Goal: Task Accomplishment & Management: Use online tool/utility

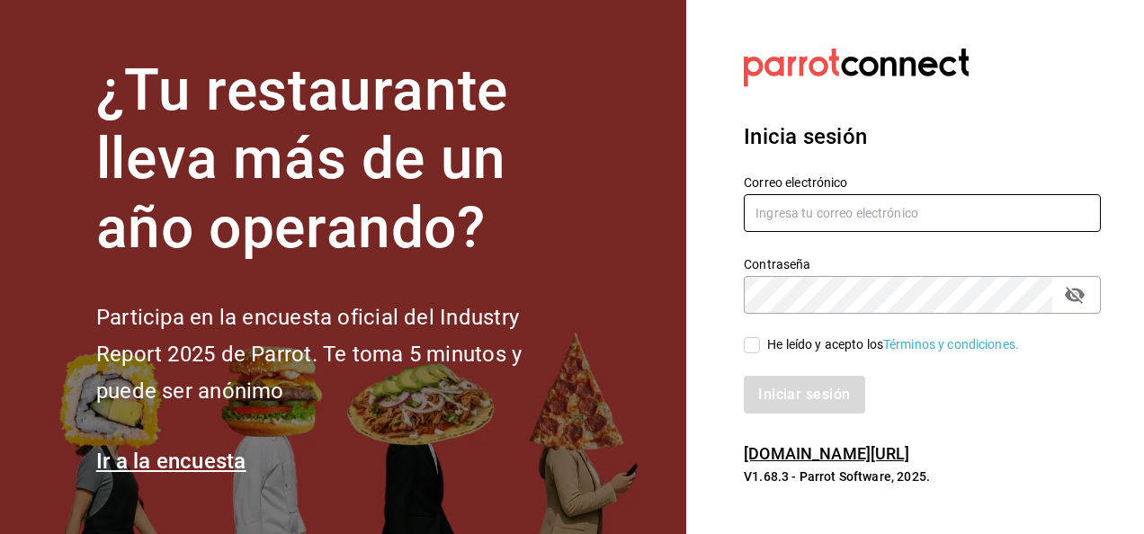
type input "[EMAIL_ADDRESS][PERSON_NAME][DOMAIN_NAME]"
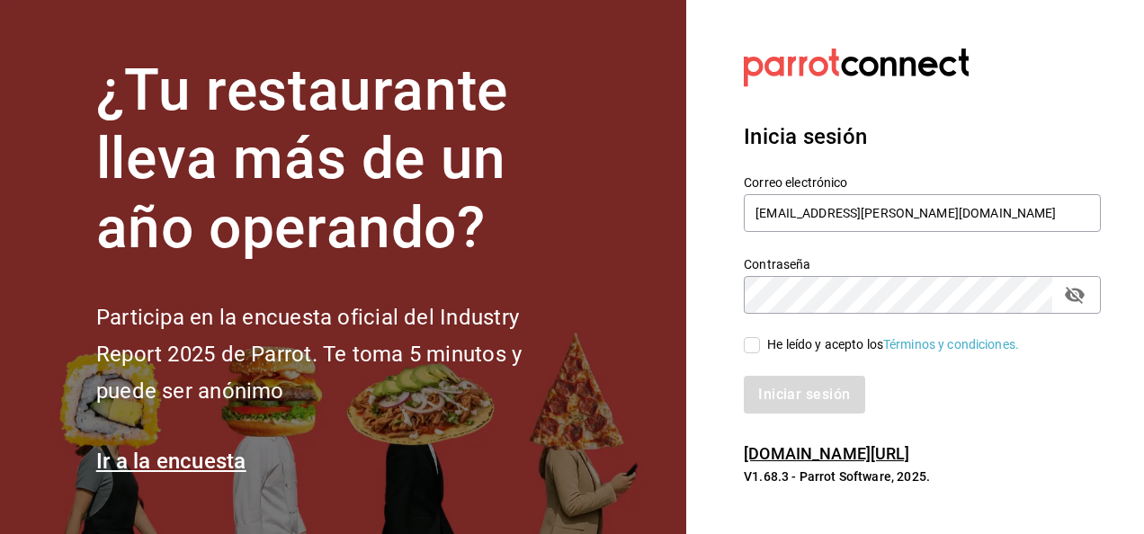
click at [756, 340] on input "He leído y acepto los Términos y condiciones." at bounding box center [752, 345] width 16 height 16
checkbox input "true"
click at [783, 405] on button "Iniciar sesión" at bounding box center [805, 395] width 122 height 38
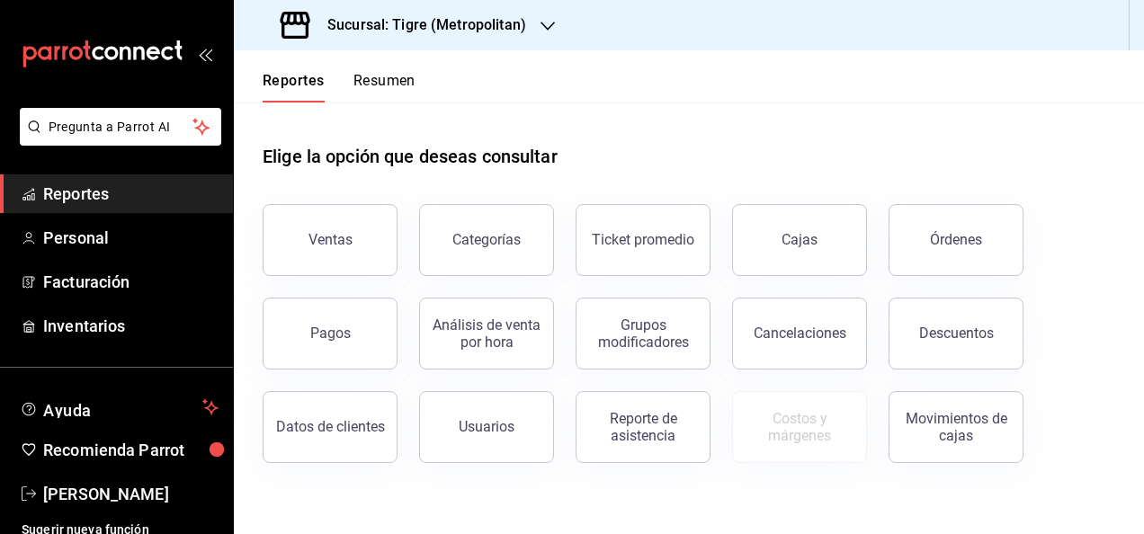
click at [466, 16] on h3 "Sucursal: Tigre (Metropolitan)" at bounding box center [419, 25] width 213 height 22
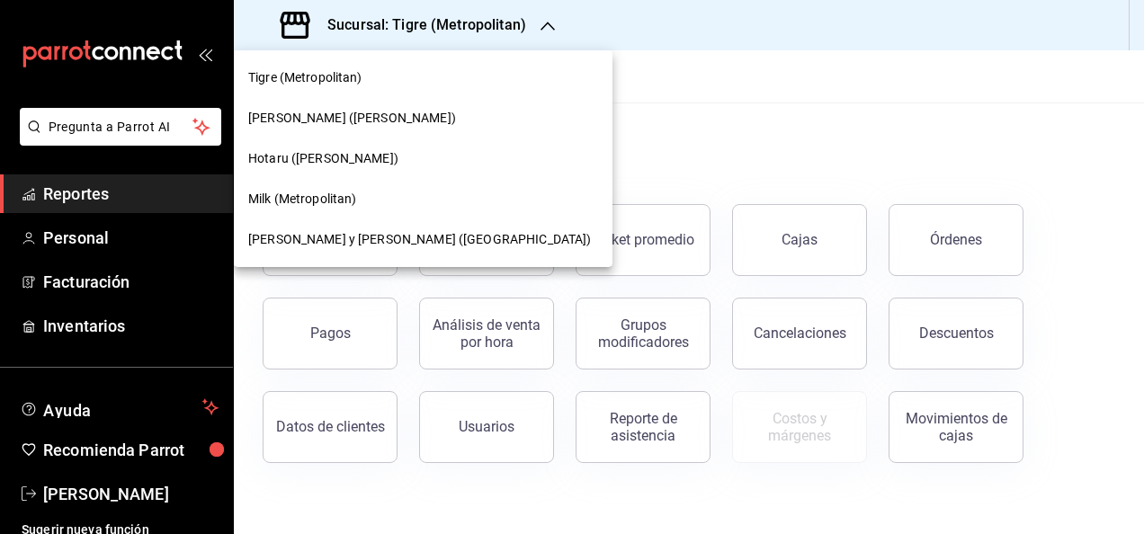
click at [363, 231] on span "[PERSON_NAME] y [PERSON_NAME] ([GEOGRAPHIC_DATA])" at bounding box center [419, 239] width 343 height 19
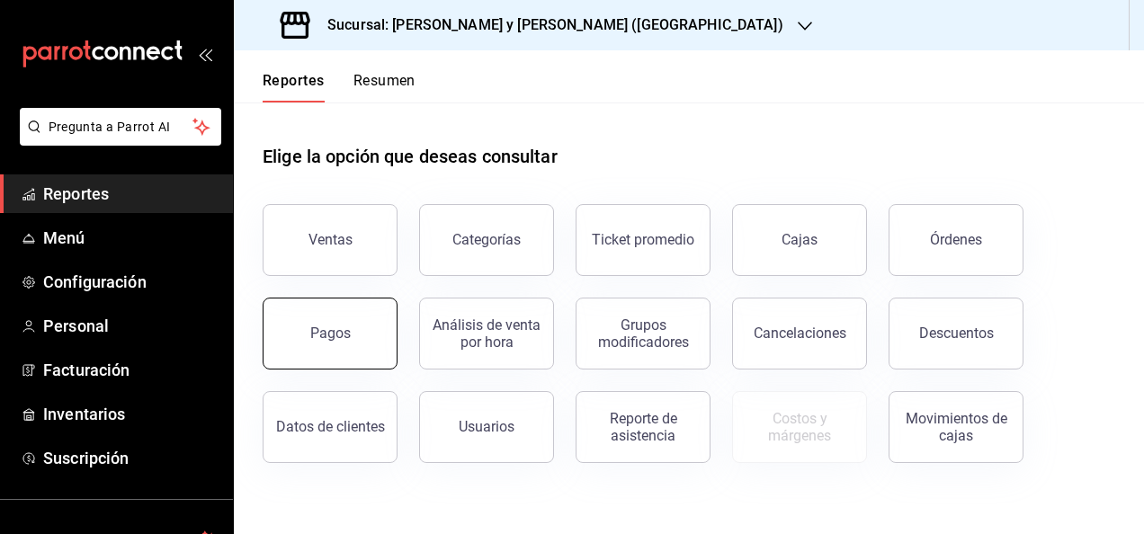
click at [332, 331] on div "Pagos" at bounding box center [330, 333] width 40 height 17
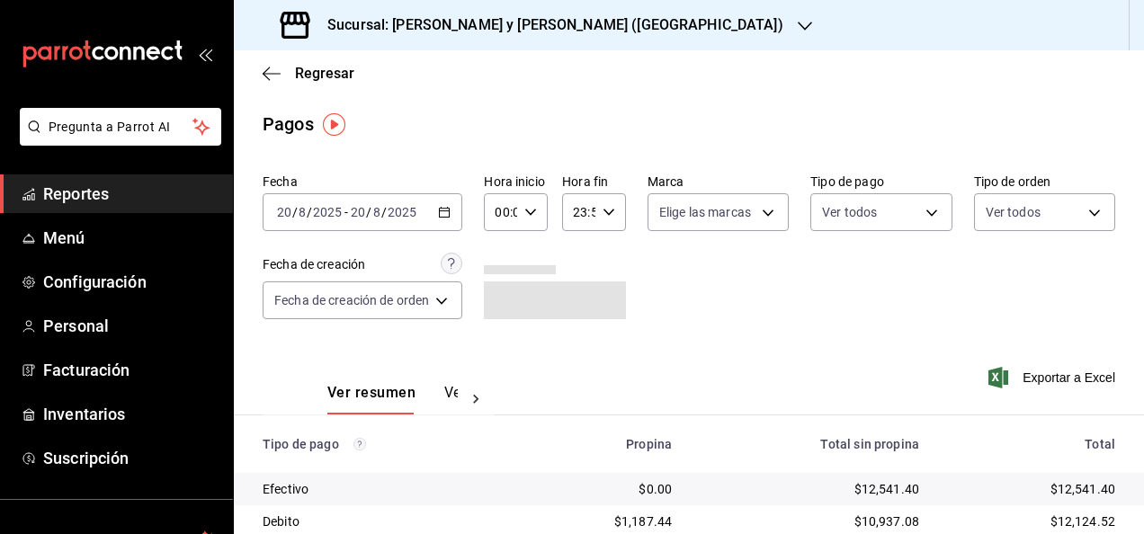
click at [452, 219] on div "[DATE] [DATE] - [DATE] [DATE]" at bounding box center [363, 212] width 200 height 38
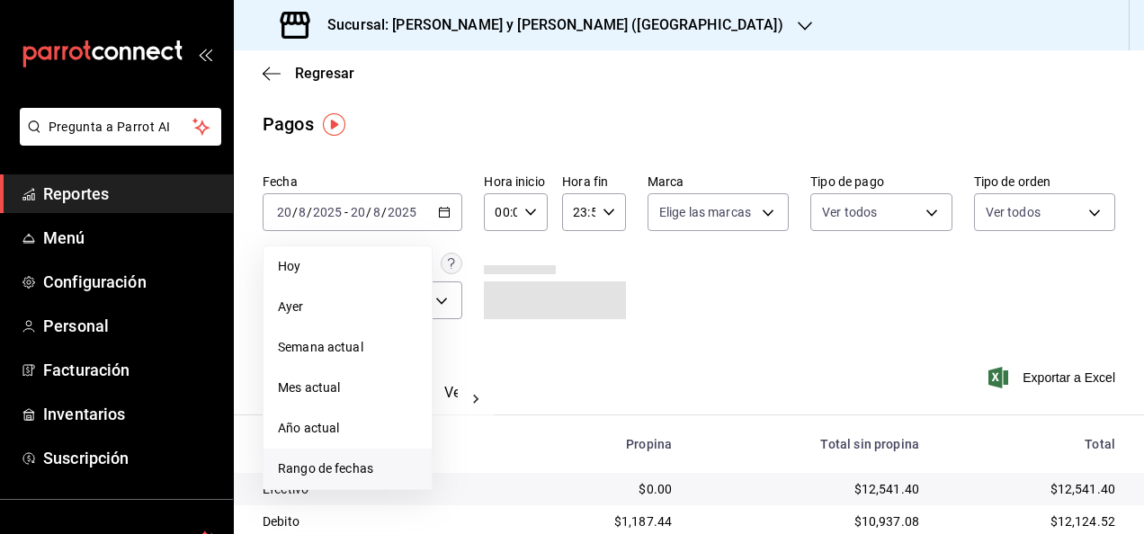
click at [372, 461] on span "Rango de fechas" at bounding box center [347, 469] width 139 height 19
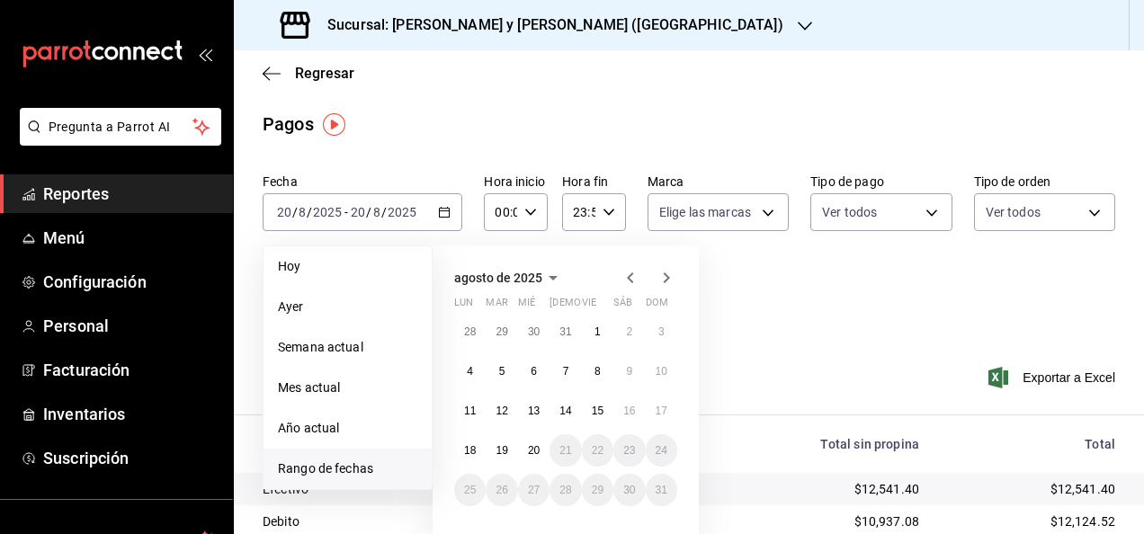
click at [626, 282] on icon "button" at bounding box center [631, 278] width 22 height 22
click at [593, 448] on abbr "25" at bounding box center [598, 450] width 12 height 13
click at [627, 282] on icon "button" at bounding box center [631, 278] width 22 height 22
click at [603, 450] on abbr "25" at bounding box center [598, 450] width 12 height 13
click at [592, 481] on button "1" at bounding box center [597, 490] width 31 height 32
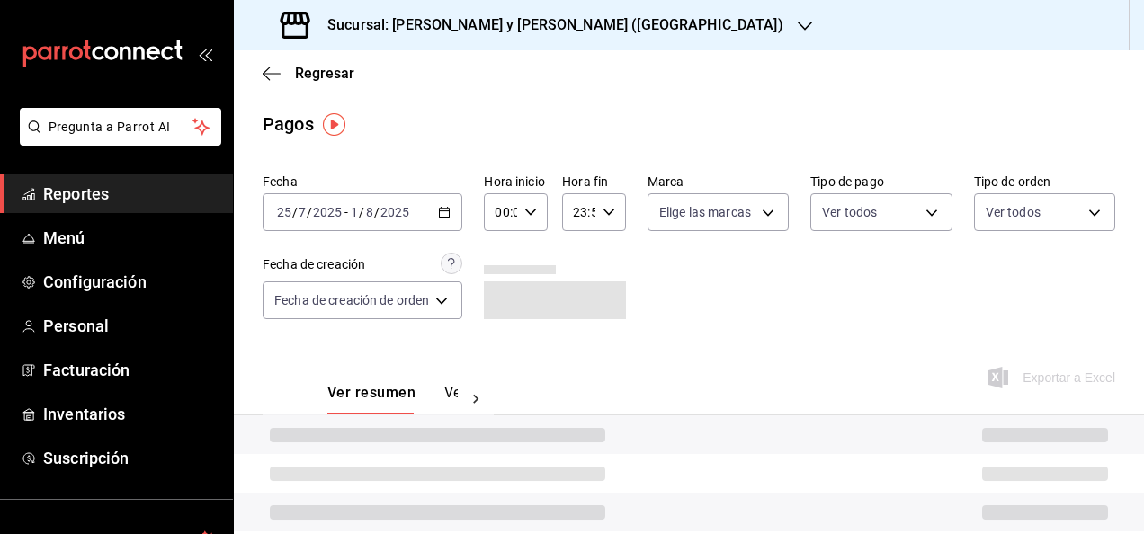
click at [538, 201] on div "00:00 Hora inicio" at bounding box center [516, 212] width 64 height 38
click at [494, 333] on div "06" at bounding box center [501, 352] width 31 height 43
click at [500, 311] on span "05" at bounding box center [501, 309] width 3 height 14
type input "05:00"
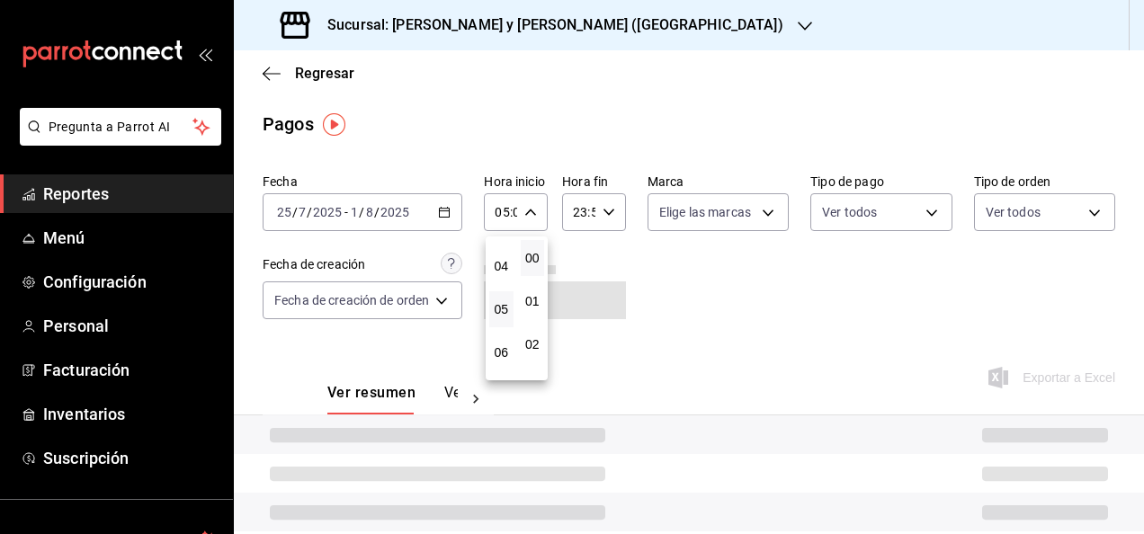
click at [597, 228] on div at bounding box center [572, 267] width 1144 height 534
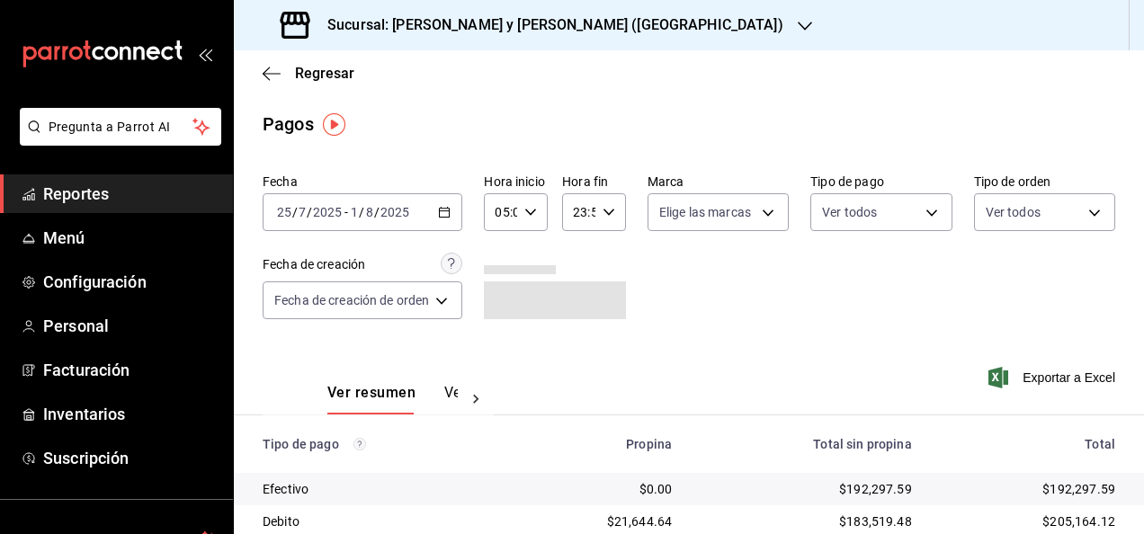
click at [606, 212] on icon "button" at bounding box center [609, 212] width 13 height 13
click at [576, 291] on span "05" at bounding box center [577, 294] width 3 height 14
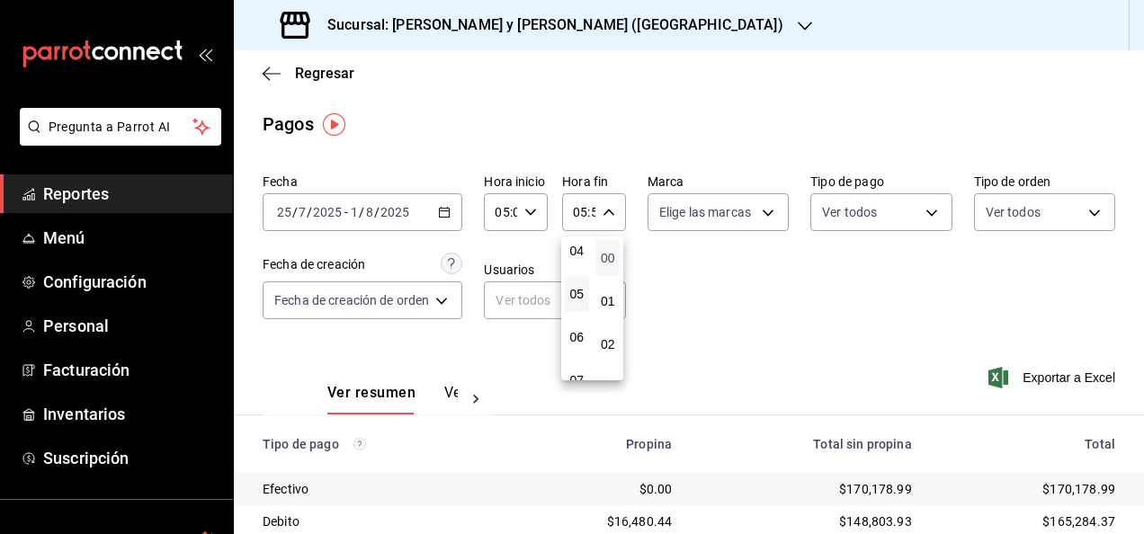
click at [607, 264] on span "00" at bounding box center [608, 258] width 3 height 14
type input "05:00"
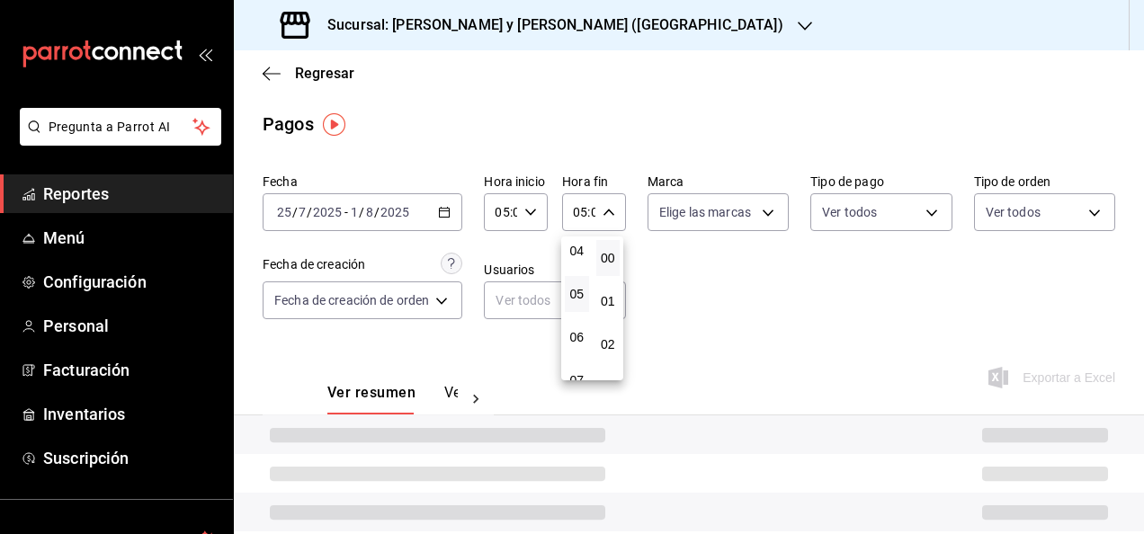
click at [722, 280] on div at bounding box center [572, 267] width 1144 height 534
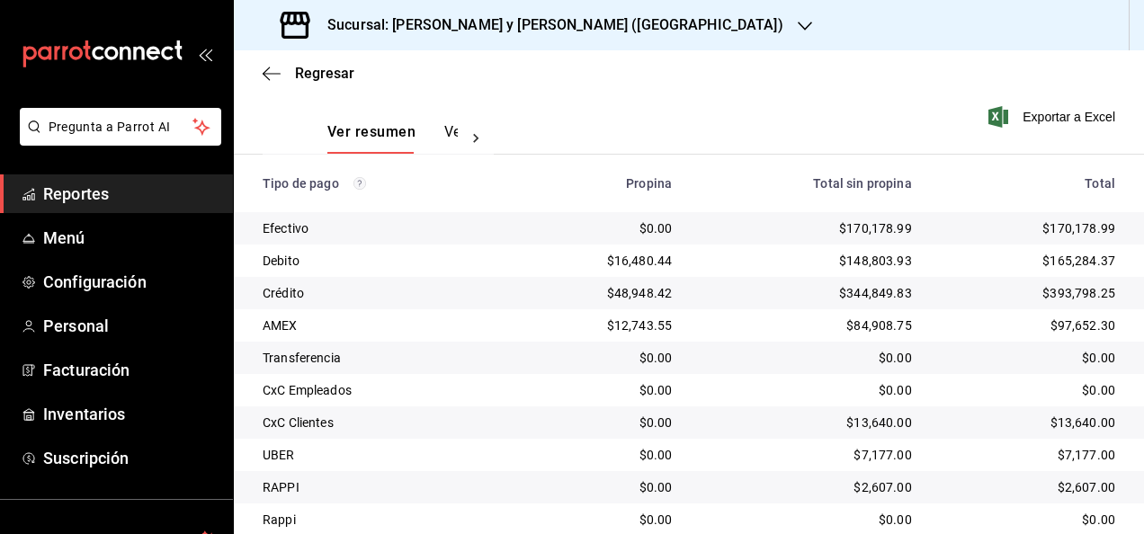
scroll to position [324, 0]
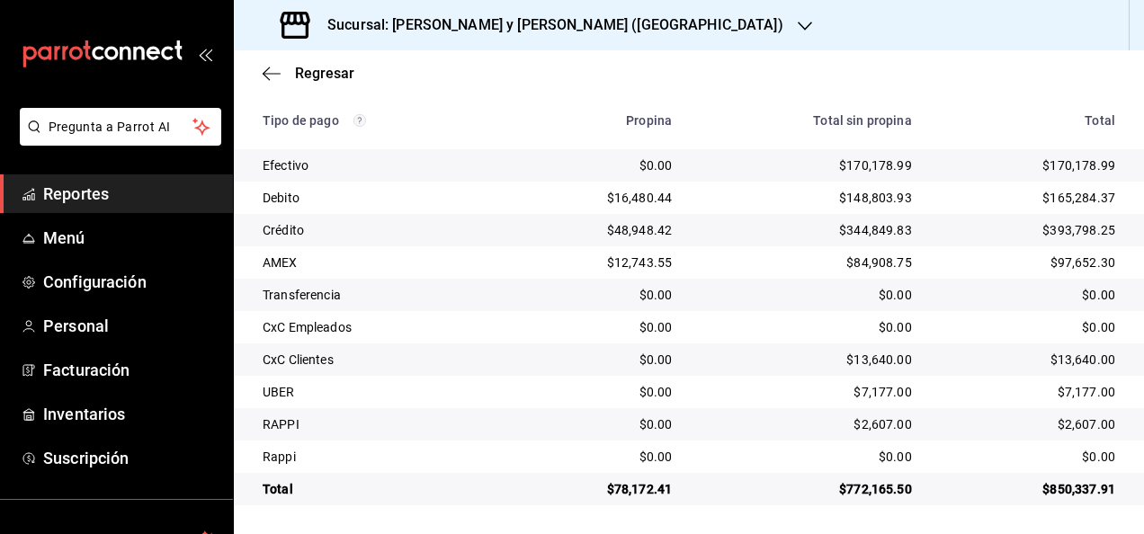
click at [1080, 360] on div "$13,640.00" at bounding box center [1028, 360] width 174 height 18
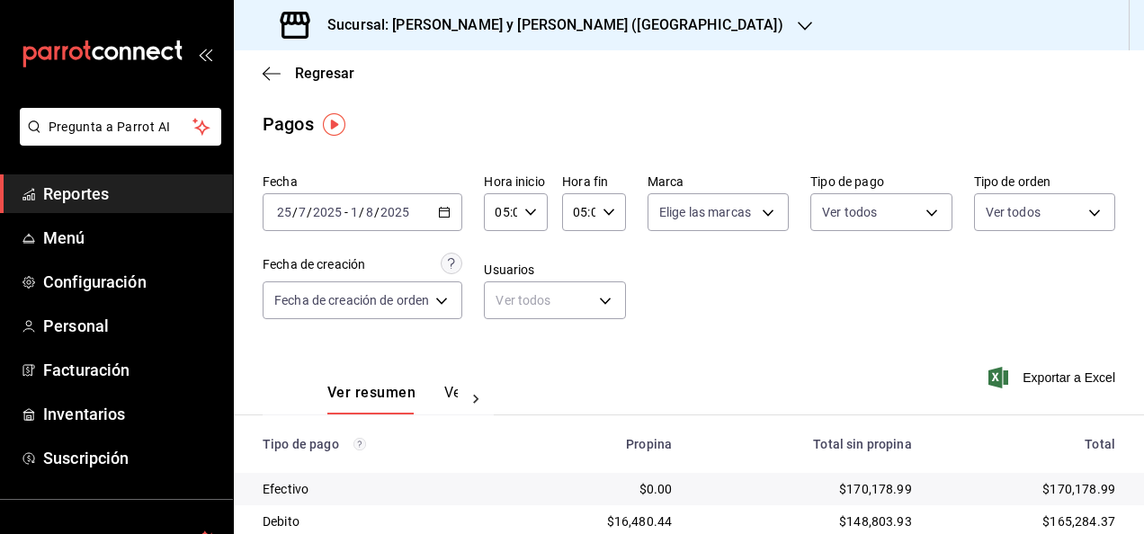
click at [450, 192] on div "Fecha 2025-07-25 25 / 7 / 2025 - 2025-08-01 1 / 8 / 2025" at bounding box center [363, 203] width 200 height 58
click at [447, 214] on icon "button" at bounding box center [444, 212] width 13 height 13
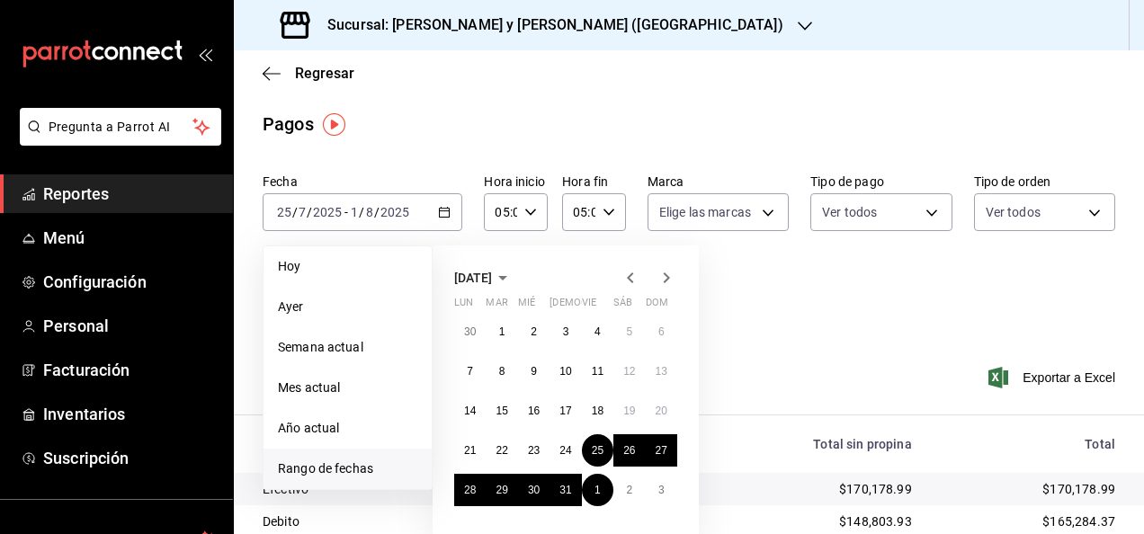
click at [666, 273] on icon "button" at bounding box center [667, 278] width 22 height 22
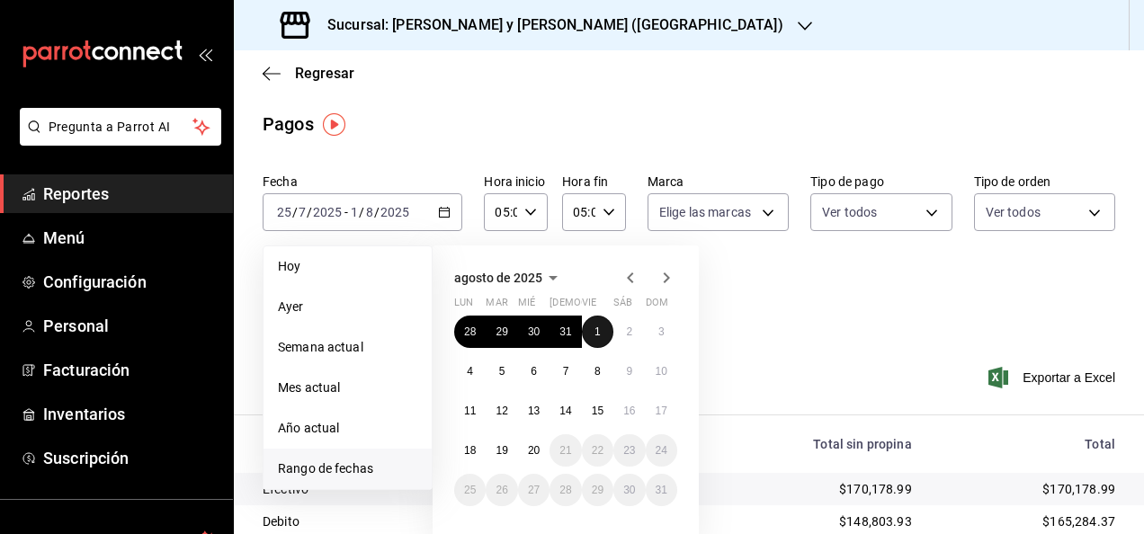
click at [592, 333] on button "1" at bounding box center [597, 332] width 31 height 32
click at [600, 365] on abbr "8" at bounding box center [598, 371] width 6 height 13
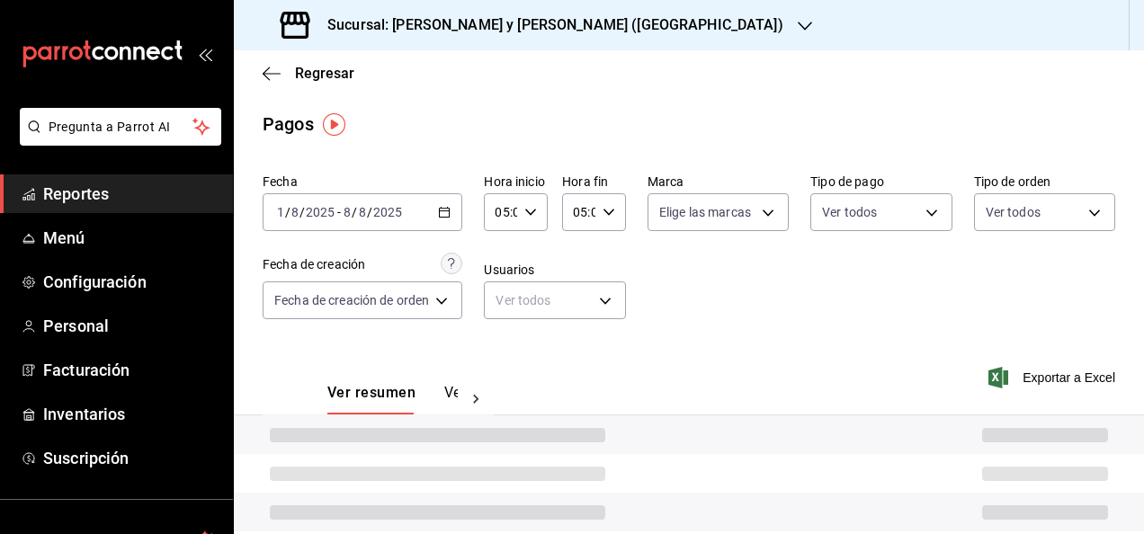
type input "00:00"
type input "23:59"
click at [534, 221] on div "00:00 Hora inicio" at bounding box center [516, 212] width 64 height 38
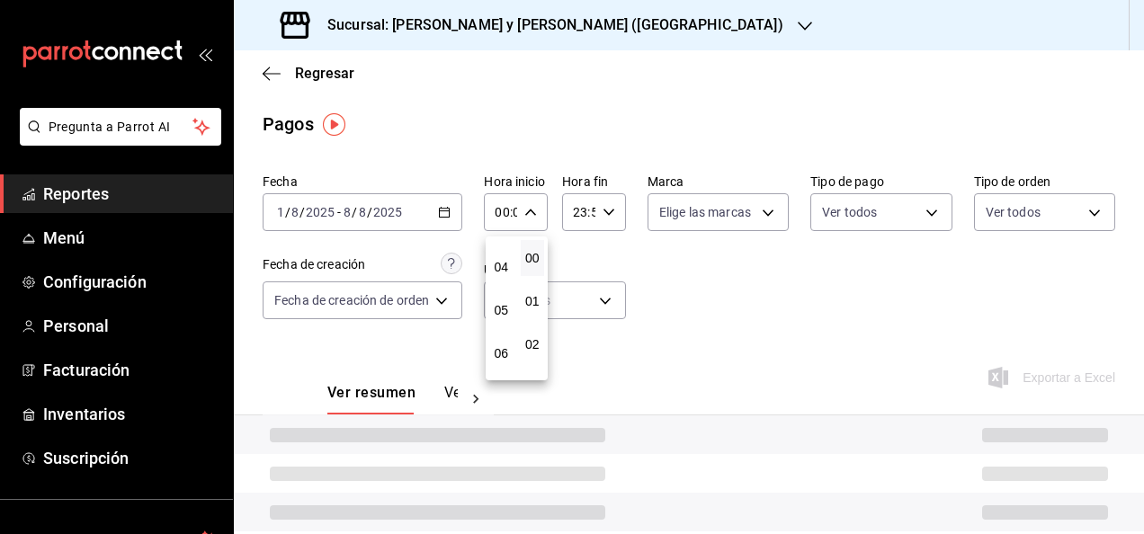
scroll to position [165, 0]
click at [497, 319] on button "05" at bounding box center [501, 309] width 24 height 36
type input "05:00"
click at [599, 192] on div at bounding box center [572, 267] width 1144 height 534
click at [601, 198] on div "23:59 Hora fin" at bounding box center [594, 212] width 64 height 38
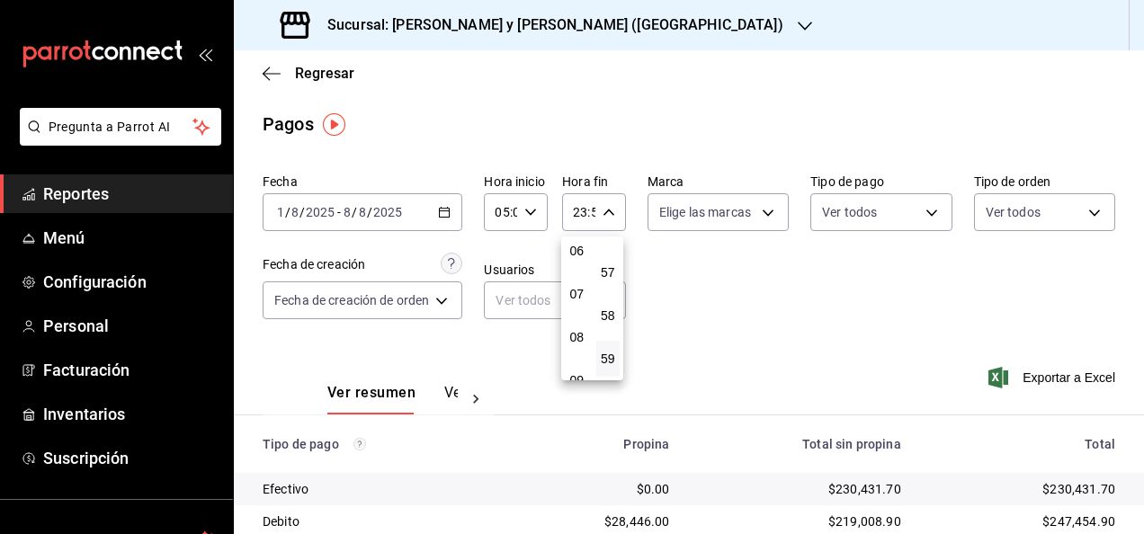
scroll to position [201, 0]
click at [577, 263] on button "05" at bounding box center [577, 273] width 24 height 36
click at [607, 261] on span "00" at bounding box center [608, 258] width 3 height 14
type input "05:00"
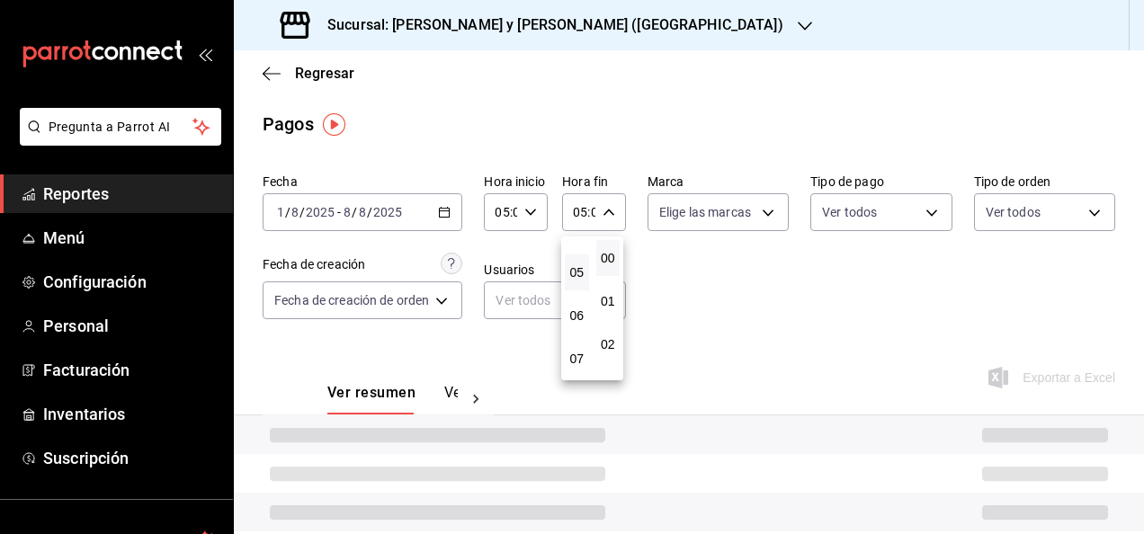
click at [851, 341] on div at bounding box center [572, 267] width 1144 height 534
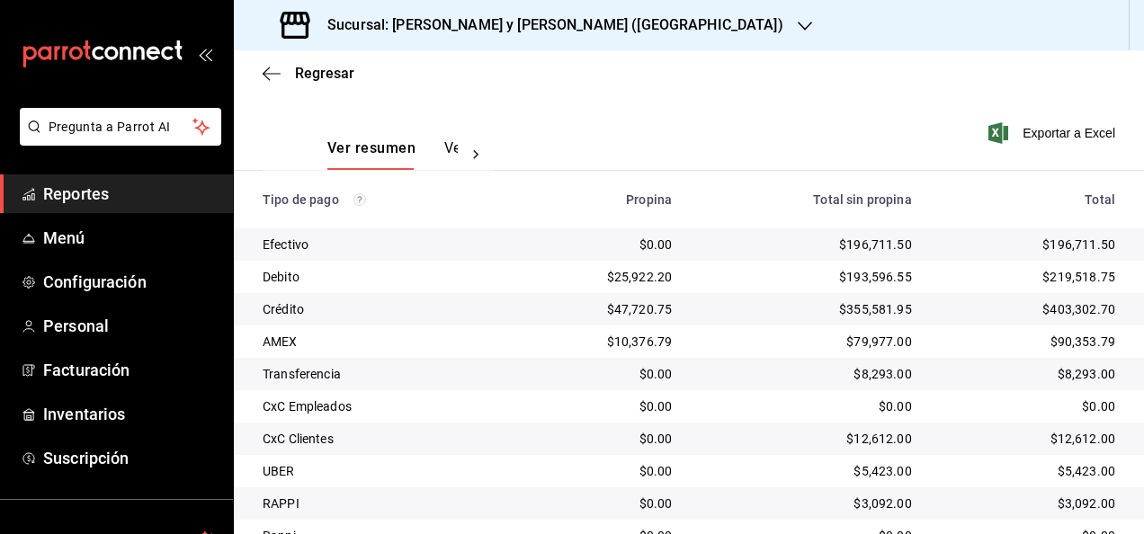
scroll to position [324, 0]
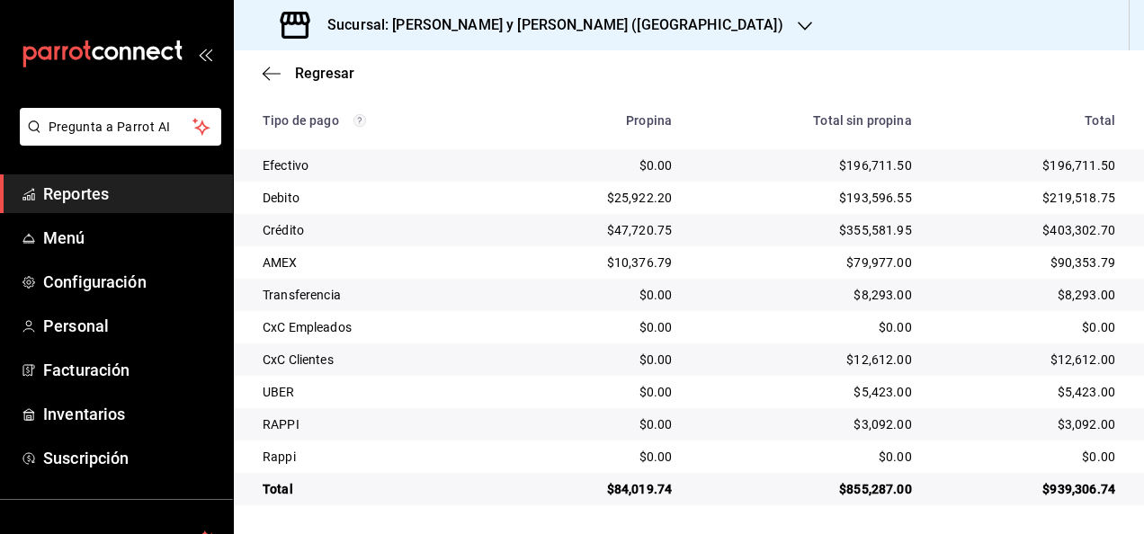
click at [1050, 360] on div "$12,612.00" at bounding box center [1028, 360] width 174 height 18
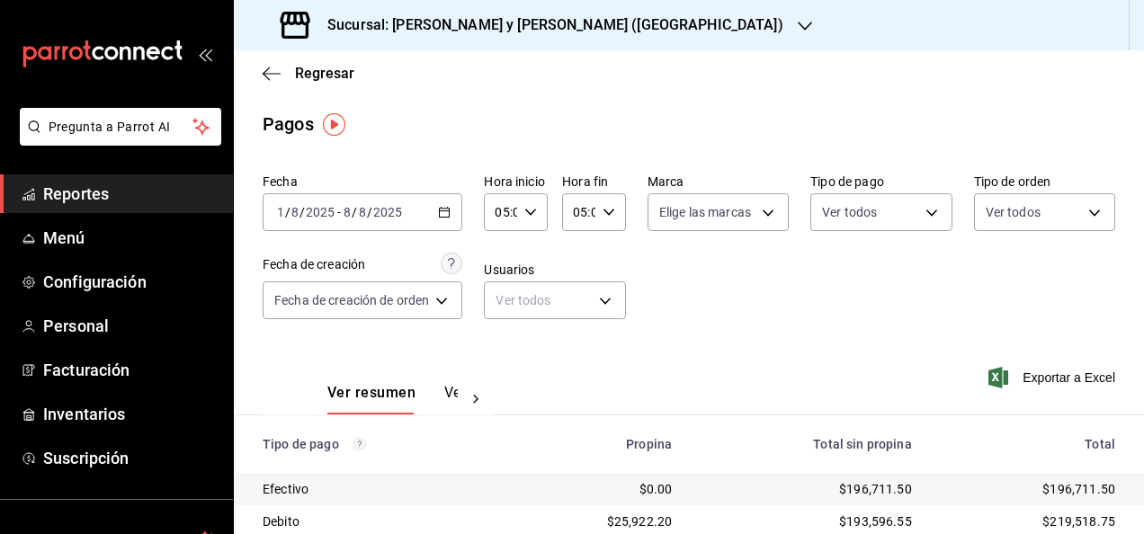
click at [459, 212] on div "2025-08-01 1 / 8 / 2025 - 2025-08-08 8 / 8 / 2025" at bounding box center [363, 212] width 200 height 38
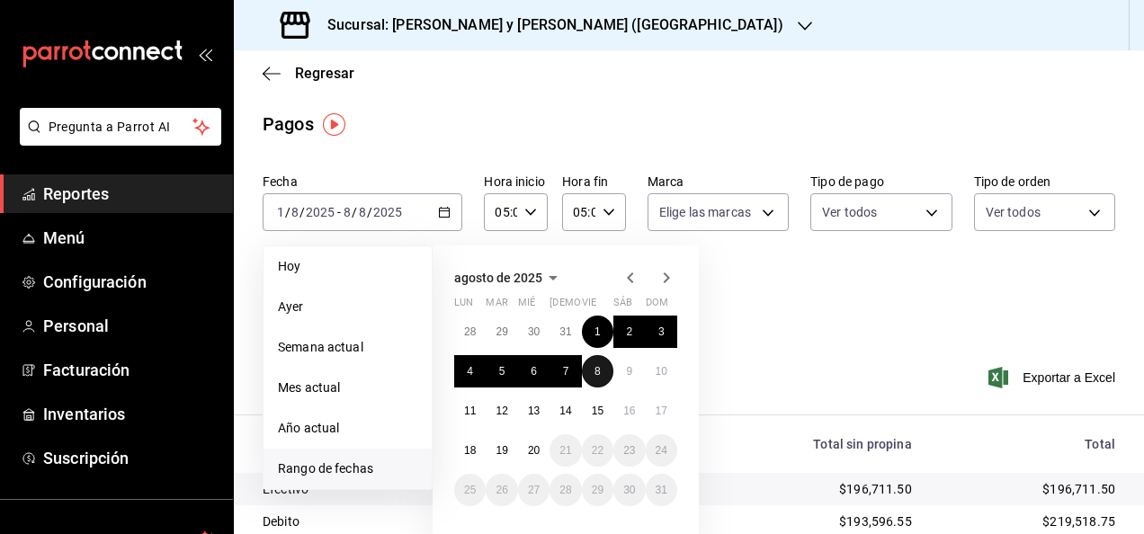
click at [604, 380] on button "8" at bounding box center [597, 371] width 31 height 32
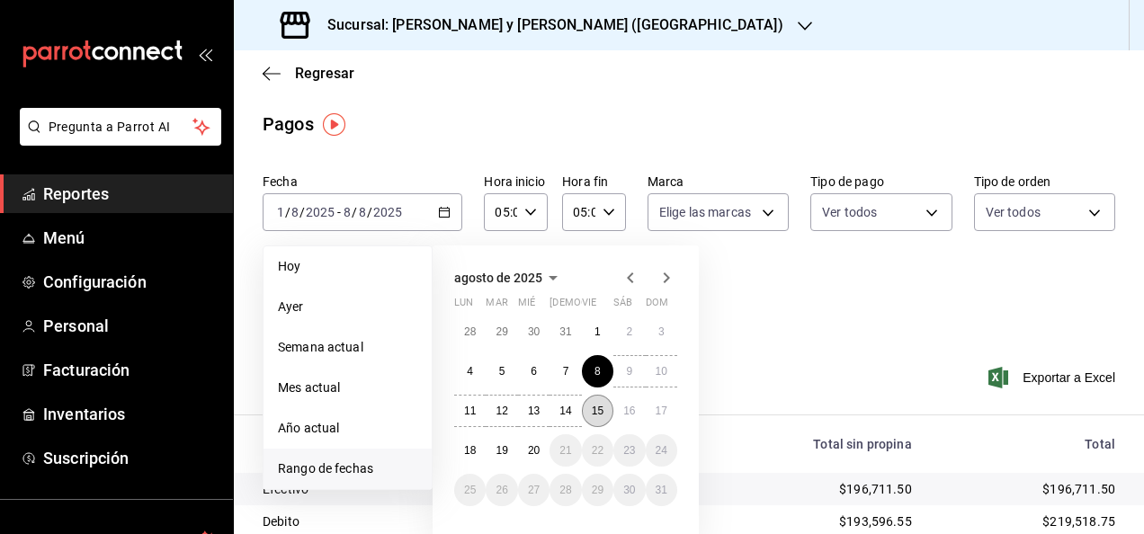
click at [603, 407] on abbr "15" at bounding box center [598, 411] width 12 height 13
type input "00:00"
type input "23:59"
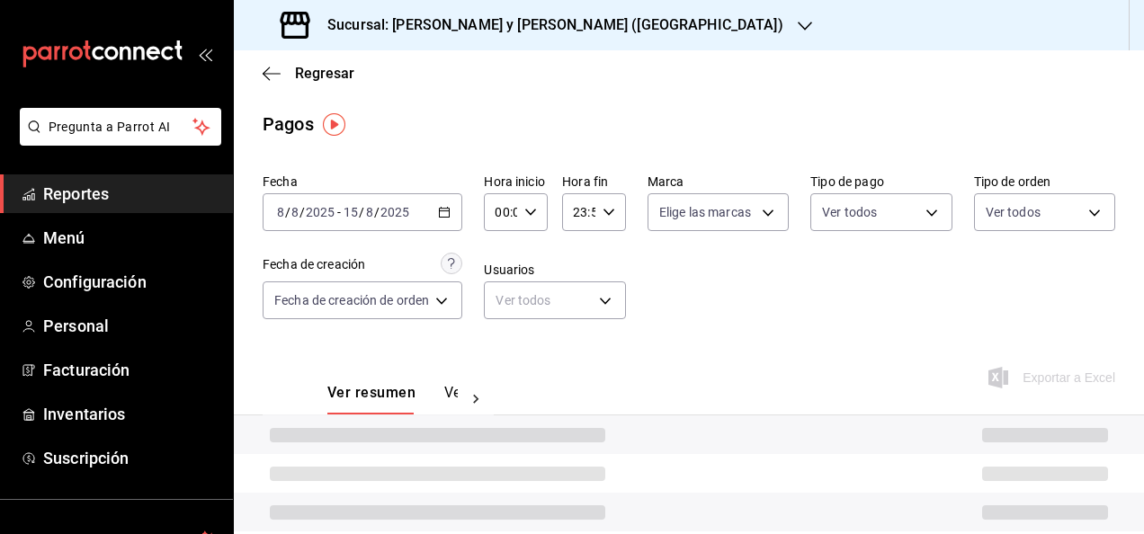
click at [535, 223] on div "00:00 Hora inicio" at bounding box center [516, 212] width 64 height 38
click at [503, 263] on span "05" at bounding box center [501, 268] width 3 height 14
type input "05:00"
click at [597, 217] on div at bounding box center [572, 267] width 1144 height 534
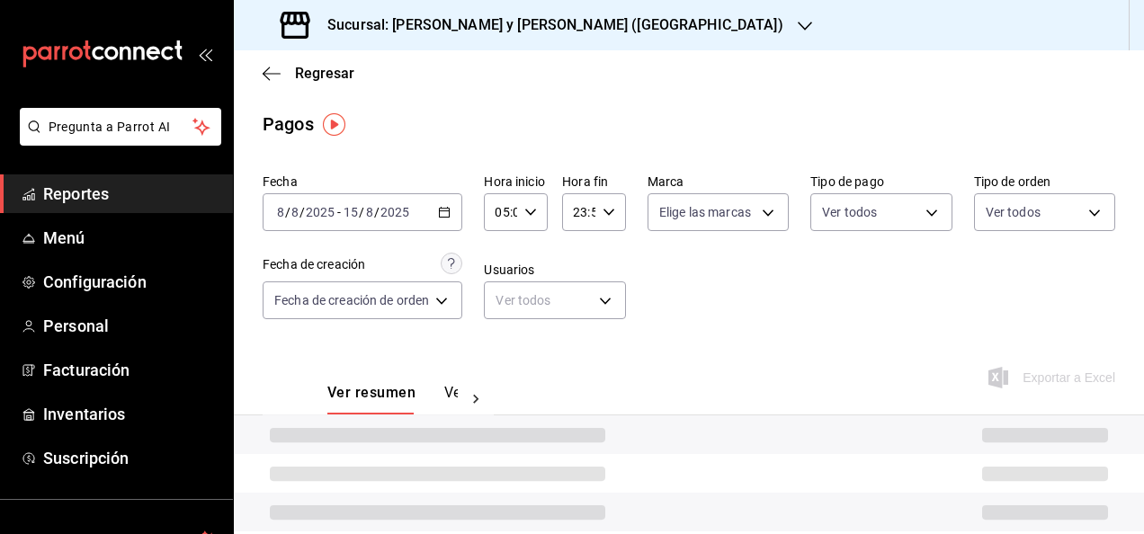
click at [604, 217] on icon "button" at bounding box center [609, 212] width 13 height 13
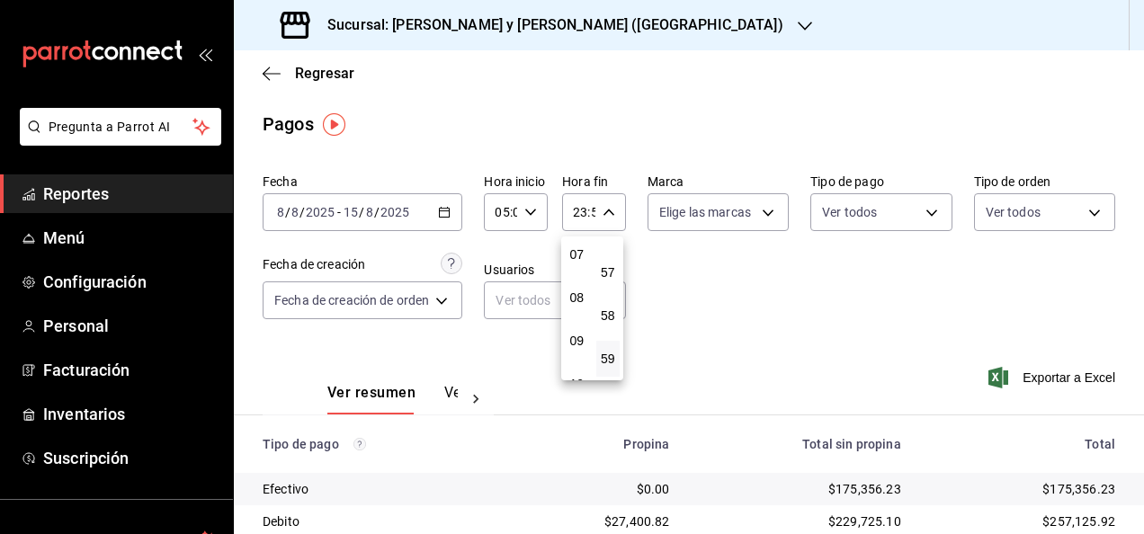
scroll to position [212, 0]
click at [577, 271] on button "05" at bounding box center [577, 262] width 24 height 36
click at [606, 270] on button "00" at bounding box center [608, 258] width 24 height 36
type input "05:00"
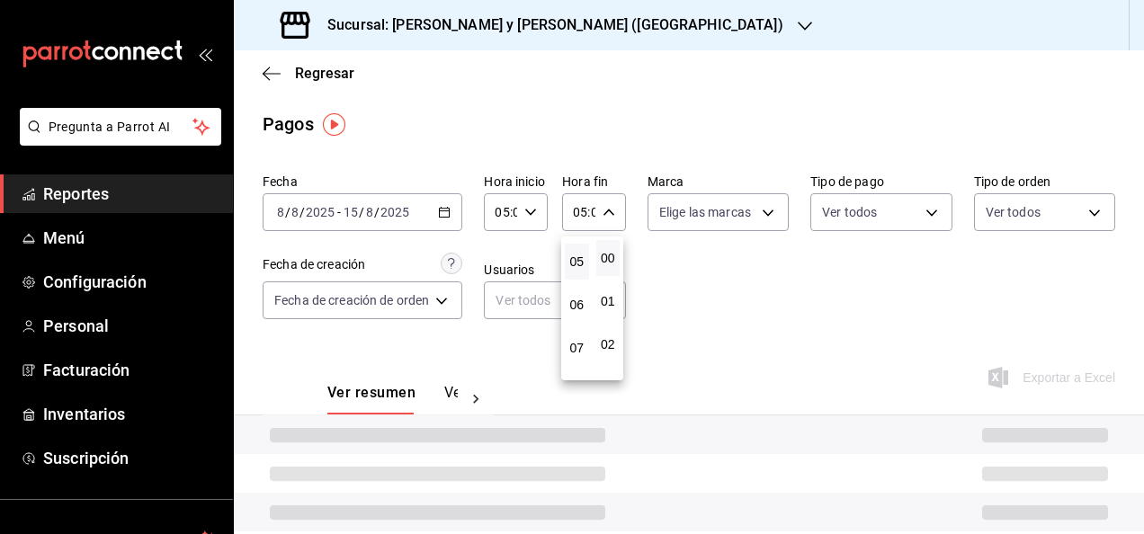
click at [731, 293] on div at bounding box center [572, 267] width 1144 height 534
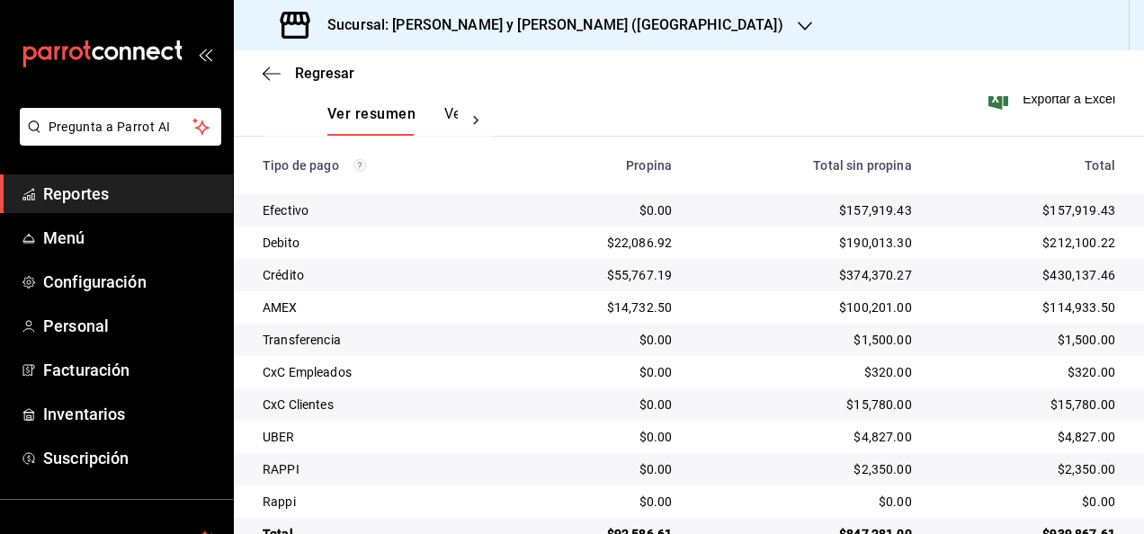
scroll to position [324, 0]
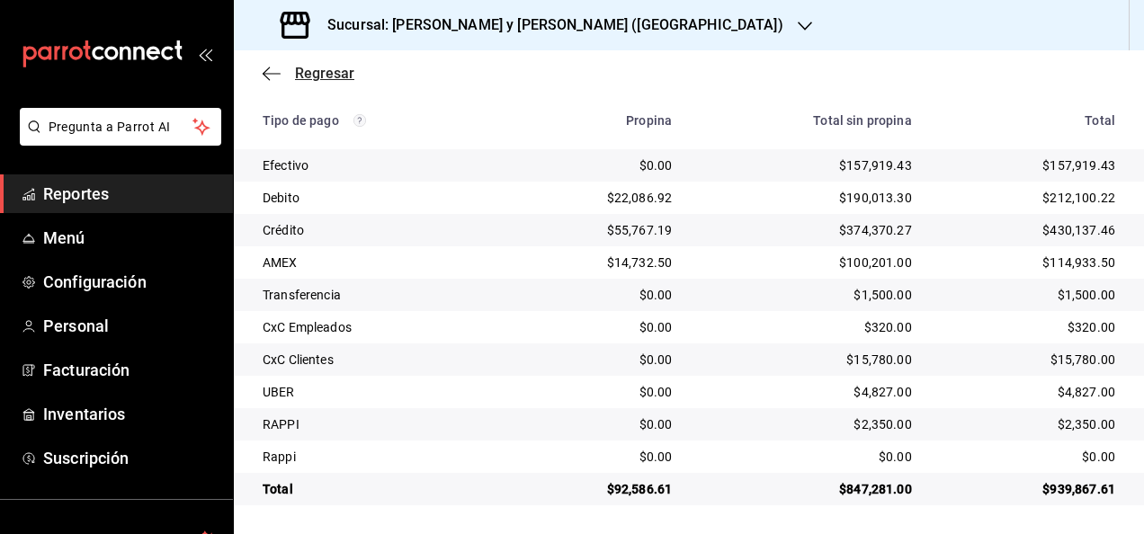
click at [272, 74] on icon "button" at bounding box center [272, 74] width 18 height 16
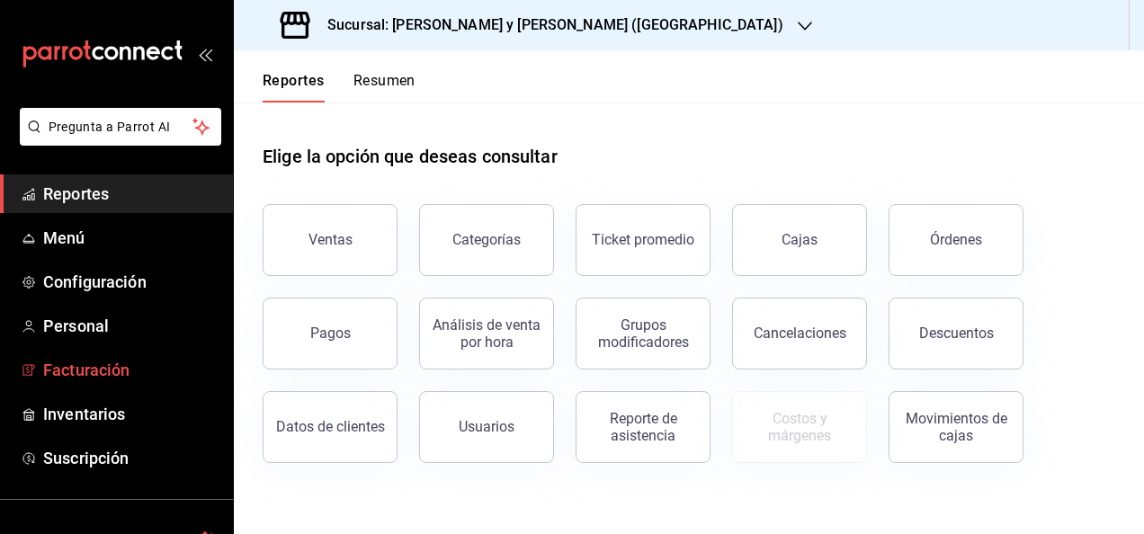
click at [141, 359] on span "Facturación" at bounding box center [130, 370] width 175 height 24
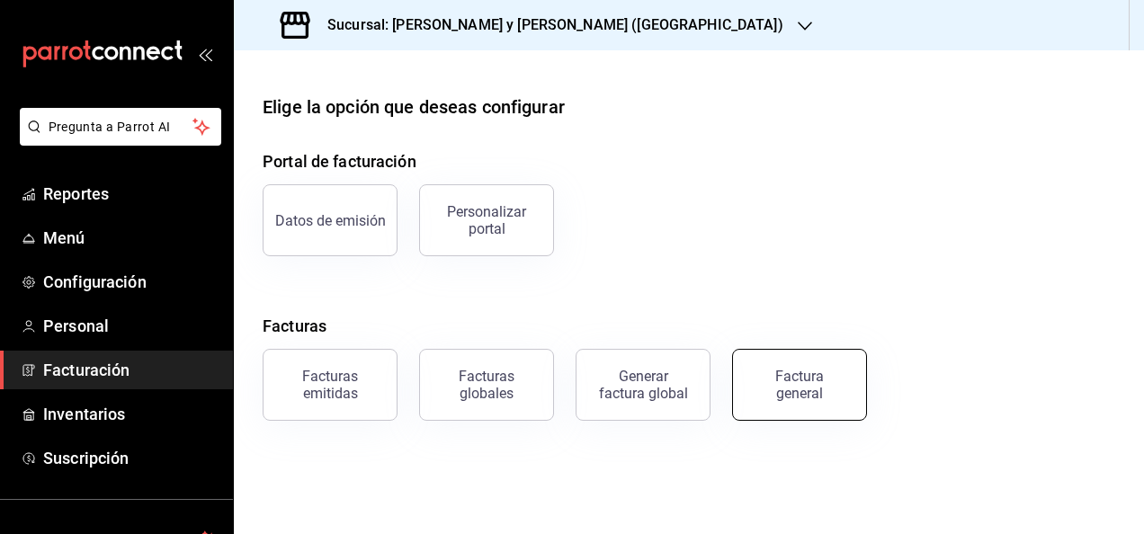
click at [801, 363] on button "Factura general" at bounding box center [799, 385] width 135 height 72
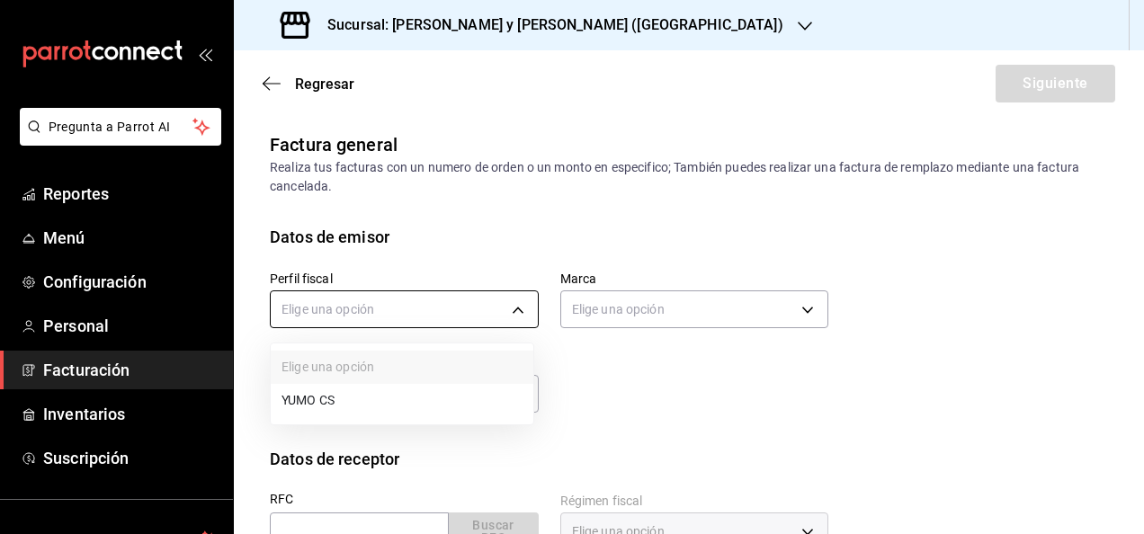
click at [529, 290] on body "Pregunta a Parrot AI Reportes Menú Configuración Personal Facturación Inventari…" at bounding box center [572, 267] width 1144 height 534
click at [434, 406] on li "YUMO CS" at bounding box center [402, 400] width 263 height 33
type input "5982fbb0-8c22-4ff5-a537-dca332c6d2d4"
type input "5c4b5436-b9cd-4a1a-b4e8-85329c7394cf"
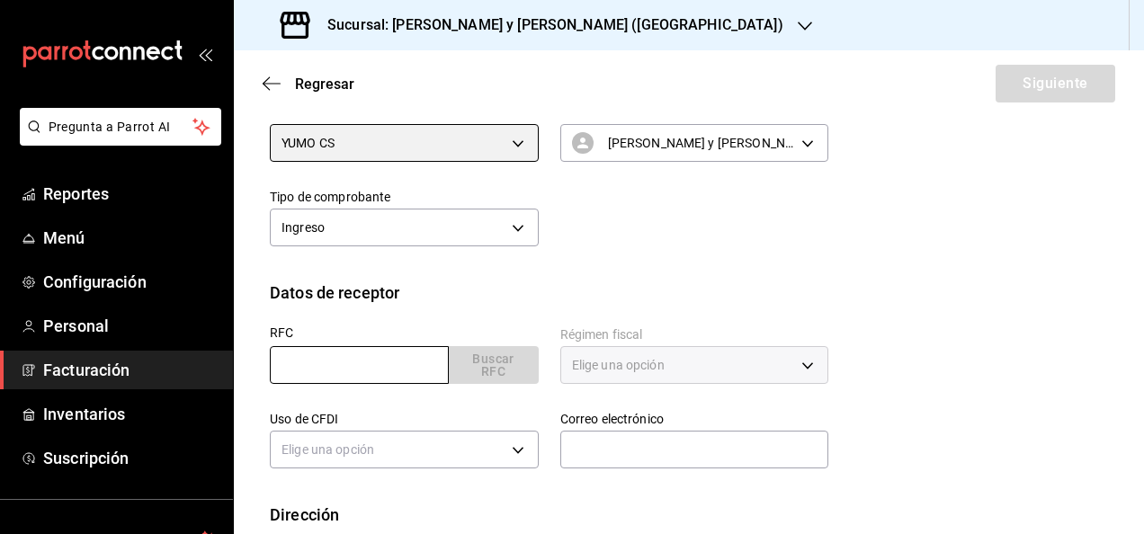
scroll to position [167, 0]
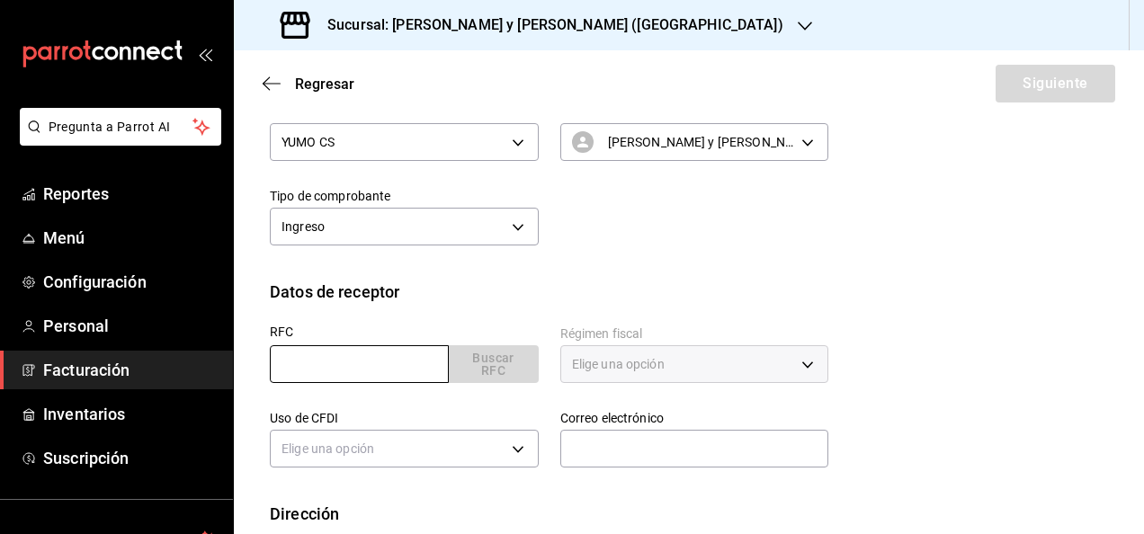
click at [385, 378] on input "text" at bounding box center [359, 364] width 179 height 38
type input "CPR180208PM0"
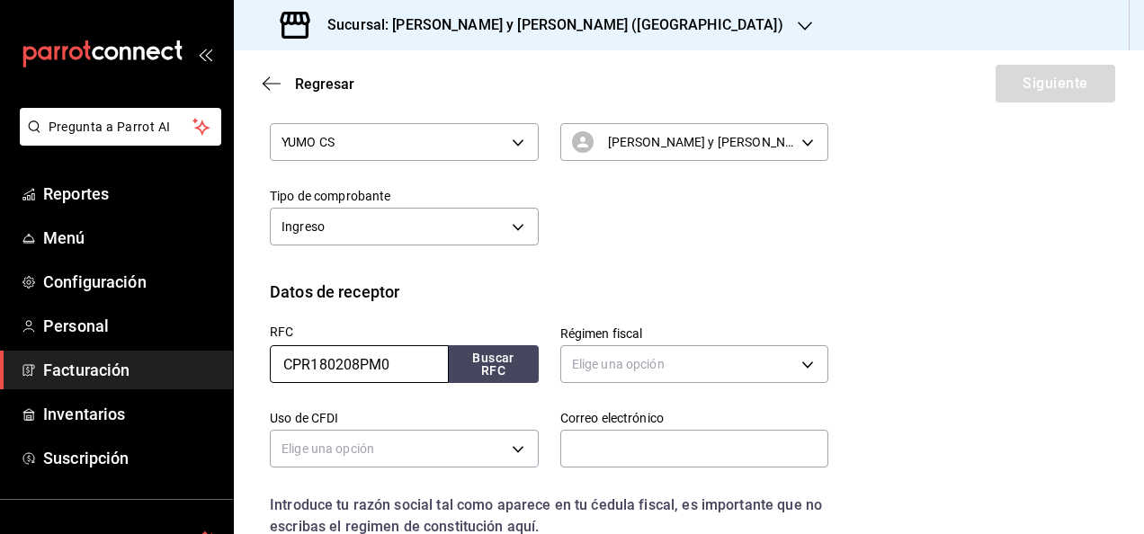
scroll to position [273, 0]
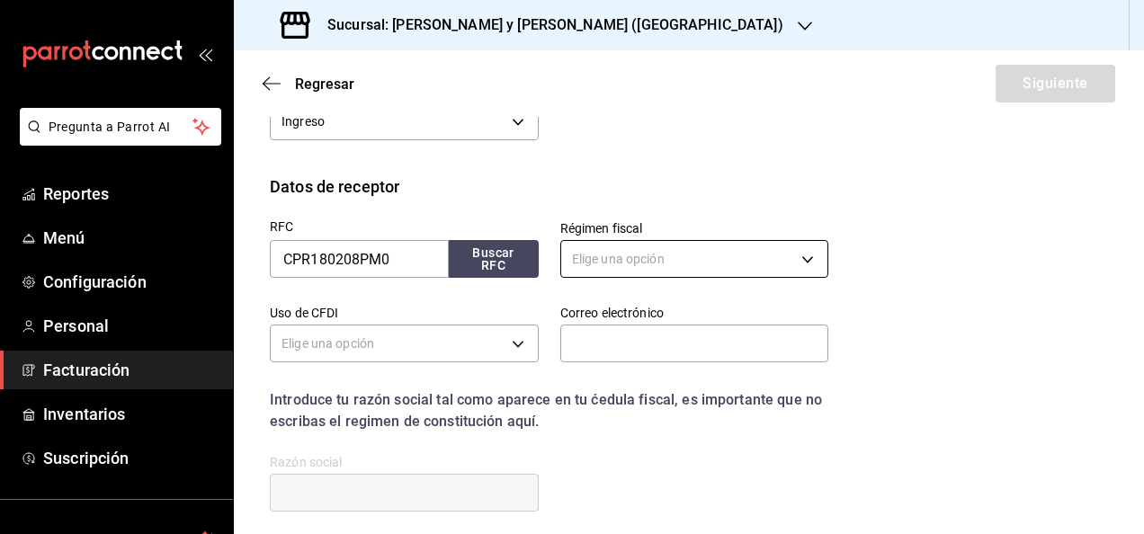
click at [790, 270] on body "Pregunta a Parrot AI Reportes Menú Configuración Personal Facturación Inventari…" at bounding box center [572, 267] width 1144 height 534
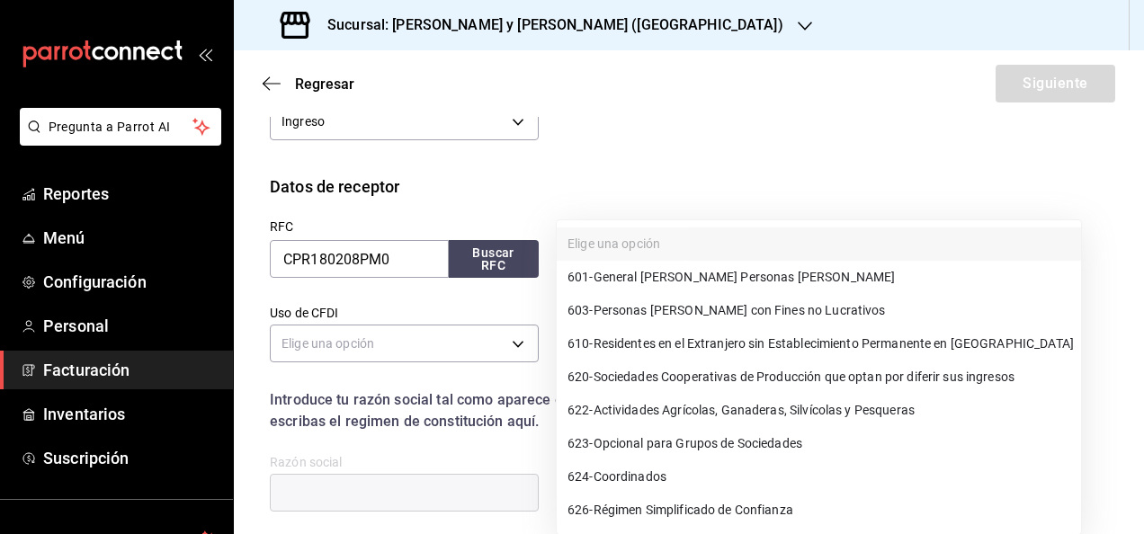
click at [736, 275] on span "601 - General de Ley Personas Morales" at bounding box center [731, 277] width 327 height 19
type input "601"
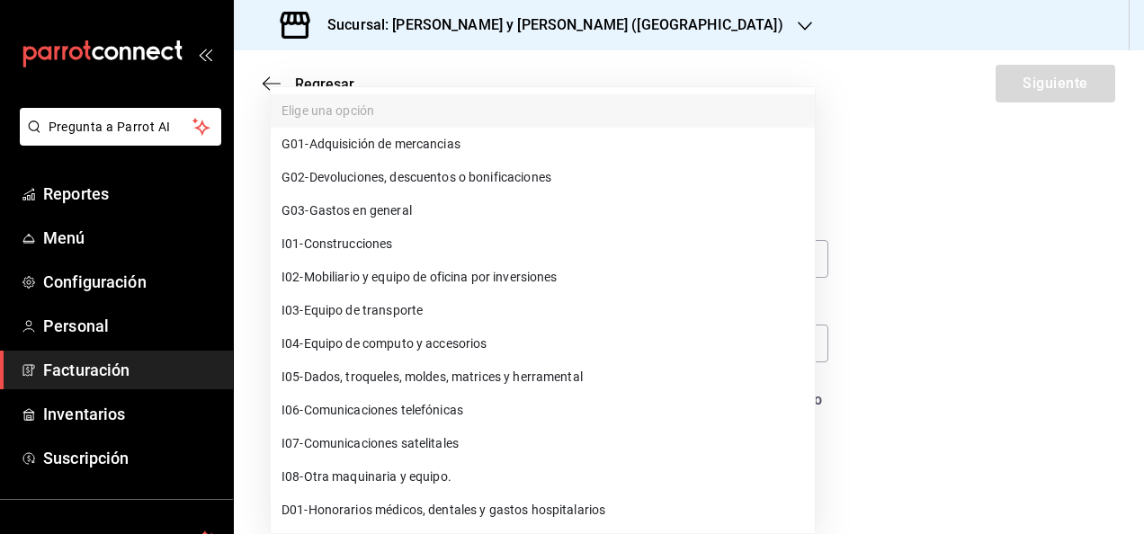
click at [504, 343] on body "Pregunta a Parrot AI Reportes Menú Configuración Personal Facturación Inventari…" at bounding box center [572, 267] width 1144 height 534
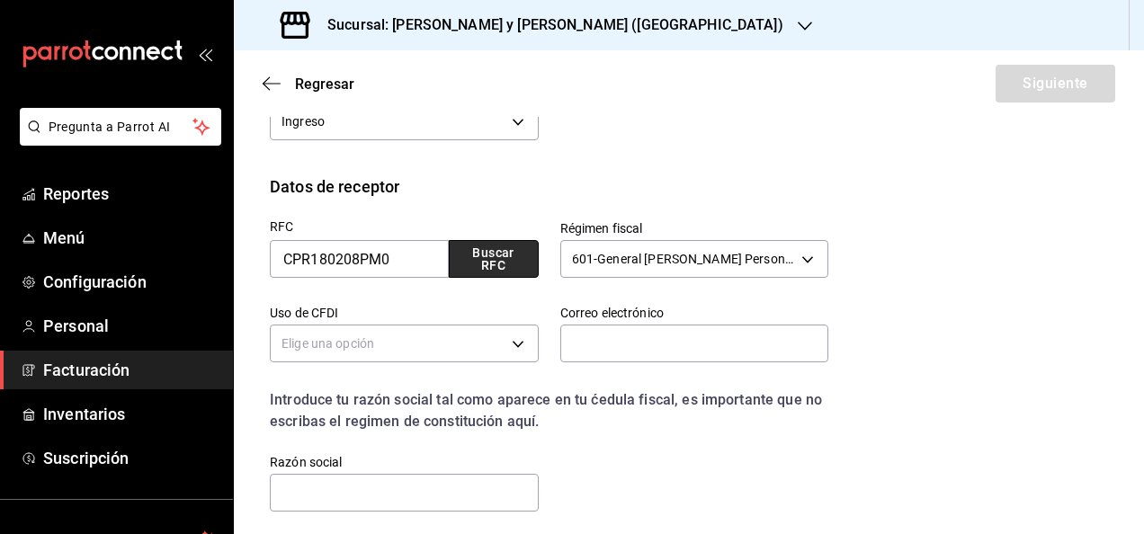
click at [507, 251] on button "Buscar RFC" at bounding box center [494, 259] width 90 height 38
type input "G03"
type input "[EMAIL_ADDRESS][PERSON_NAME][DOMAIN_NAME]"
type input "66269"
type input "CINEMAS PREMIUM"
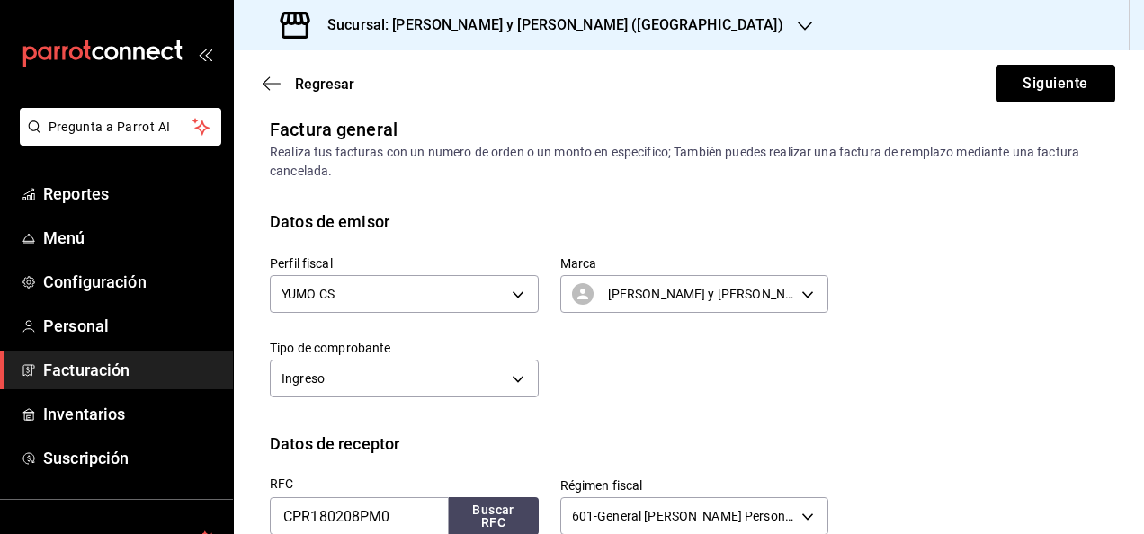
scroll to position [4, 0]
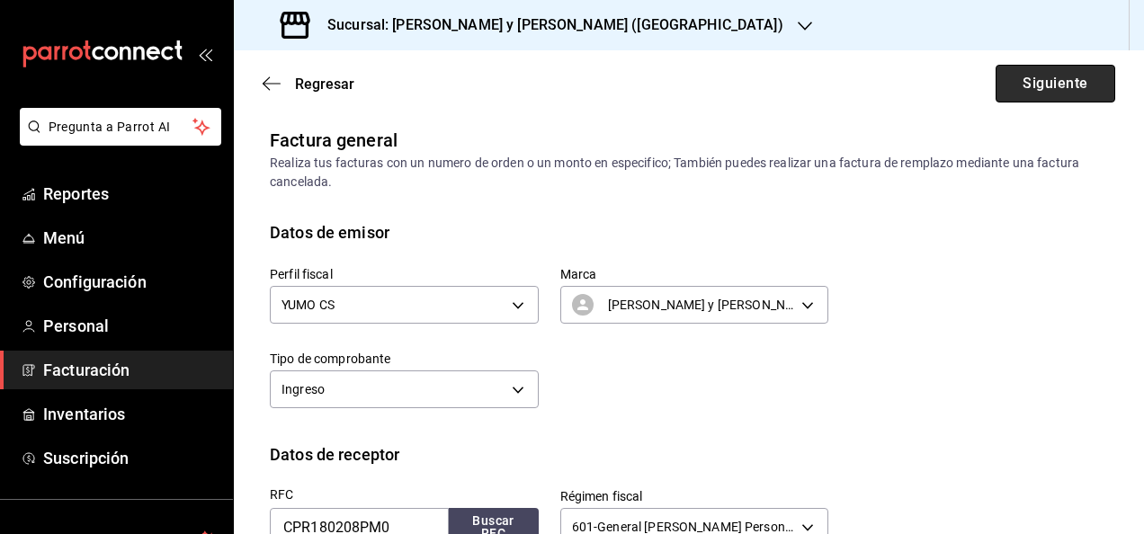
click at [1016, 68] on button "Siguiente" at bounding box center [1056, 84] width 120 height 38
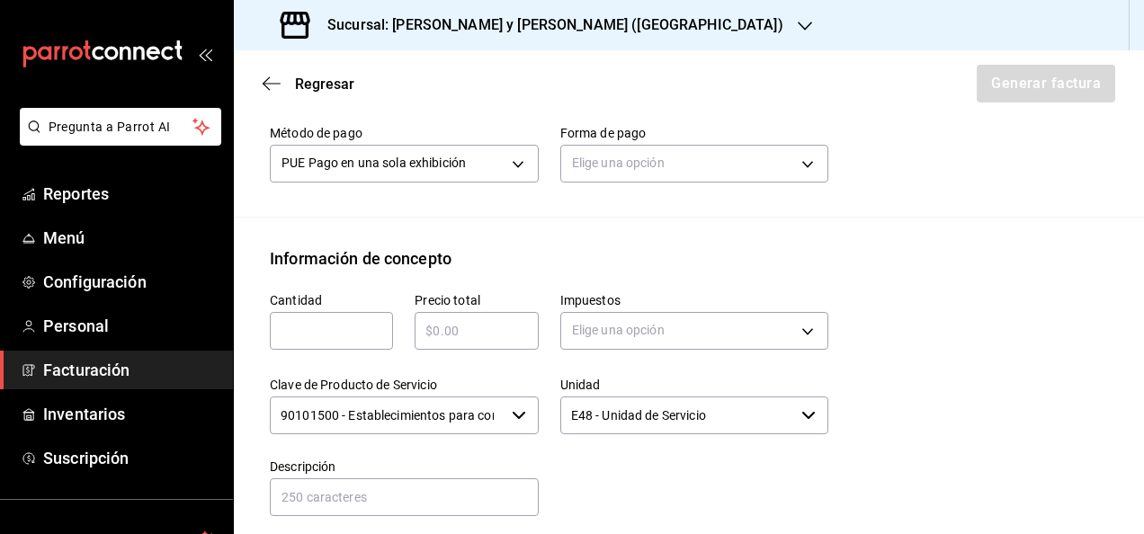
scroll to position [449, 0]
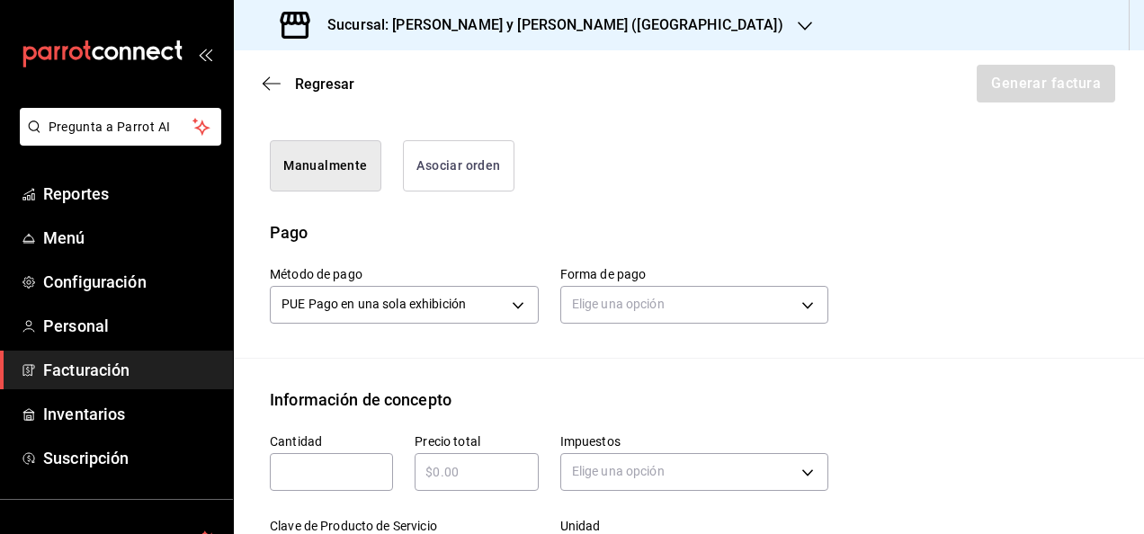
click at [539, 295] on div "Forma de pago Elige una opción" at bounding box center [684, 287] width 291 height 85
click at [511, 309] on body "Pregunta a Parrot AI Reportes Menú Configuración Personal Facturación Inventari…" at bounding box center [572, 267] width 1144 height 534
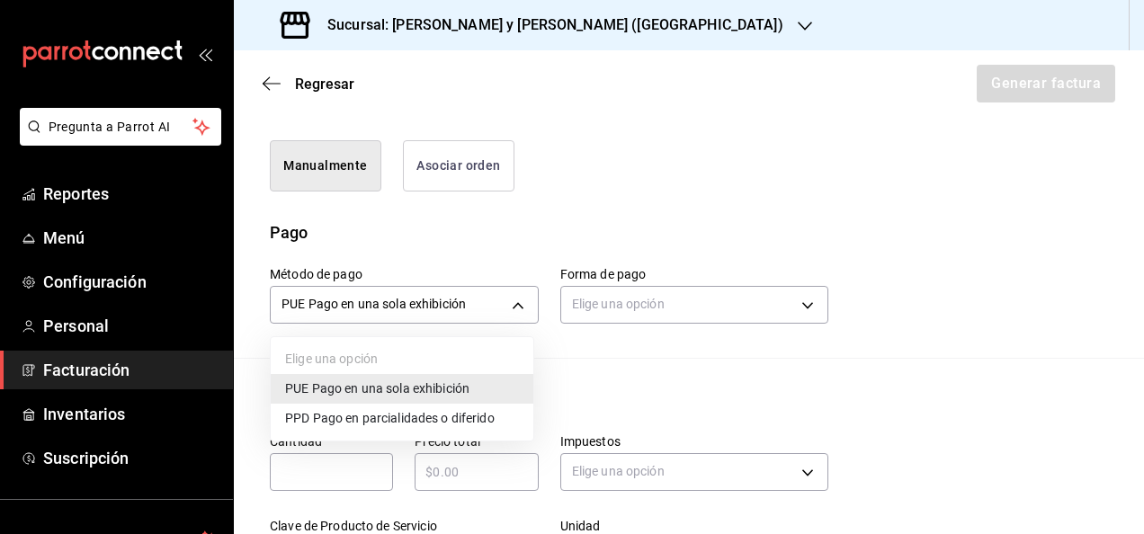
click at [419, 407] on li "PPD Pago en parcialidades o diferido" at bounding box center [402, 419] width 263 height 30
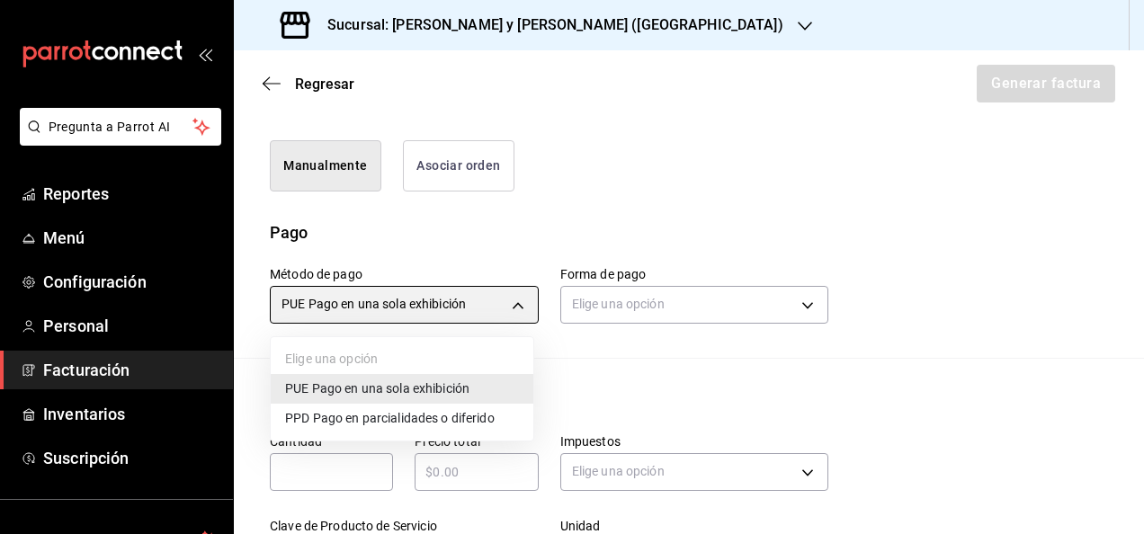
type input "PPD"
type input "99"
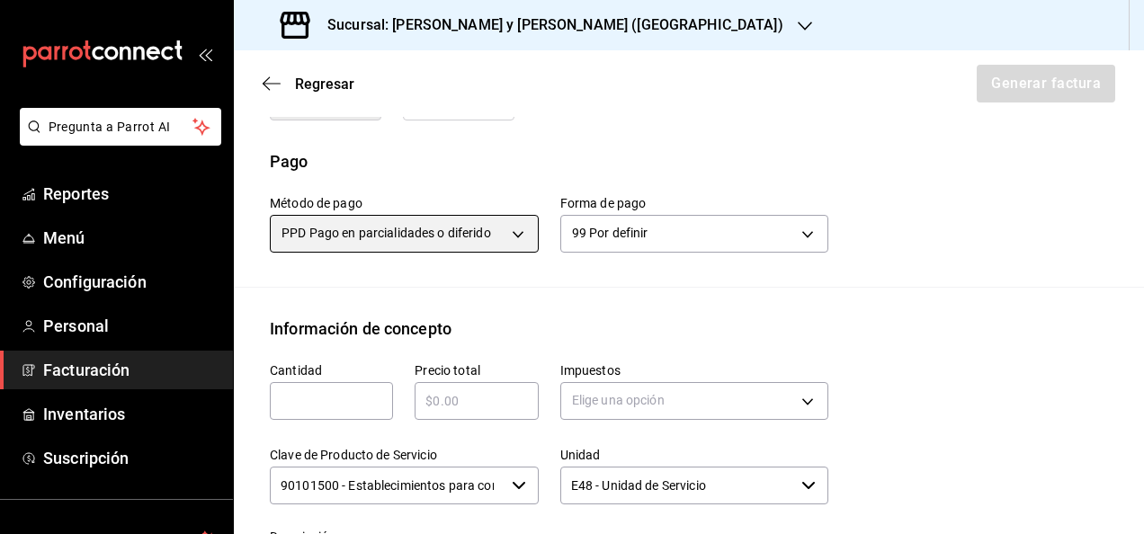
scroll to position [521, 0]
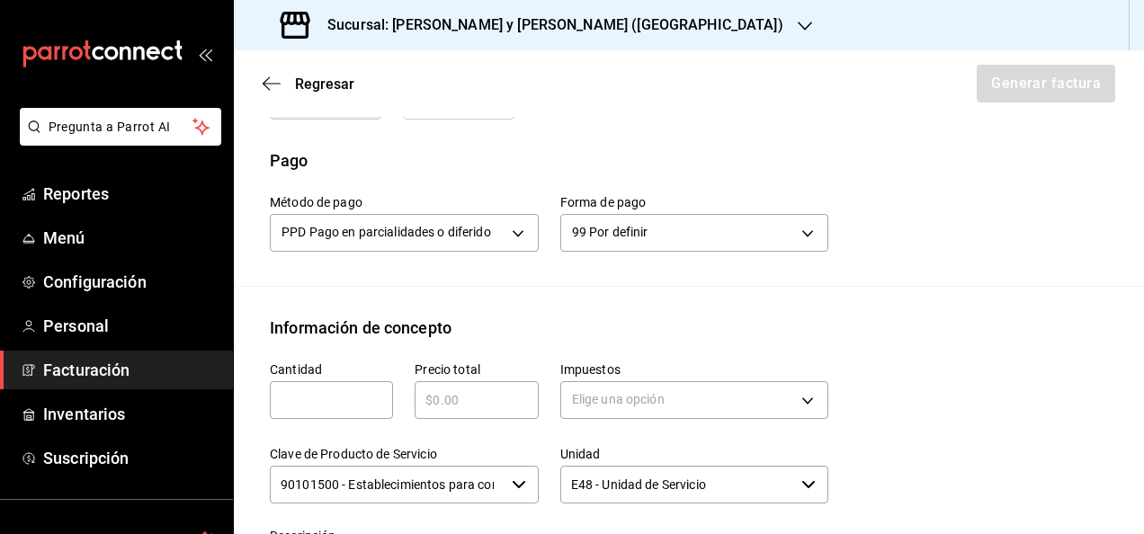
click at [355, 410] on div "​" at bounding box center [331, 400] width 123 height 38
paste input "13640"
type input "13640"
type input "$1"
click at [352, 406] on input "13640" at bounding box center [331, 400] width 123 height 22
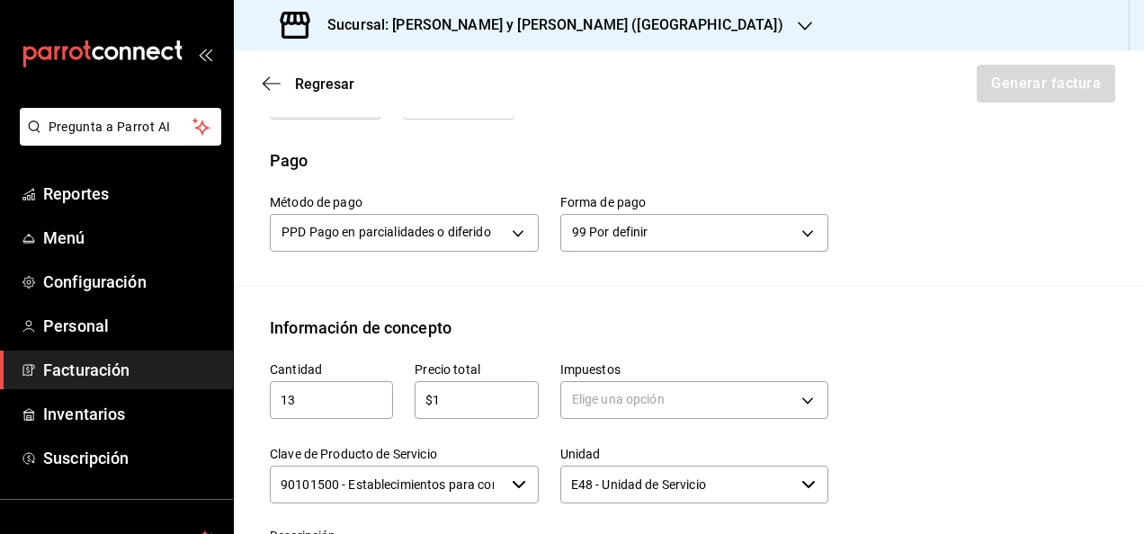
type input "1"
paste input "3640.00"
type input "$13640.00"
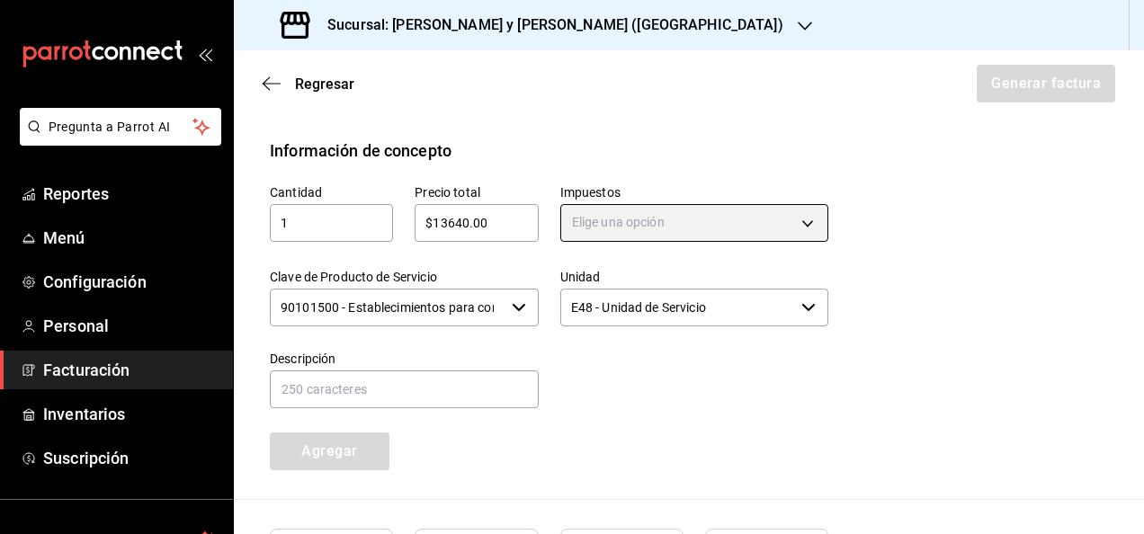
scroll to position [699, 0]
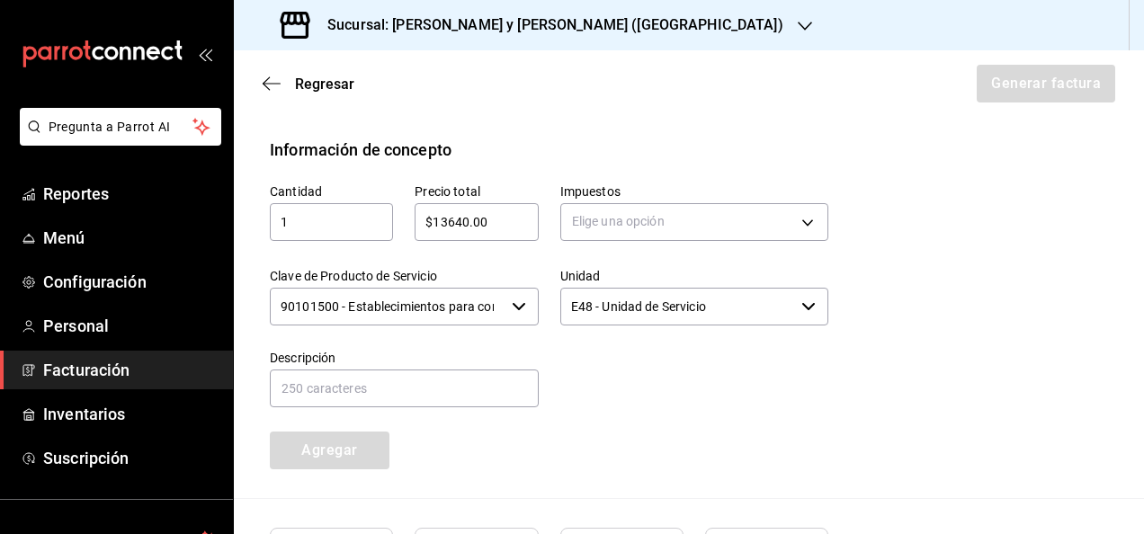
click at [779, 243] on div "Impuestos Elige una opción" at bounding box center [694, 214] width 269 height 63
click at [781, 228] on body "Pregunta a Parrot AI Reportes Menú Configuración Personal Facturación Inventari…" at bounding box center [572, 267] width 1144 height 534
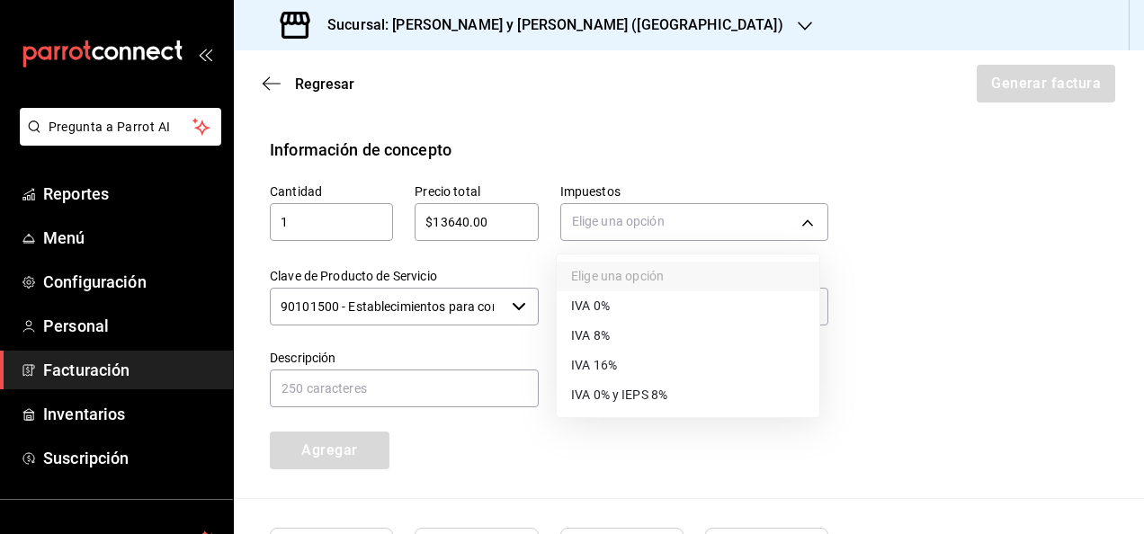
click at [649, 369] on li "IVA 16%" at bounding box center [688, 366] width 263 height 30
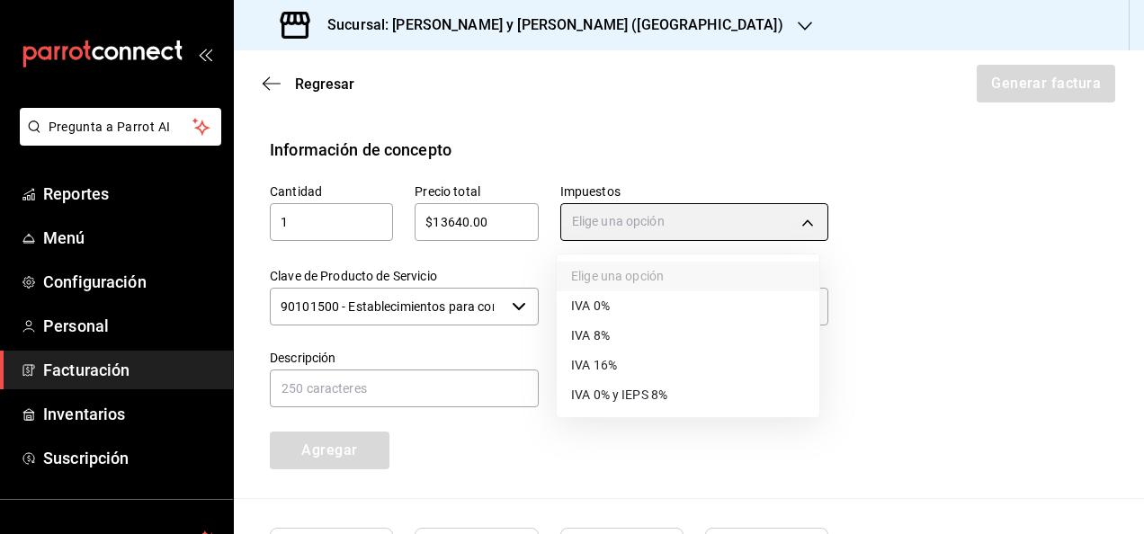
type input "IVA_16"
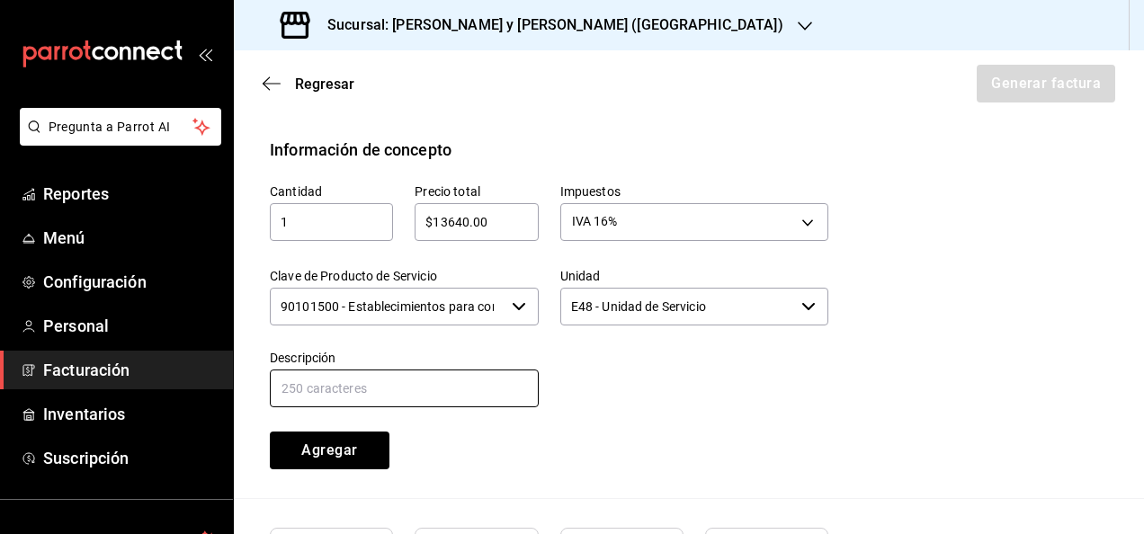
click at [472, 398] on input "text" at bounding box center [404, 389] width 269 height 38
paste input "25 al 31 julio"
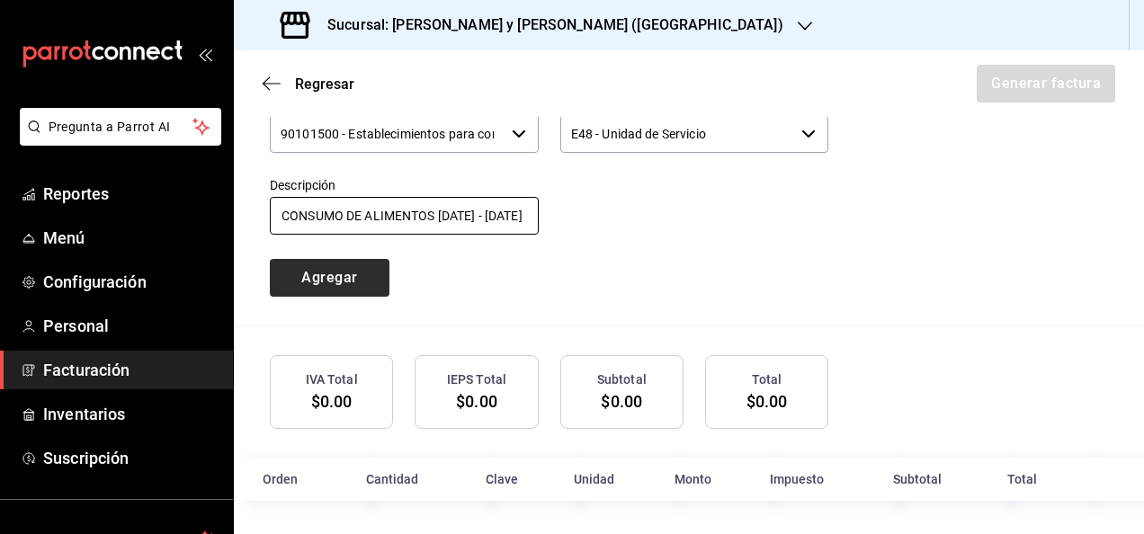
type input "CONSUMO DE ALIMENTOS 25 - 31 DE JULIO"
click at [336, 288] on button "Agregar" at bounding box center [330, 278] width 120 height 38
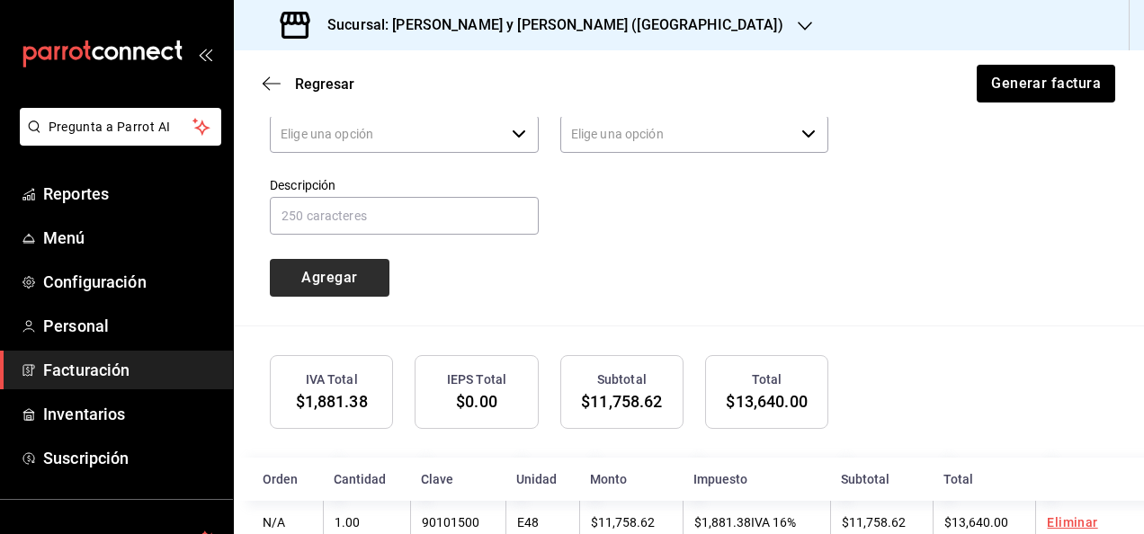
scroll to position [0, 0]
type input "90101500 - Establecimientos para comer y beber"
type input "E48 - Unidad de Servicio"
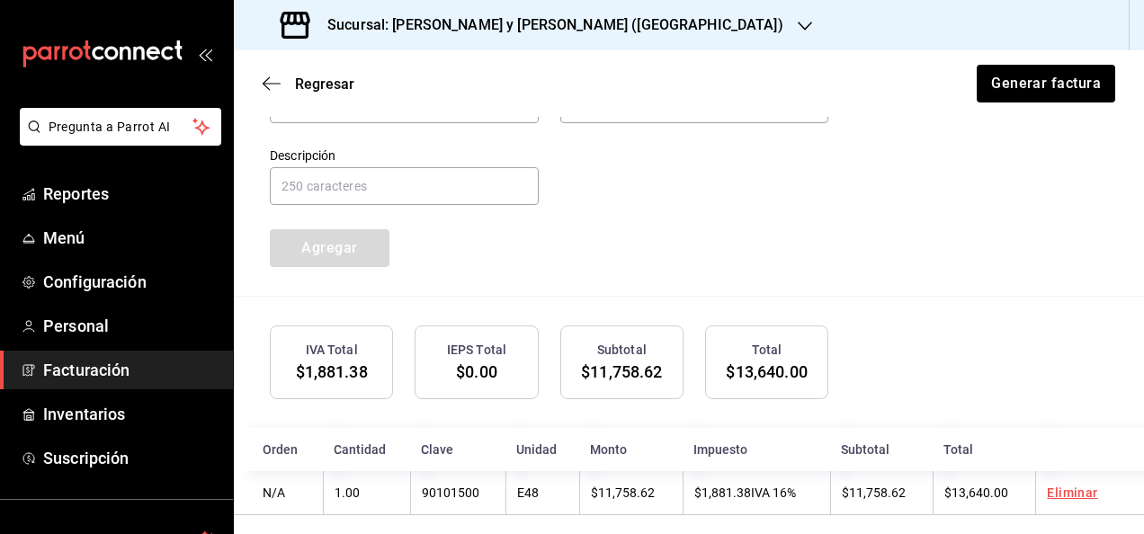
scroll to position [916, 0]
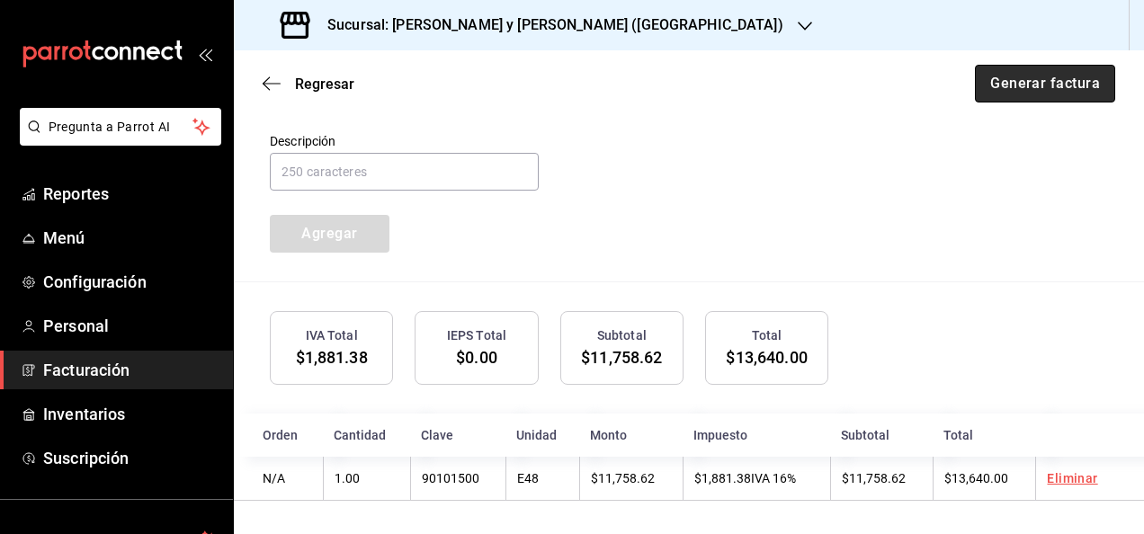
click at [980, 86] on button "Generar factura" at bounding box center [1045, 84] width 140 height 38
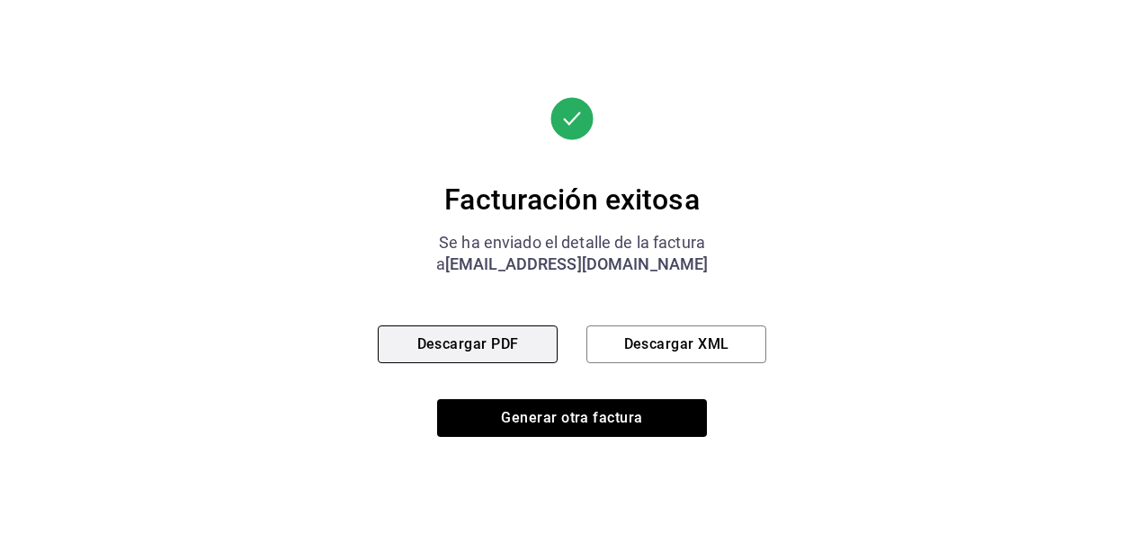
click at [497, 354] on button "Descargar PDF" at bounding box center [468, 345] width 180 height 38
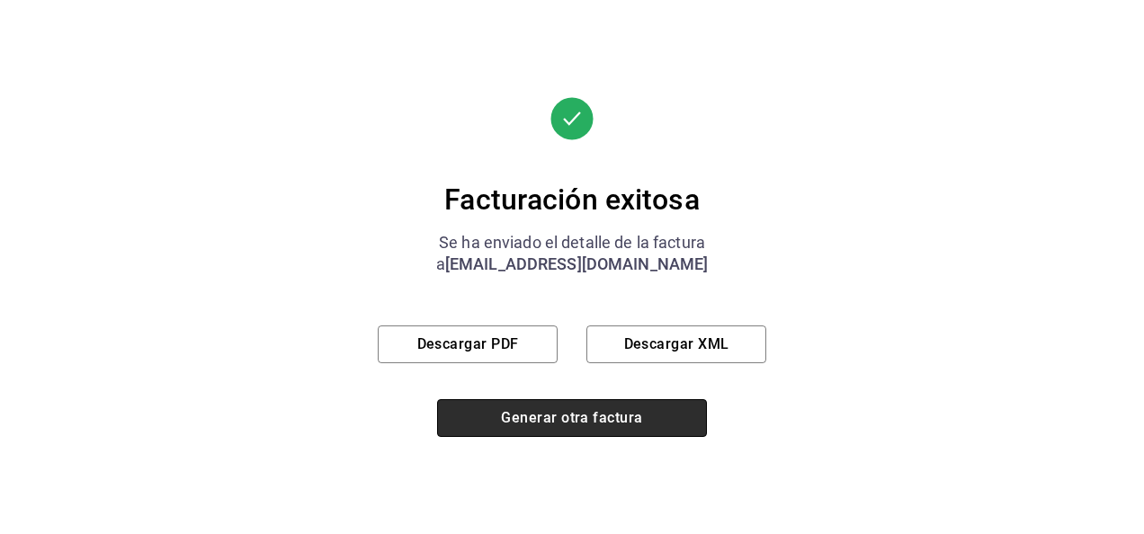
click at [574, 425] on button "Generar otra factura" at bounding box center [572, 418] width 270 height 38
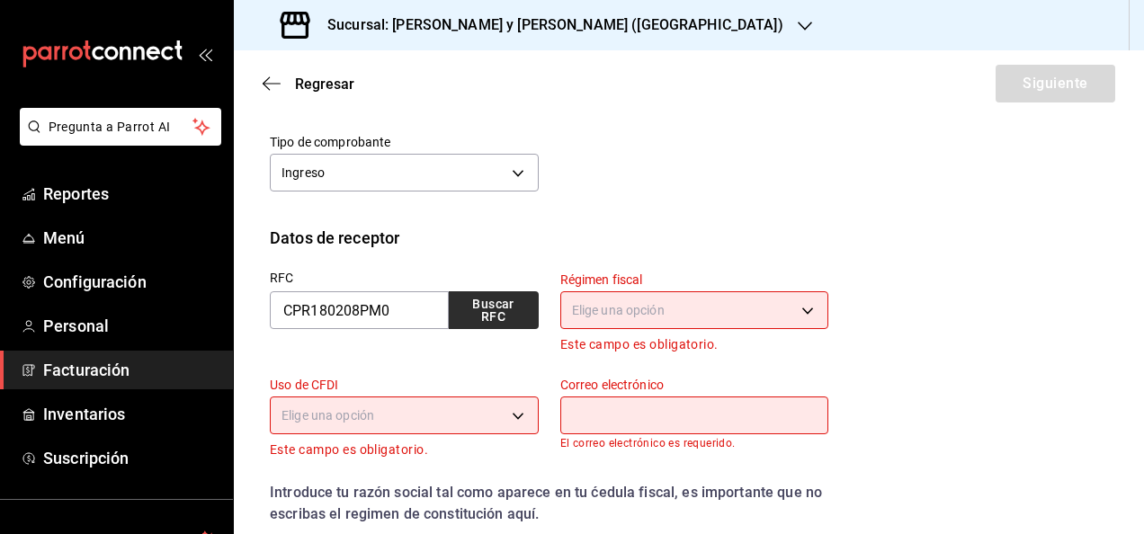
scroll to position [219, 0]
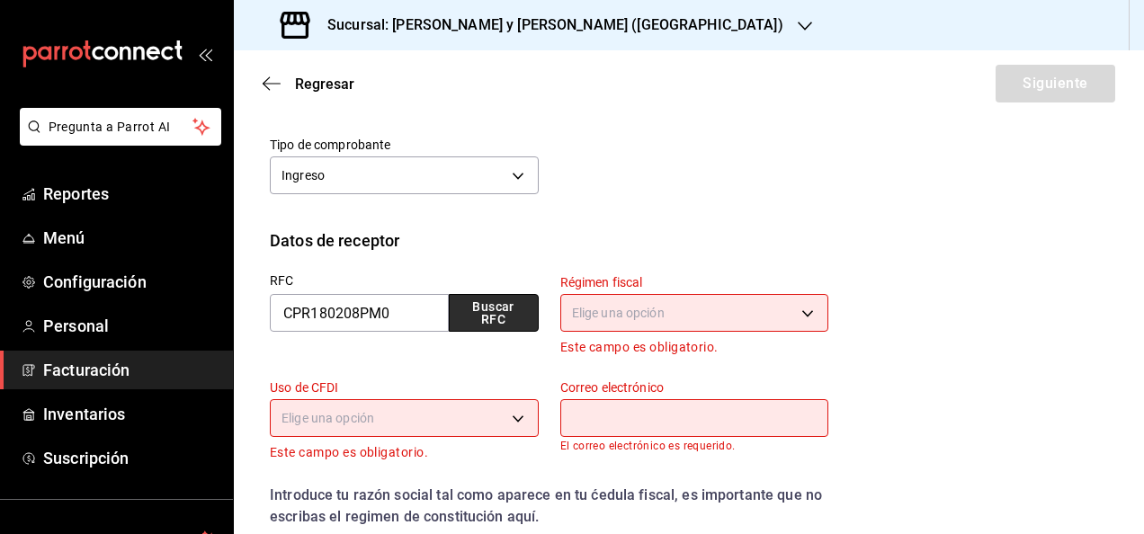
click at [501, 303] on button "Buscar RFC" at bounding box center [494, 313] width 90 height 38
type input "601"
type input "G03"
type input "[EMAIL_ADDRESS][PERSON_NAME][DOMAIN_NAME]"
type input "66269"
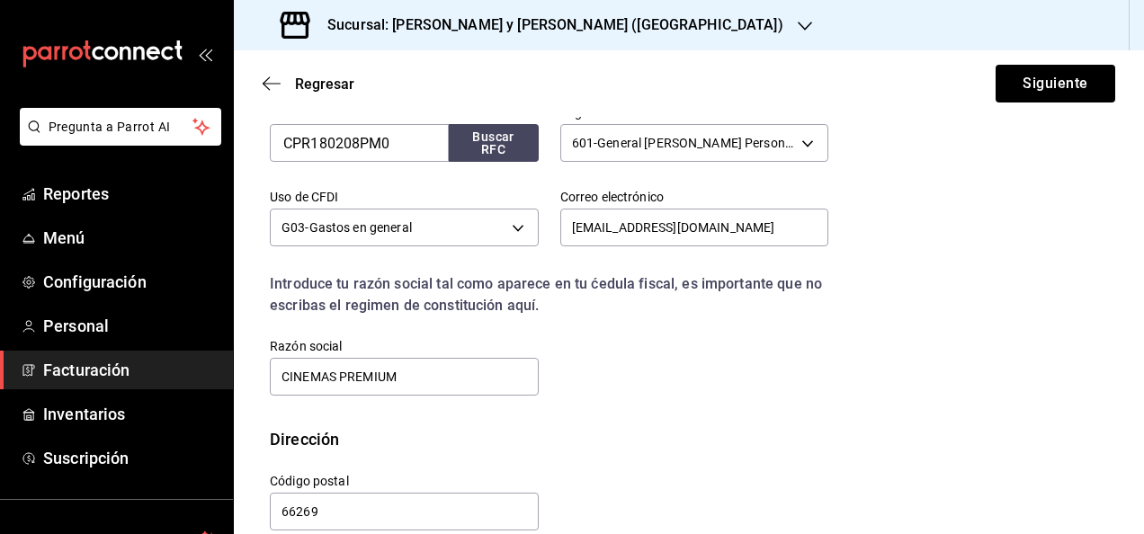
scroll to position [391, 0]
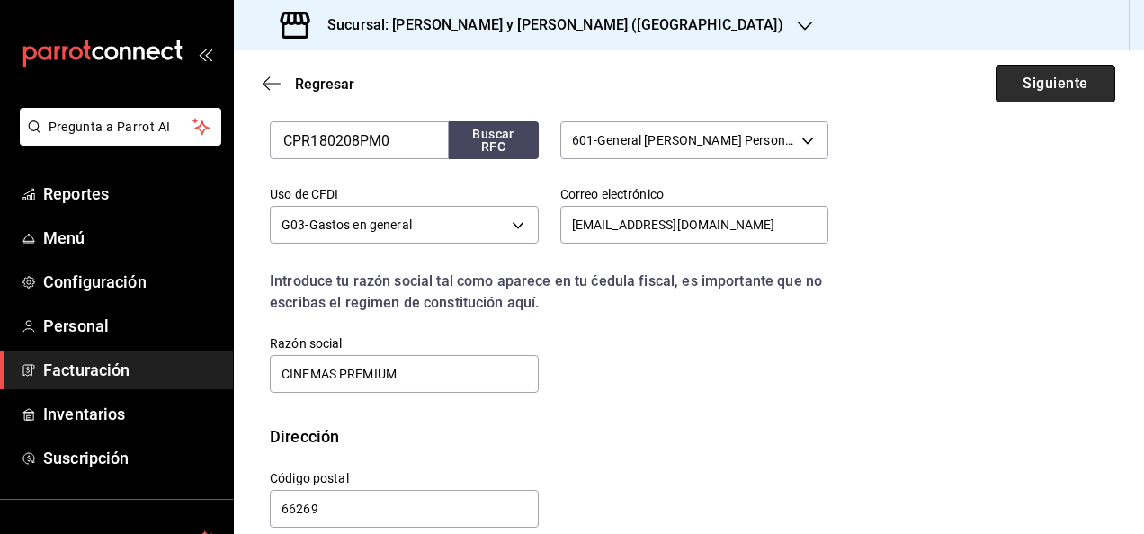
click at [1023, 87] on button "Siguiente" at bounding box center [1056, 84] width 120 height 38
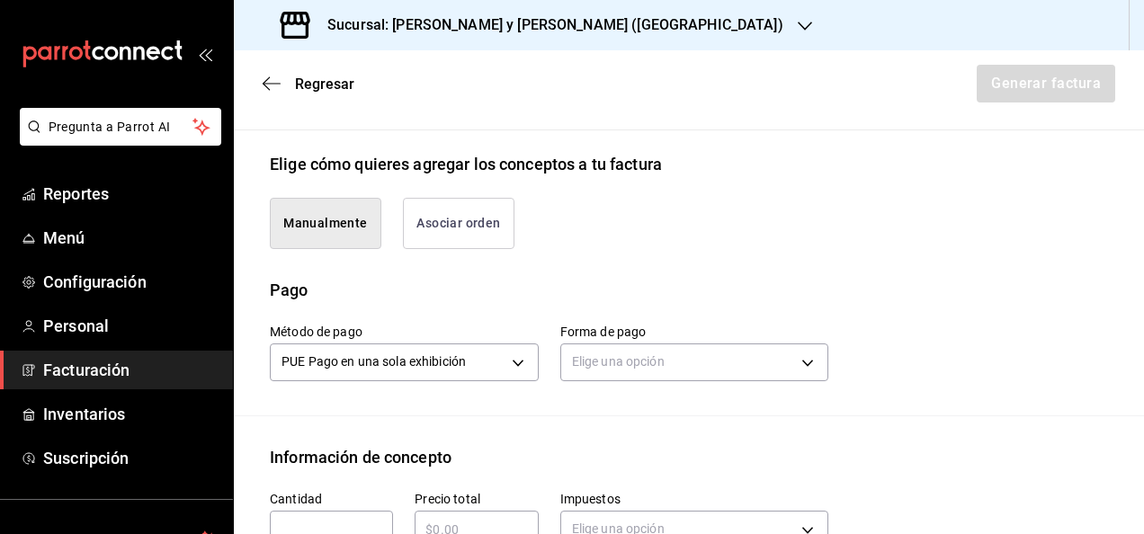
scroll to position [445, 0]
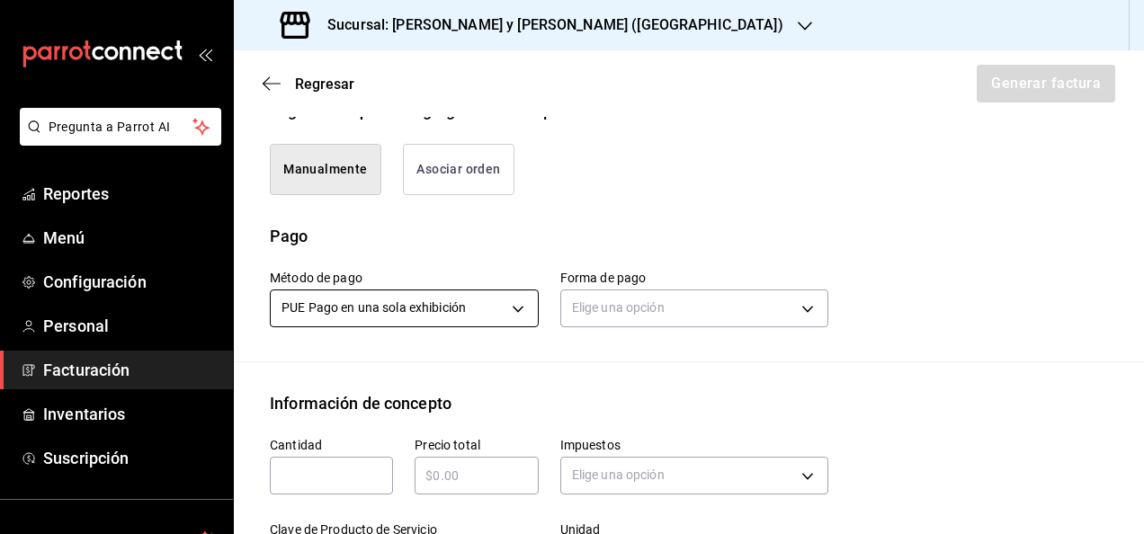
click at [506, 293] on body "Pregunta a Parrot AI Reportes Menú Configuración Personal Facturación Inventari…" at bounding box center [572, 267] width 1144 height 534
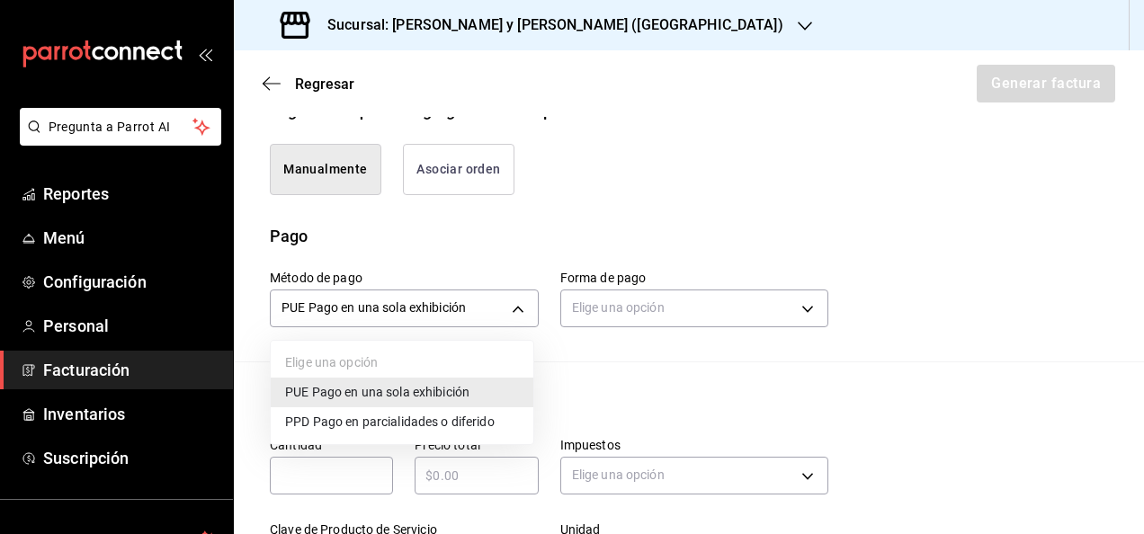
click at [408, 417] on span "PPD Pago en parcialidades o diferido" at bounding box center [390, 422] width 210 height 19
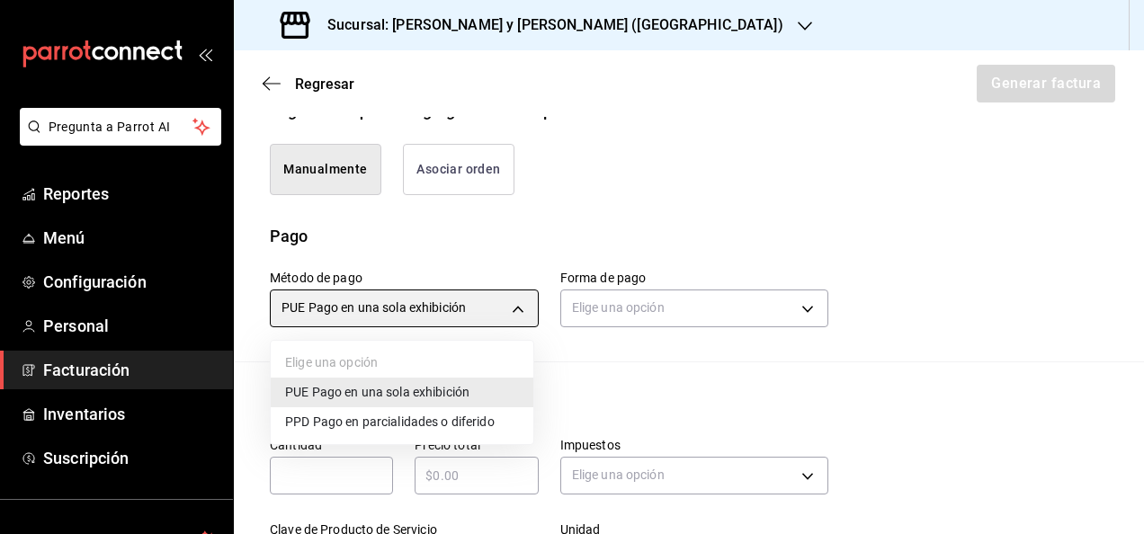
type input "PPD"
type input "99"
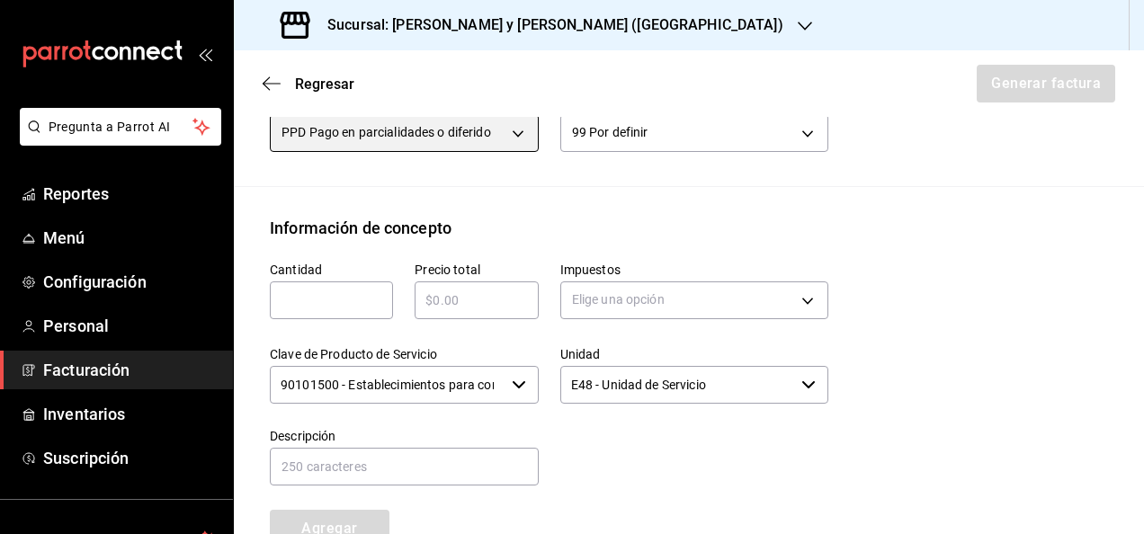
scroll to position [629, 0]
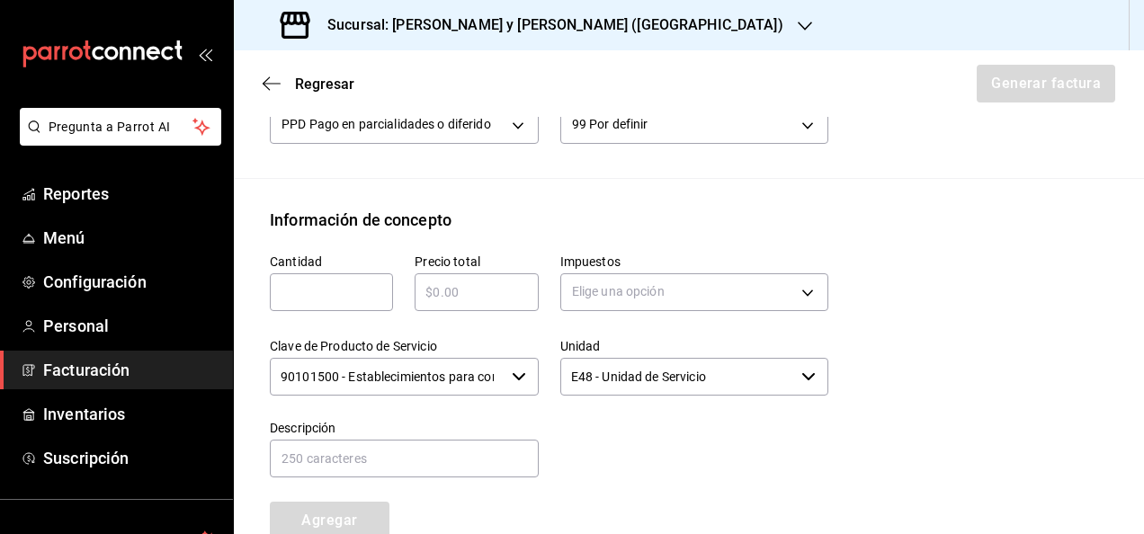
click at [322, 282] on input "text" at bounding box center [331, 293] width 123 height 22
type input "1"
paste input "$12460.00"
type input "$12460.00"
click at [825, 273] on div "Cantidad 1 ​ Precio total $12460.00 ​ Impuestos Elige una opción Clave de Produ…" at bounding box center [689, 400] width 838 height 336
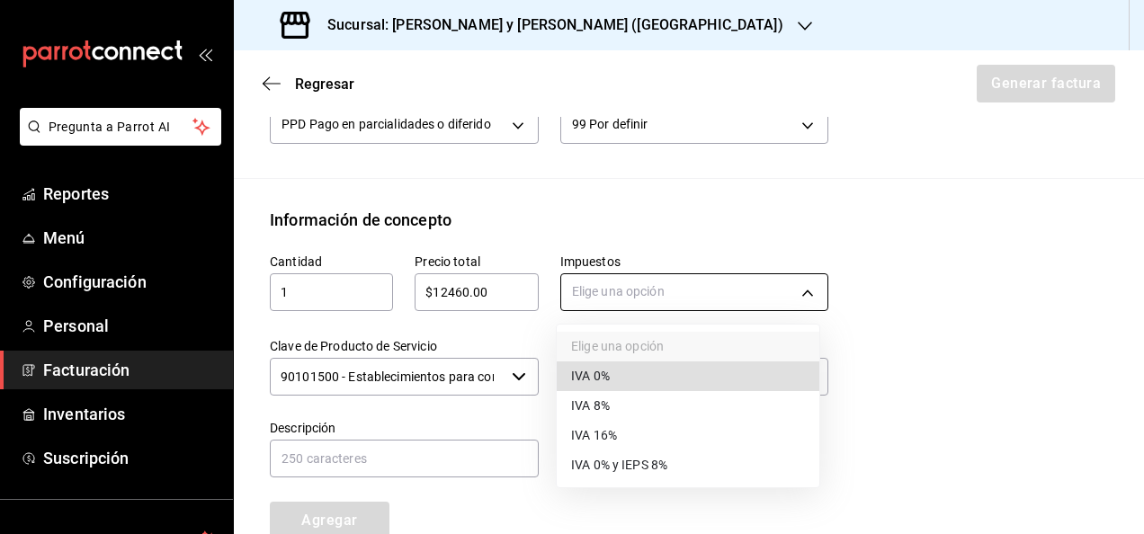
click at [783, 295] on body "Pregunta a Parrot AI Reportes Menú Configuración Personal Facturación Inventari…" at bounding box center [572, 267] width 1144 height 534
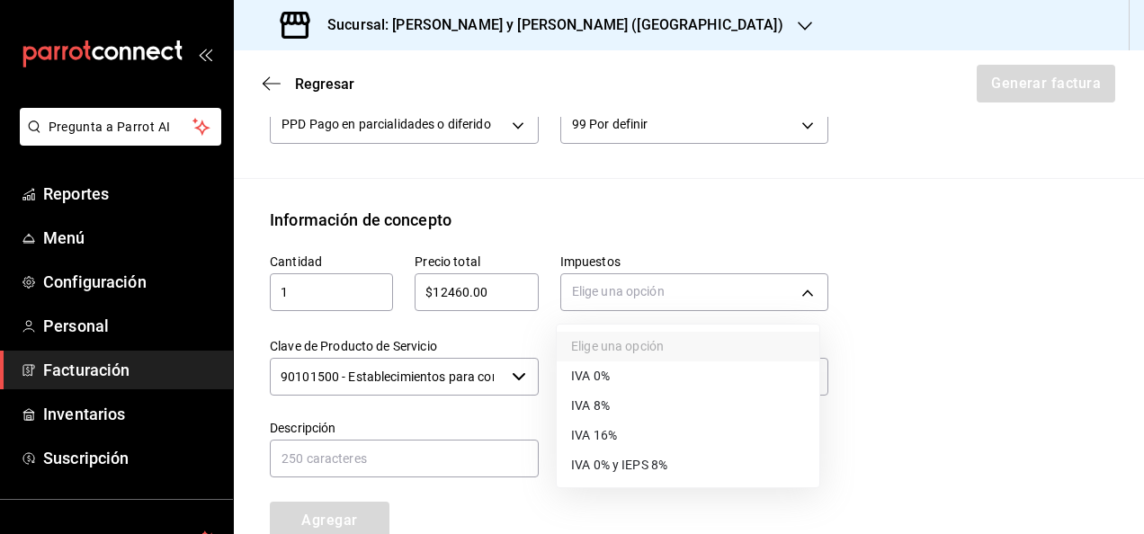
click at [660, 426] on li "IVA 16%" at bounding box center [688, 436] width 263 height 30
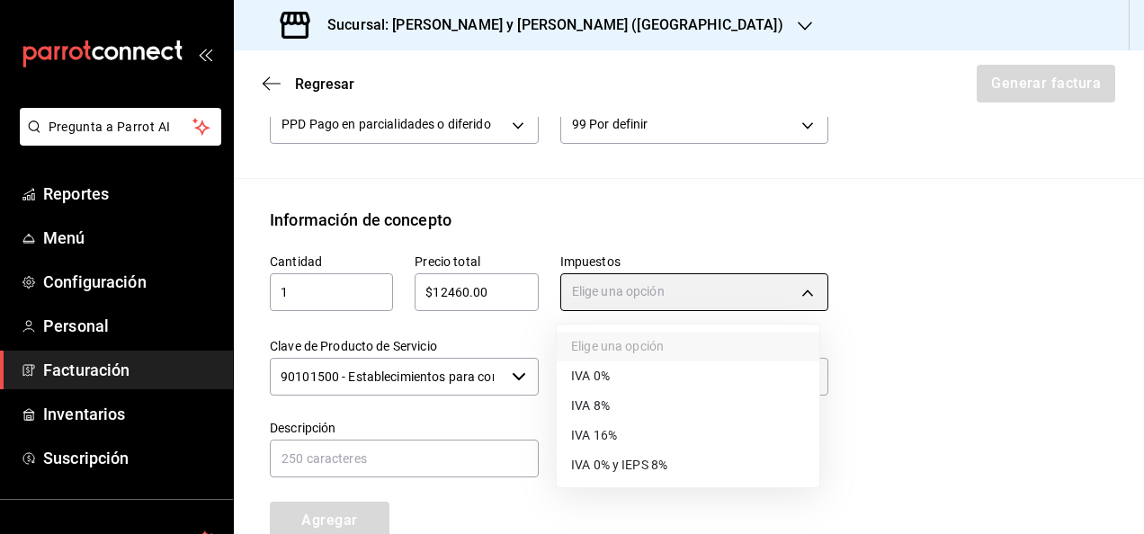
type input "IVA_16"
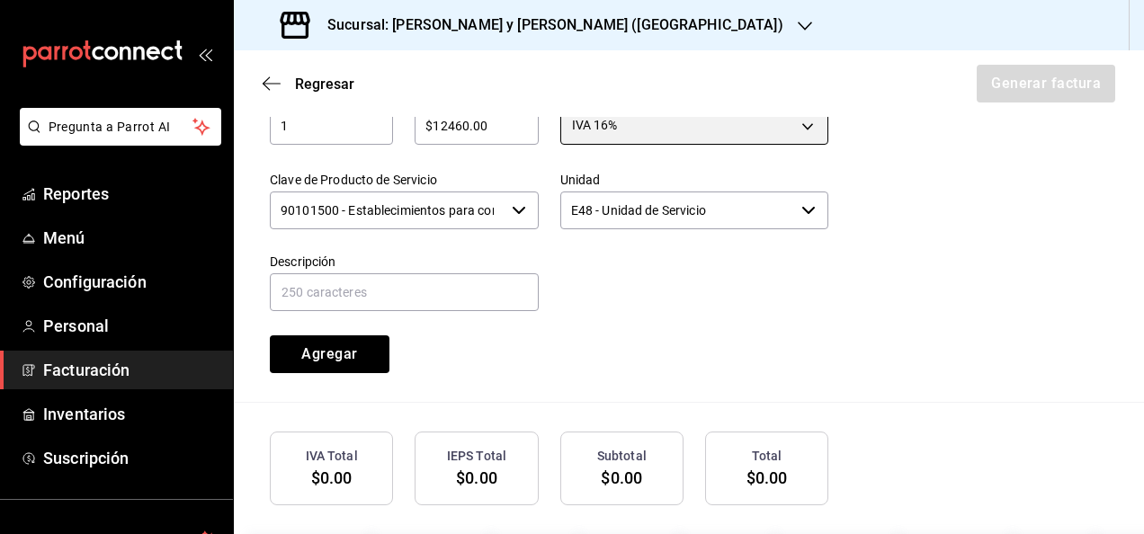
scroll to position [796, 0]
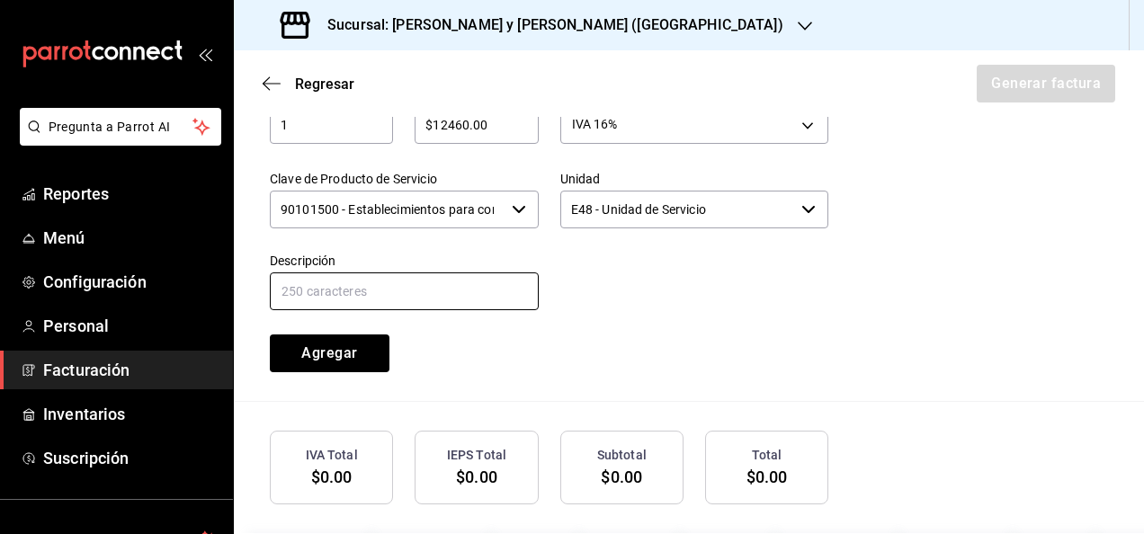
click at [439, 297] on input "text" at bounding box center [404, 292] width 269 height 38
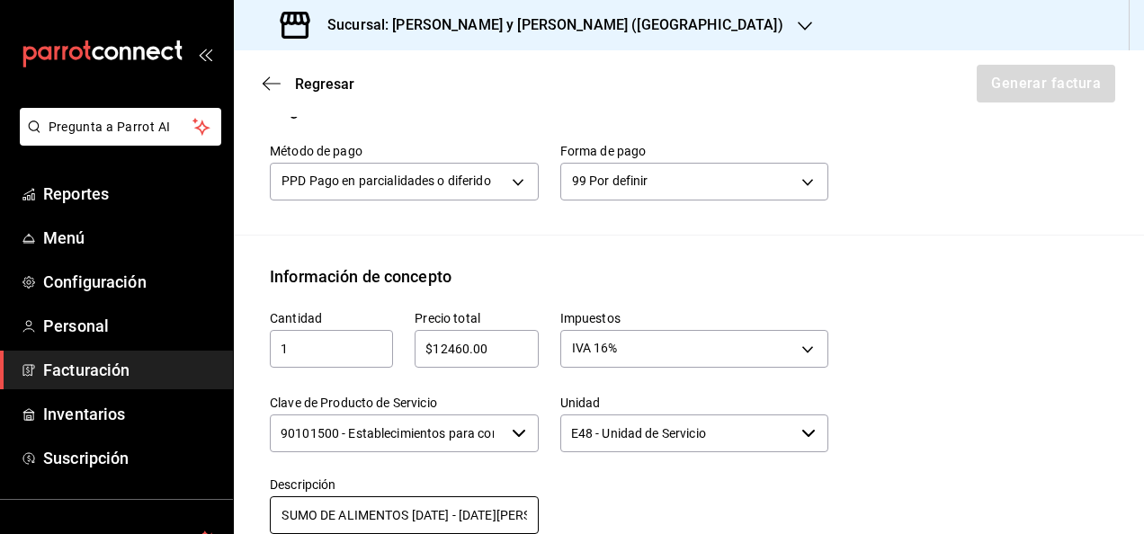
scroll to position [872, 0]
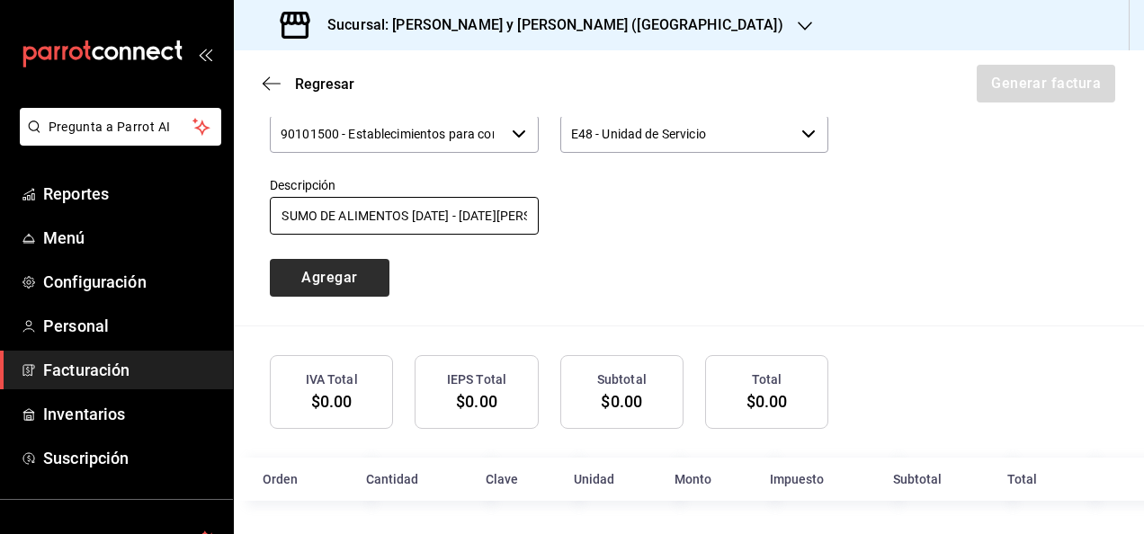
type input "CONSUMO DE ALIMENTOS 01 - 07 DE AGOSTO"
click at [349, 271] on button "Agregar" at bounding box center [330, 278] width 120 height 38
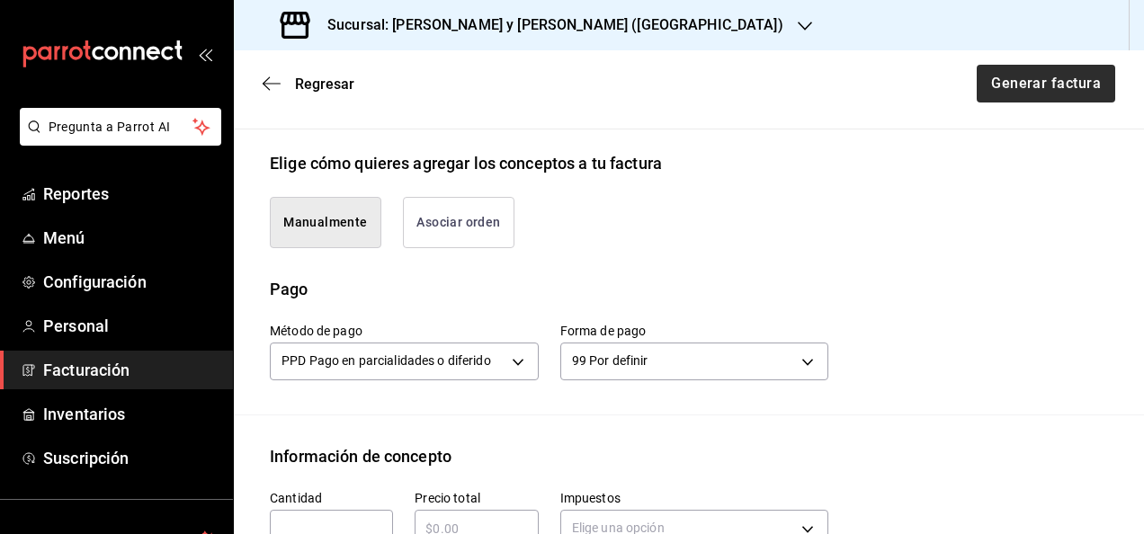
scroll to position [349, 0]
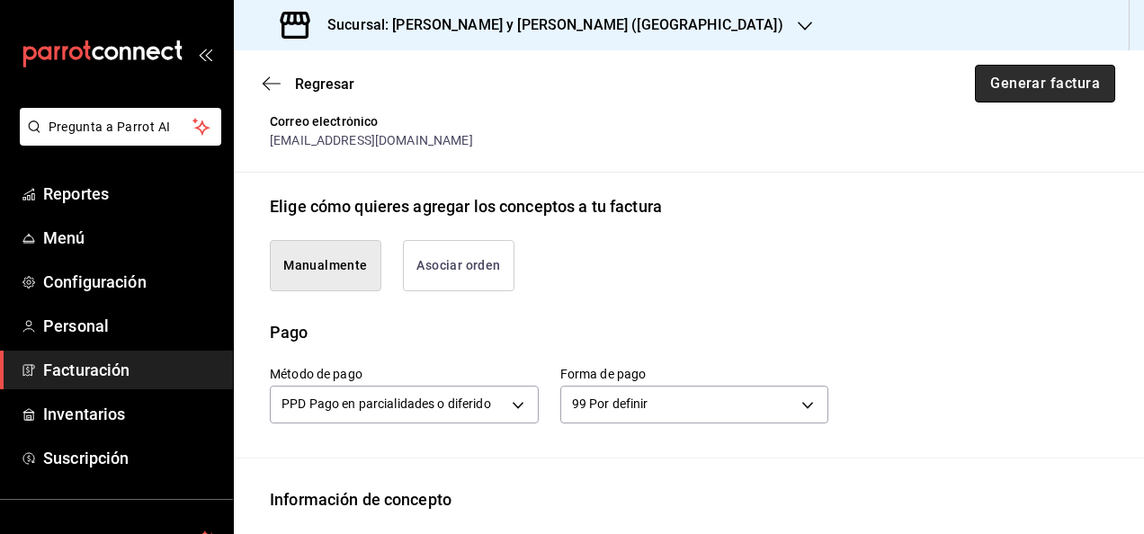
click at [1010, 90] on button "Generar factura" at bounding box center [1045, 84] width 140 height 38
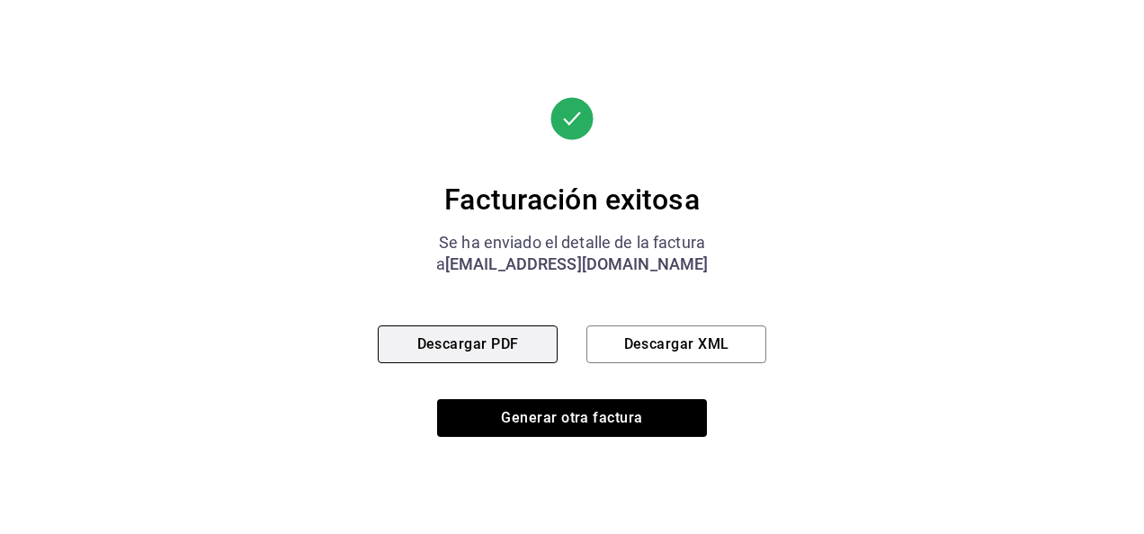
click at [528, 341] on button "Descargar PDF" at bounding box center [468, 345] width 180 height 38
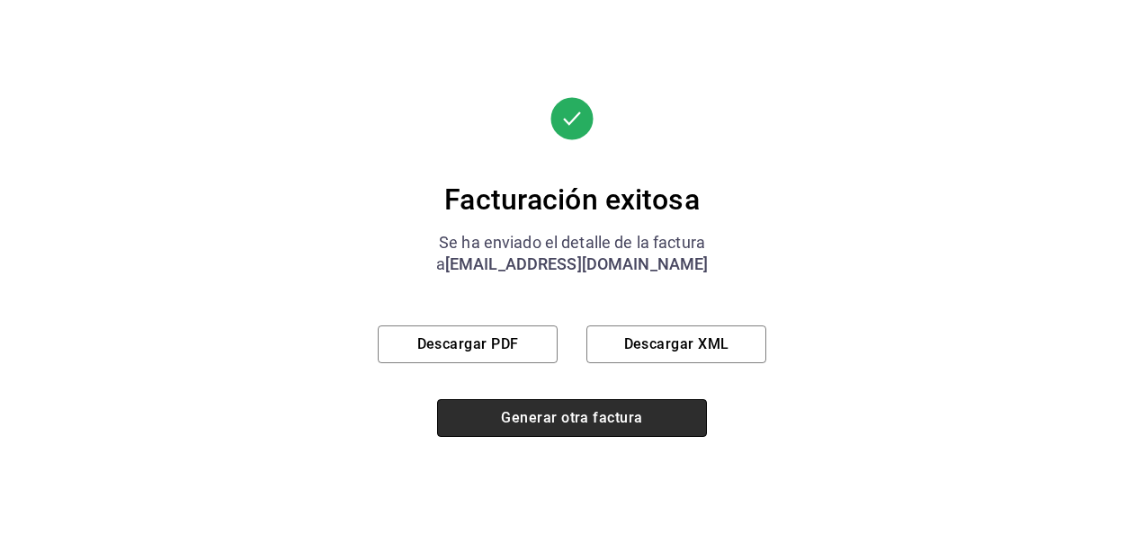
click at [571, 408] on button "Generar otra factura" at bounding box center [572, 418] width 270 height 38
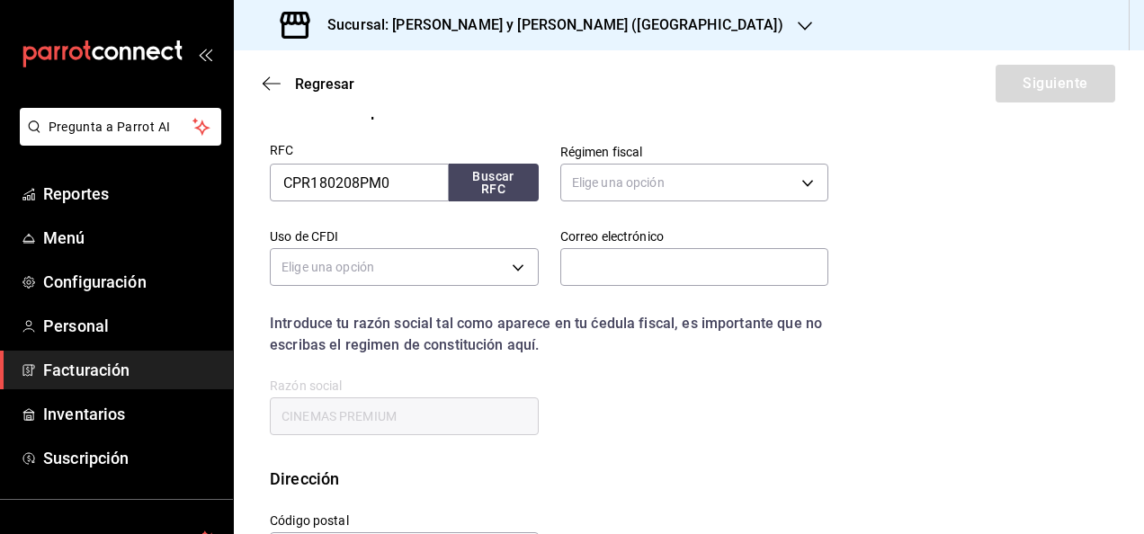
scroll to position [270, 0]
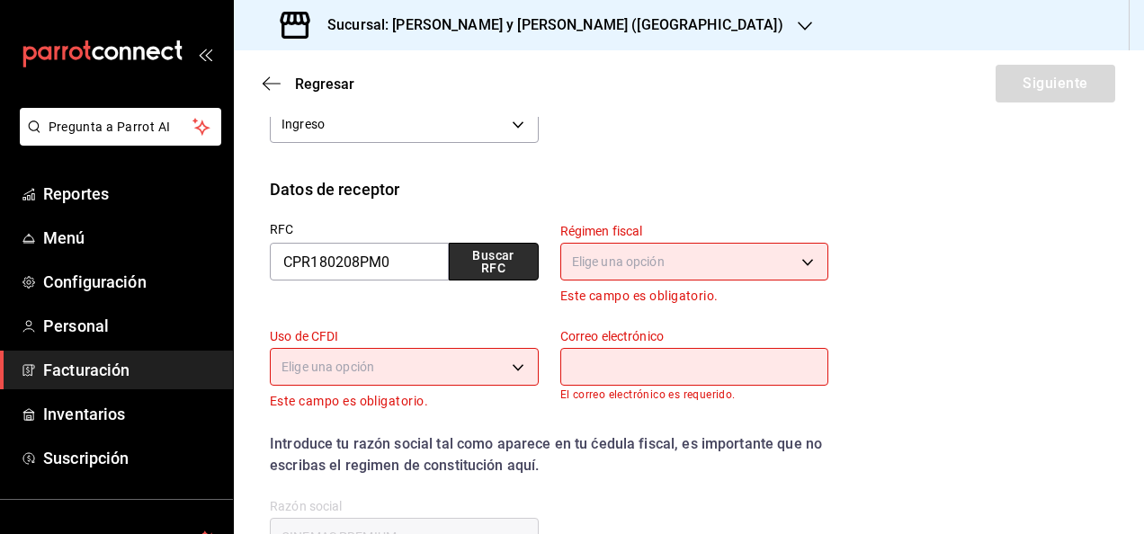
click at [495, 254] on button "Buscar RFC" at bounding box center [494, 262] width 90 height 38
type input "601"
type input "G03"
type input "[EMAIL_ADDRESS][PERSON_NAME][DOMAIN_NAME]"
type input "66269"
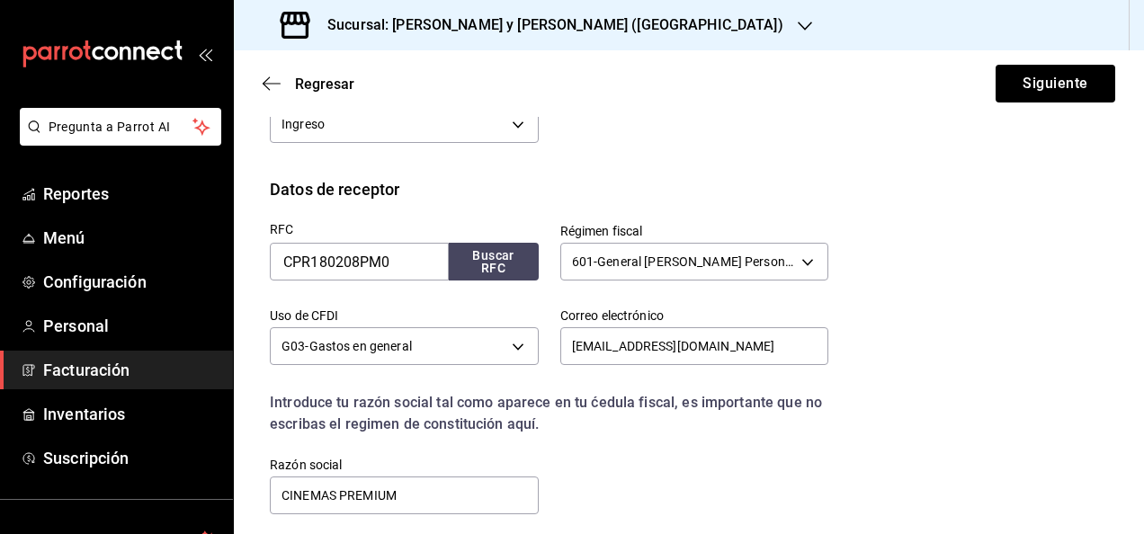
scroll to position [416, 0]
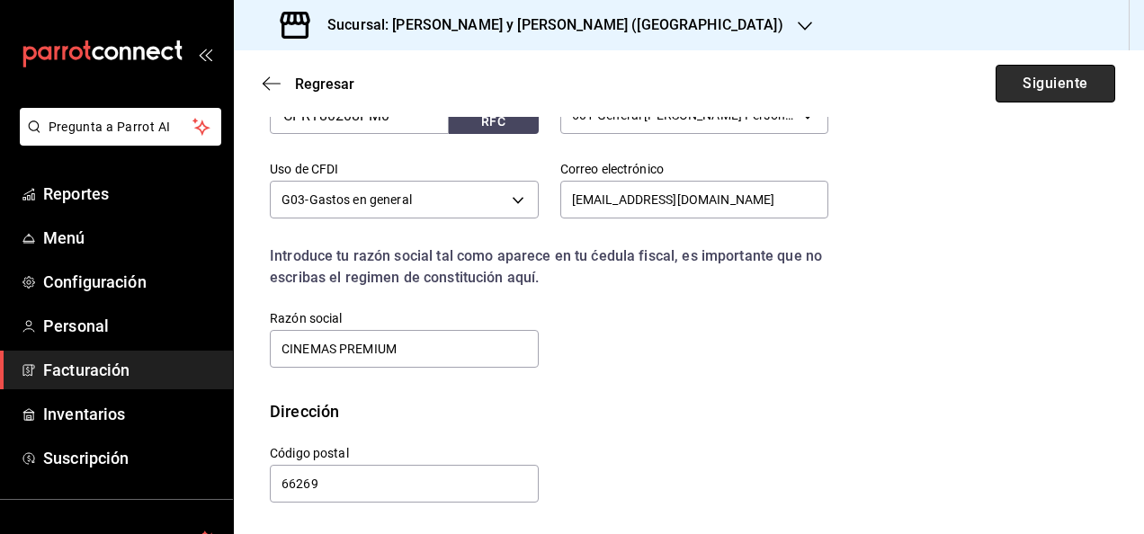
click at [998, 94] on button "Siguiente" at bounding box center [1056, 84] width 120 height 38
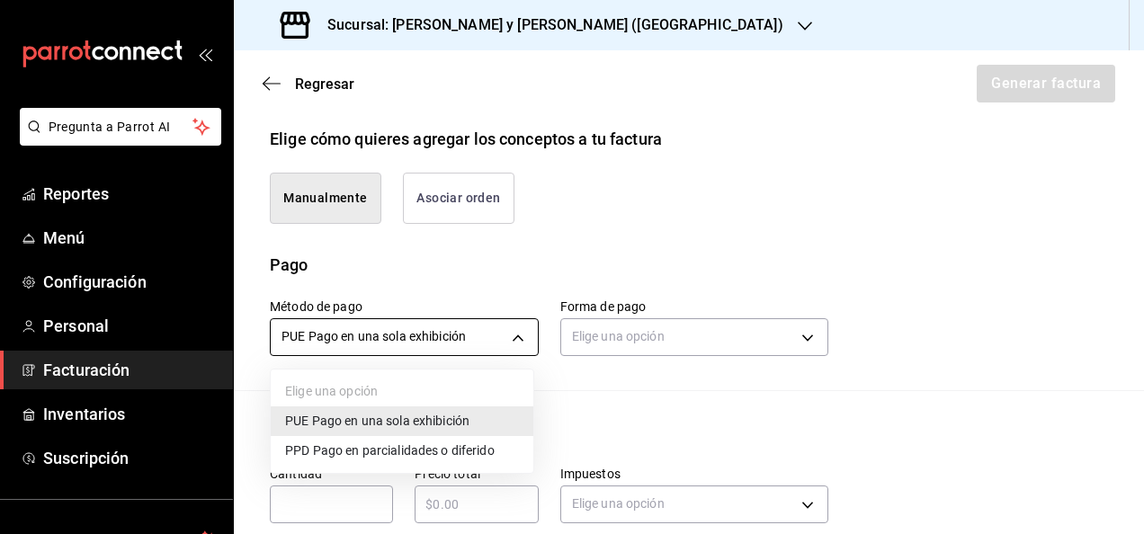
click at [468, 317] on body "Pregunta a Parrot AI Reportes Menú Configuración Personal Facturación Inventari…" at bounding box center [572, 267] width 1144 height 534
click at [392, 443] on span "PPD Pago en parcialidades o diferido" at bounding box center [390, 451] width 210 height 19
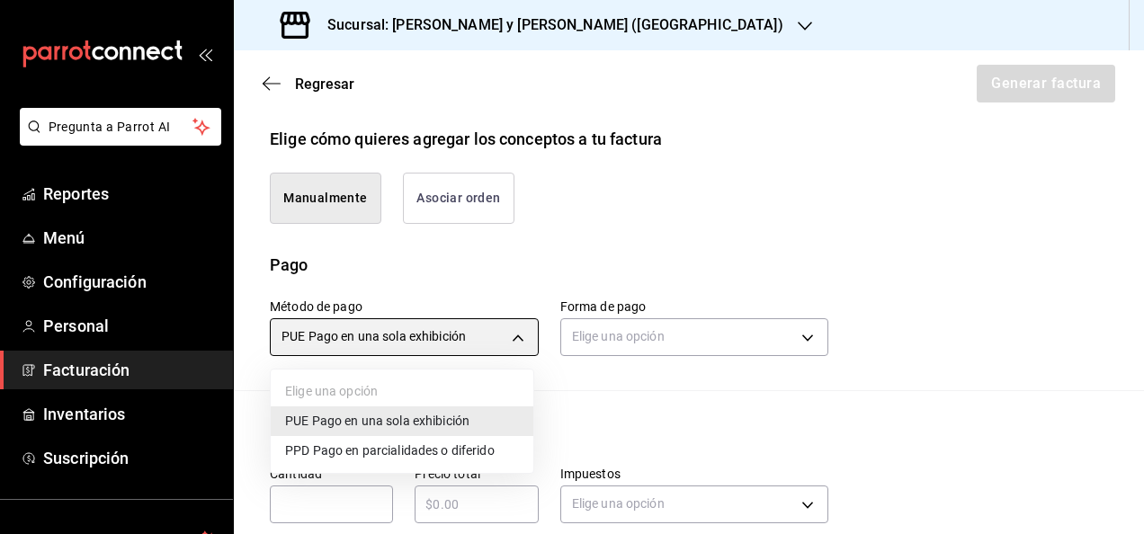
type input "PPD"
type input "99"
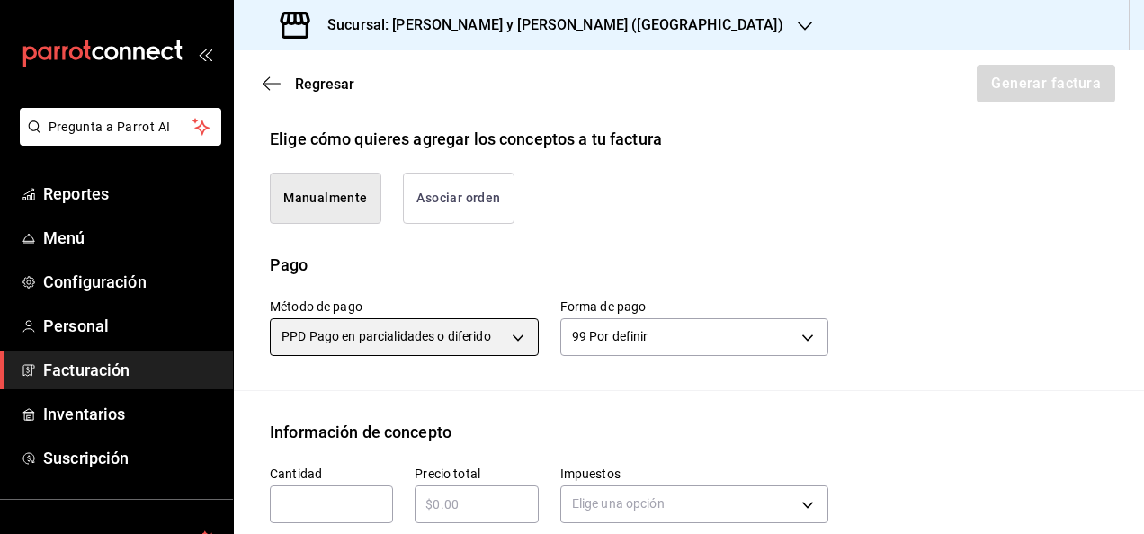
scroll to position [506, 0]
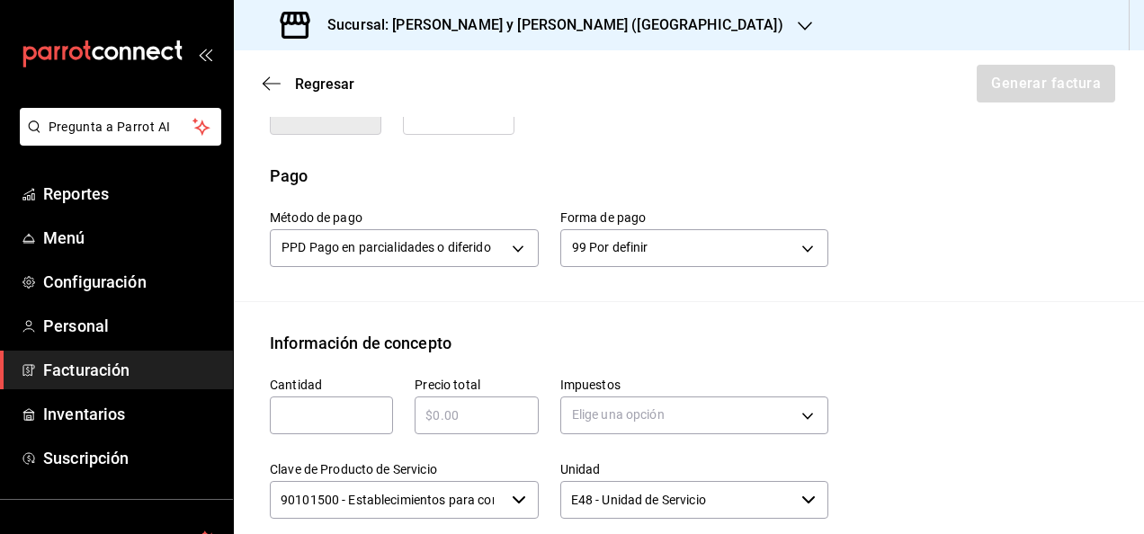
click at [329, 414] on input "text" at bounding box center [331, 416] width 123 height 22
type input "1"
paste input "$15780.00"
type input "$15780.00"
click at [720, 403] on body "Pregunta a Parrot AI Reportes Menú Configuración Personal Facturación Inventari…" at bounding box center [572, 267] width 1144 height 534
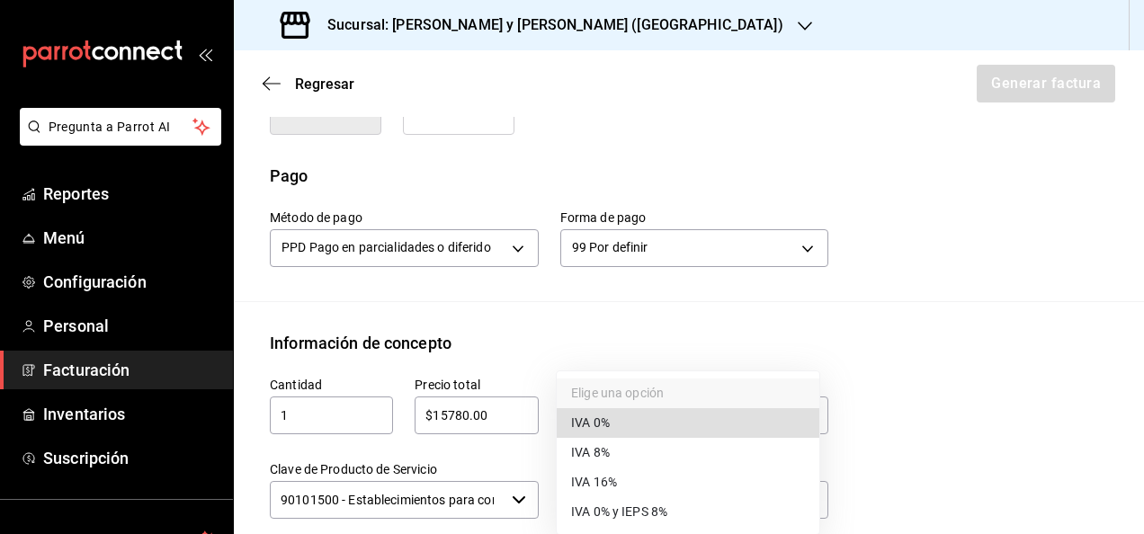
click at [649, 491] on li "IVA 16%" at bounding box center [688, 483] width 263 height 30
type input "IVA_16"
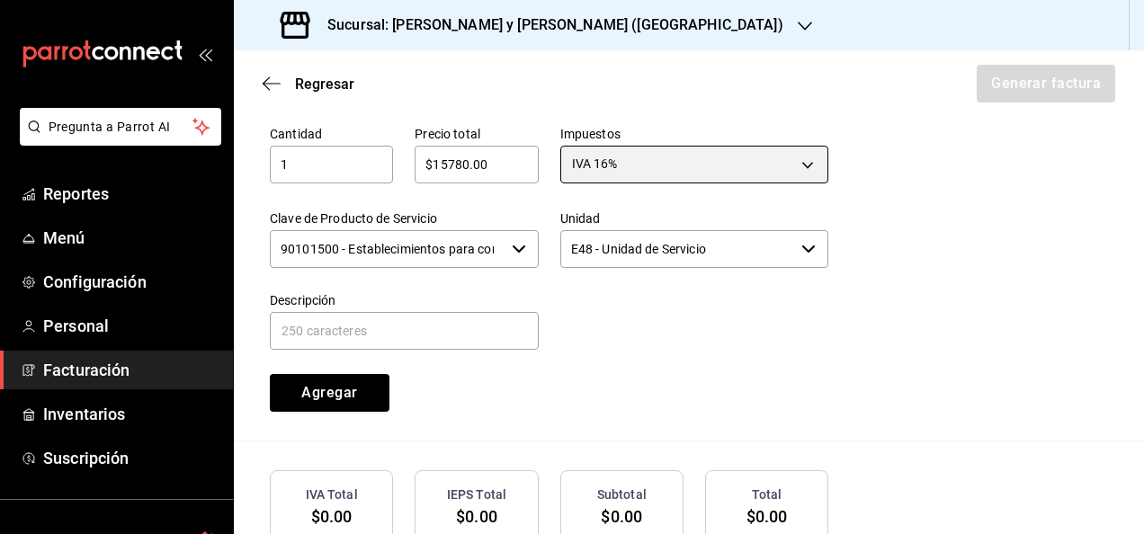
scroll to position [757, 0]
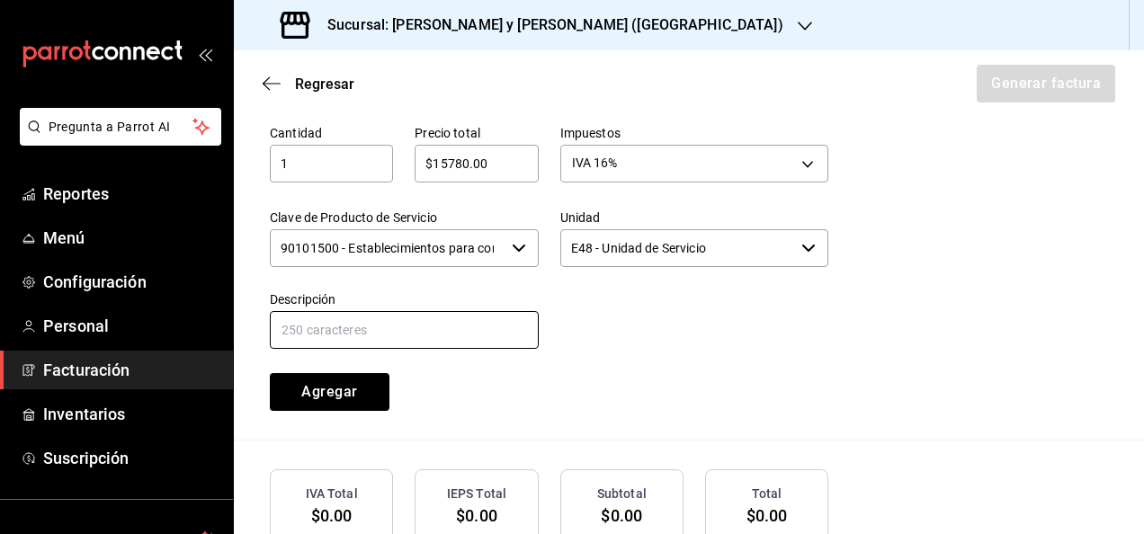
click at [401, 336] on input "text" at bounding box center [404, 330] width 269 height 38
type input "CONSUMO DE ALIMENTOS 08 - 14 DE AGOSTO"
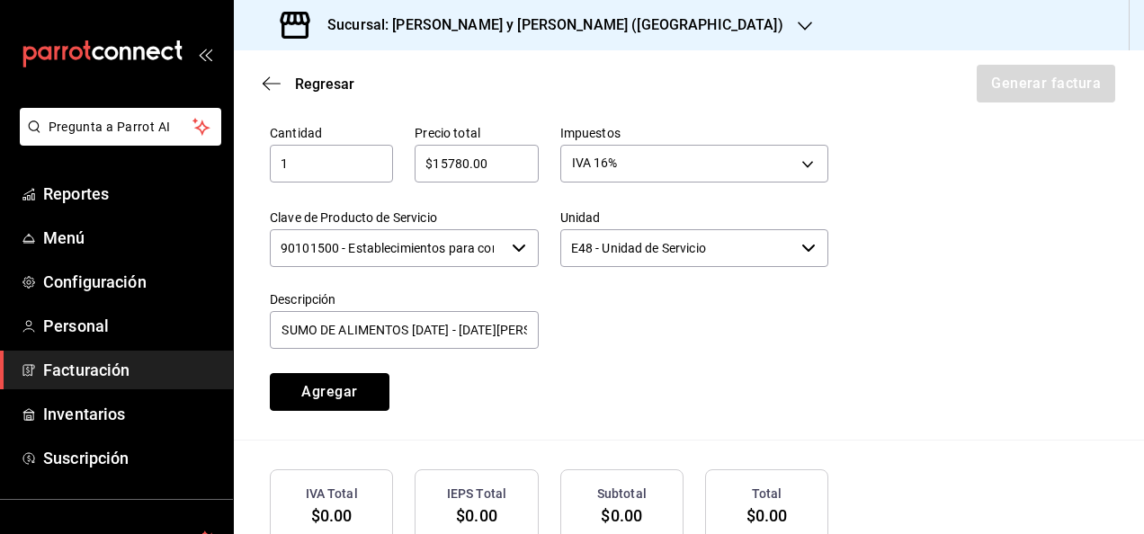
scroll to position [0, 0]
click at [355, 384] on button "Agregar" at bounding box center [330, 392] width 120 height 38
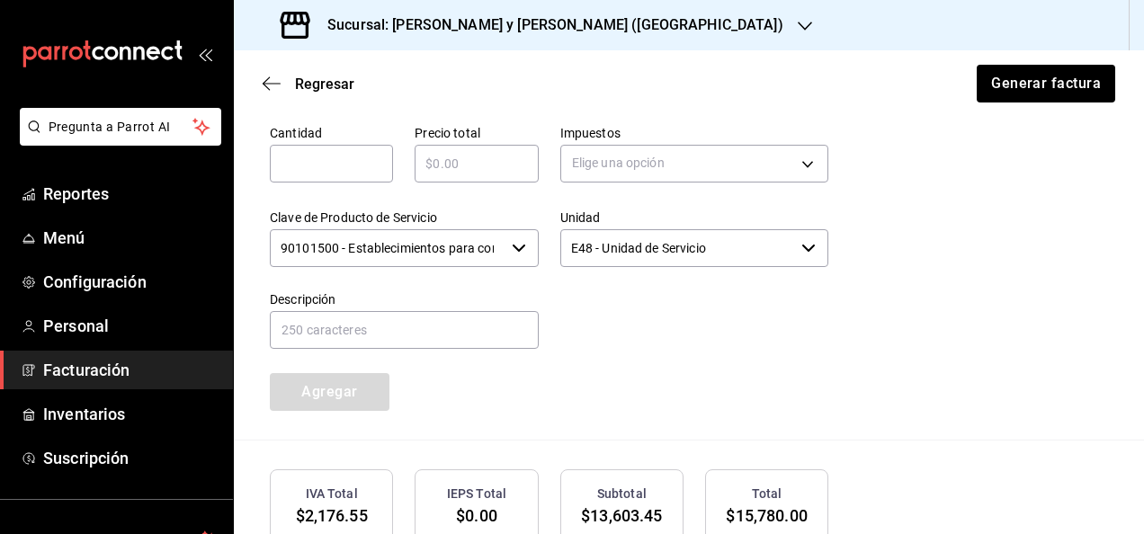
scroll to position [916, 0]
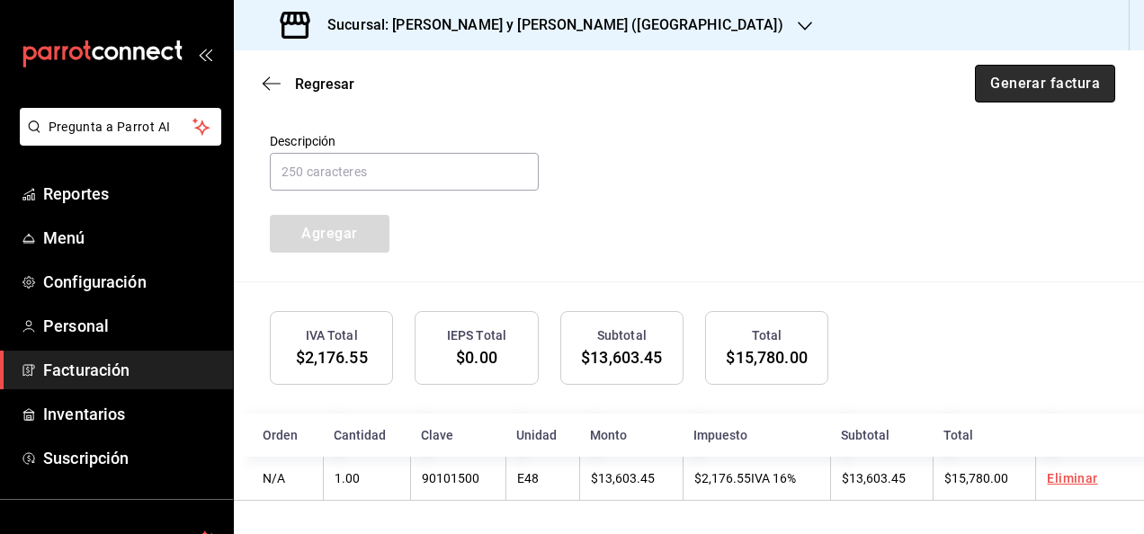
click at [997, 83] on button "Generar factura" at bounding box center [1045, 84] width 140 height 38
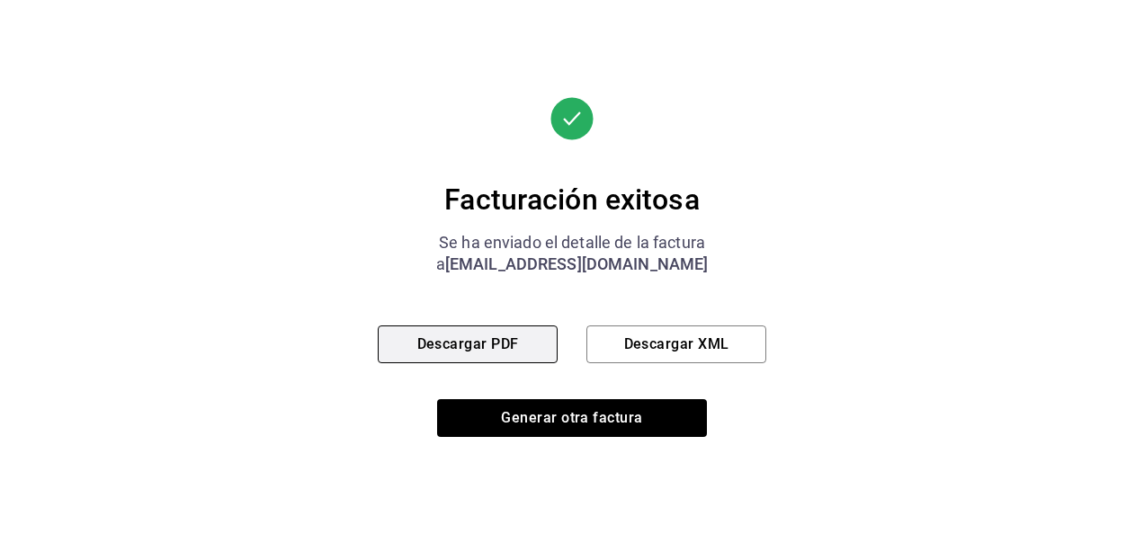
click at [516, 347] on button "Descargar PDF" at bounding box center [468, 345] width 180 height 38
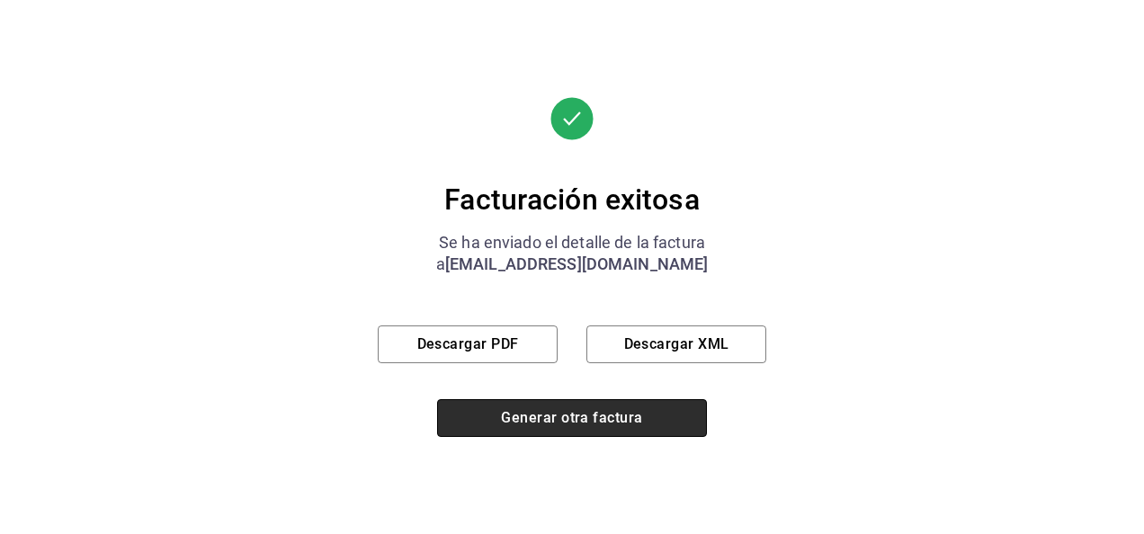
click at [570, 430] on button "Generar otra factura" at bounding box center [572, 418] width 270 height 38
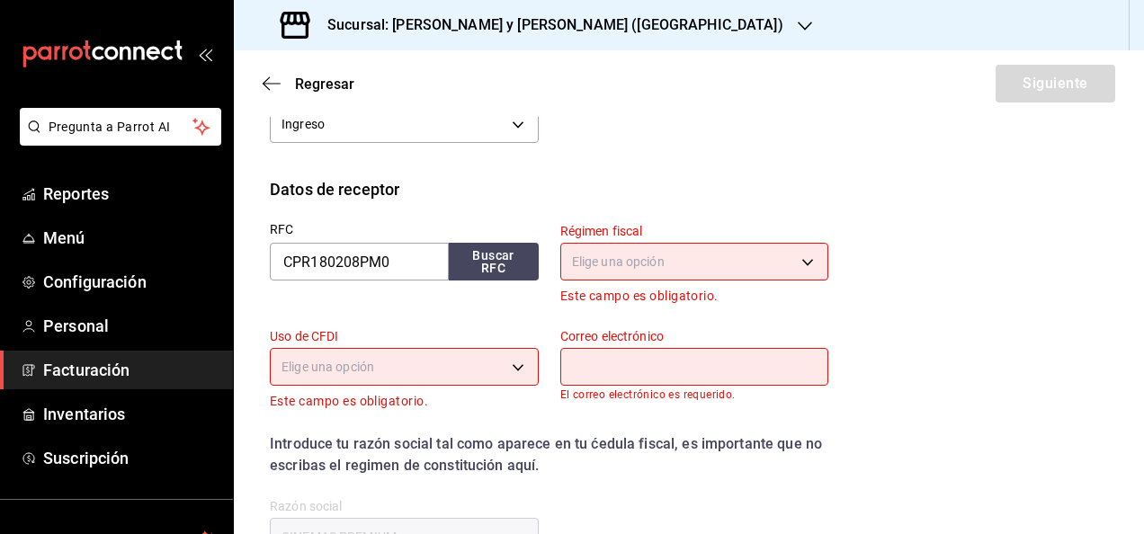
click at [549, 25] on h3 "Sucursal: Lazaro y Diego (Metropolitan)" at bounding box center [548, 25] width 470 height 22
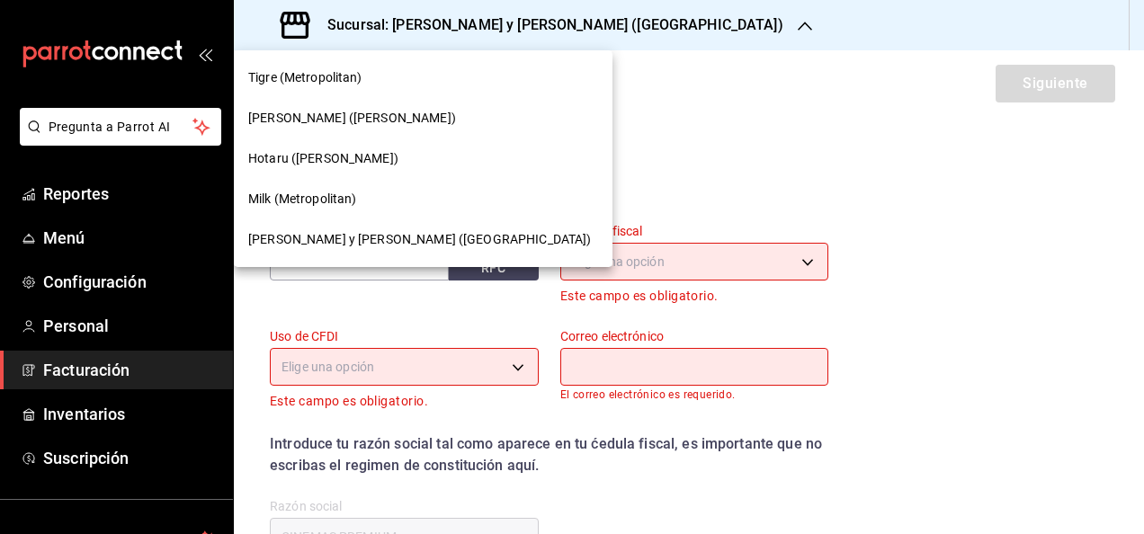
click at [385, 200] on div "Milk (Metropolitan)" at bounding box center [423, 199] width 350 height 19
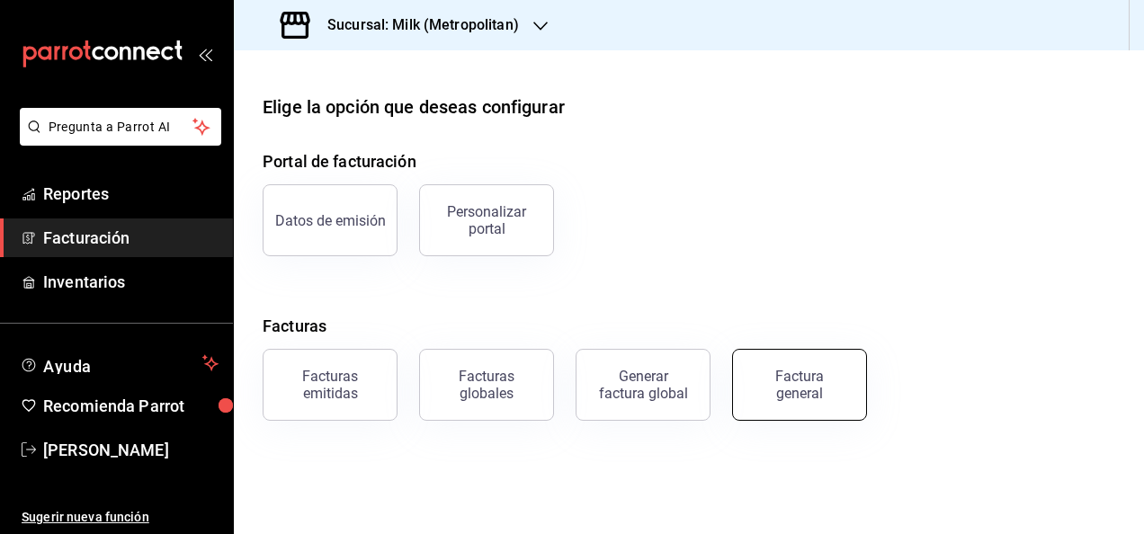
click at [792, 380] on div "Factura general" at bounding box center [800, 385] width 90 height 34
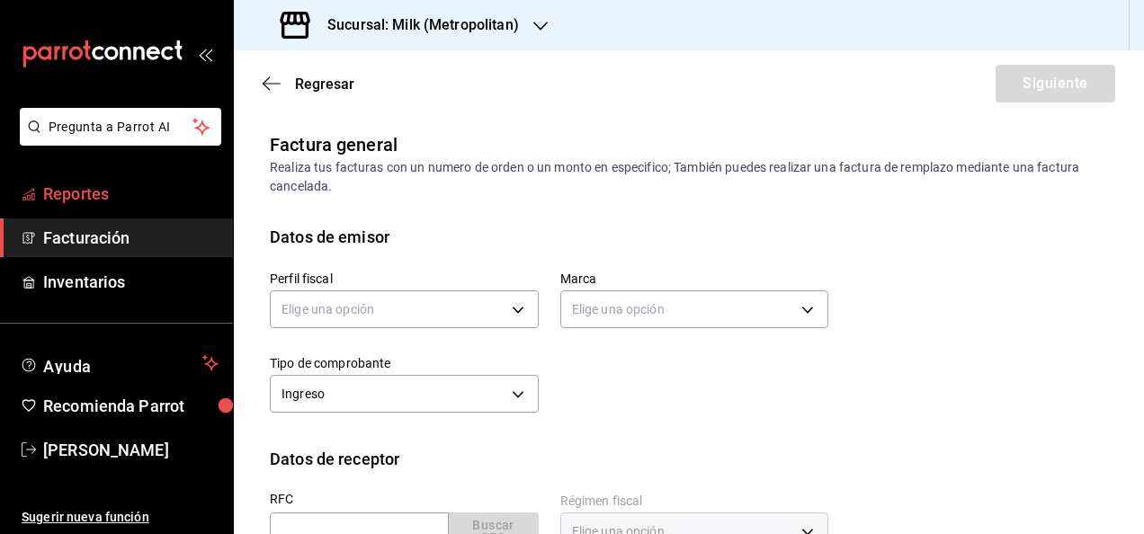
click at [134, 210] on link "Reportes" at bounding box center [116, 193] width 233 height 39
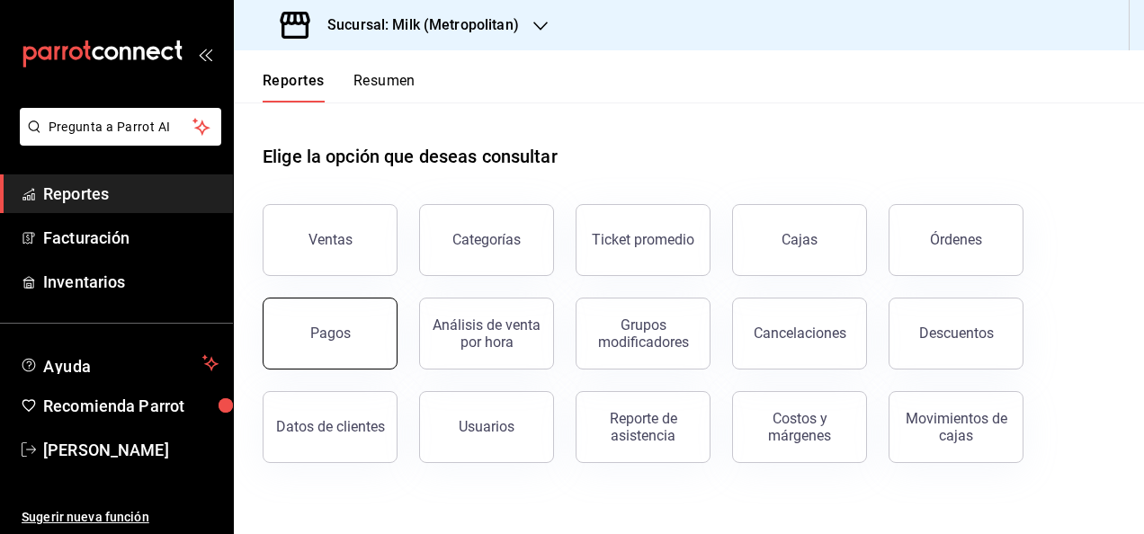
click at [346, 327] on div "Pagos" at bounding box center [330, 333] width 40 height 17
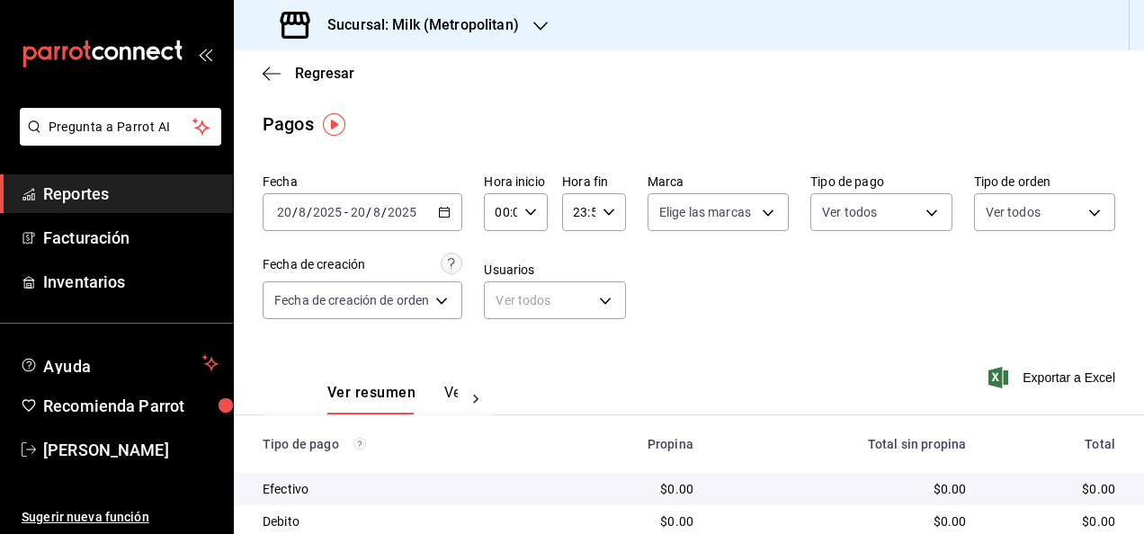
click at [443, 213] on icon "button" at bounding box center [444, 212] width 13 height 13
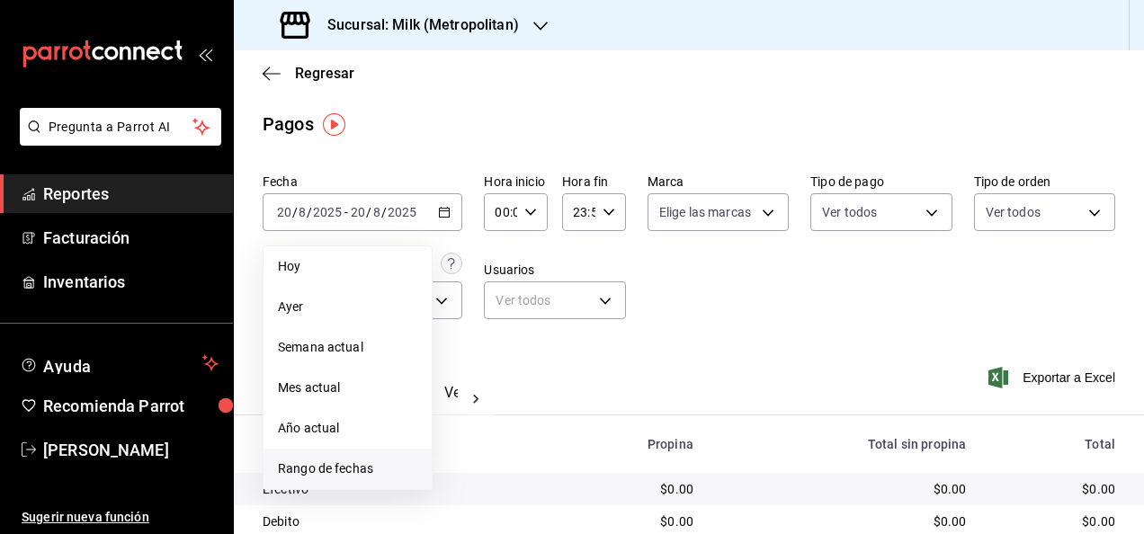
click at [339, 477] on span "Rango de fechas" at bounding box center [347, 469] width 139 height 19
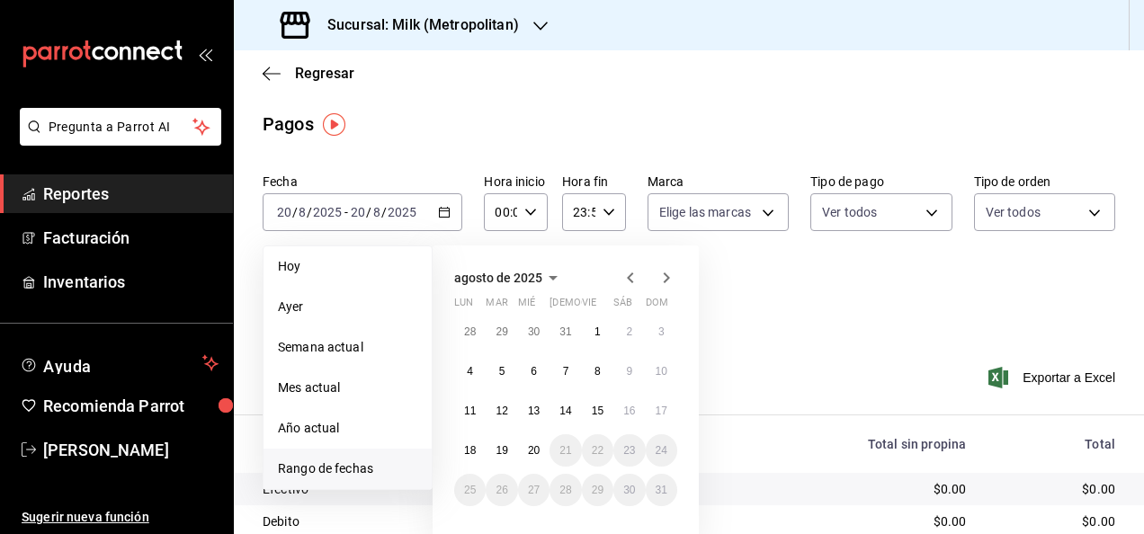
click at [626, 278] on icon "button" at bounding box center [631, 278] width 22 height 22
click at [603, 448] on abbr "25" at bounding box center [598, 450] width 12 height 13
click at [603, 475] on button "1" at bounding box center [597, 490] width 31 height 32
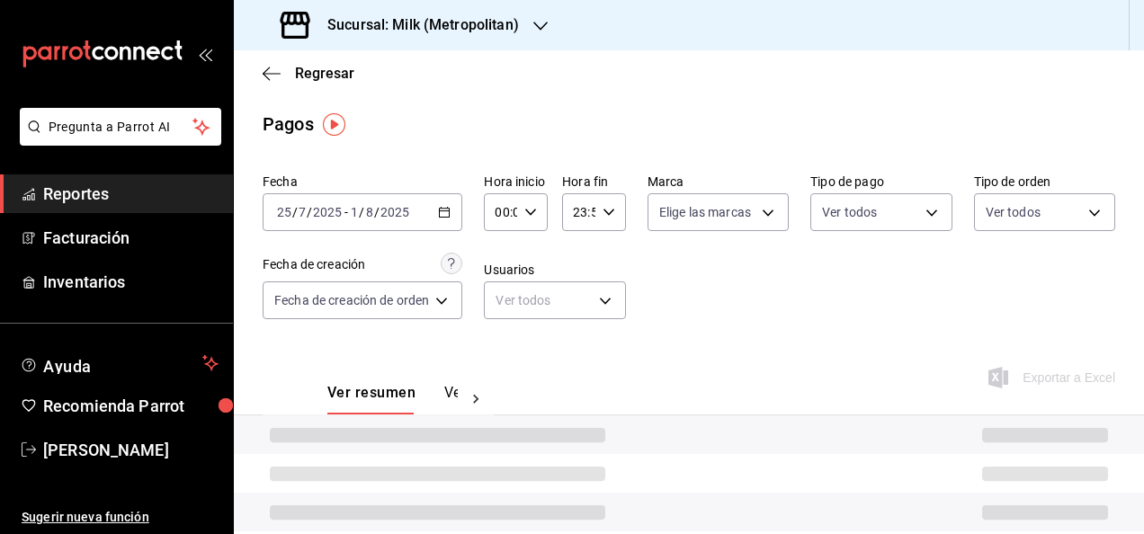
click at [534, 213] on icon "button" at bounding box center [530, 212] width 13 height 13
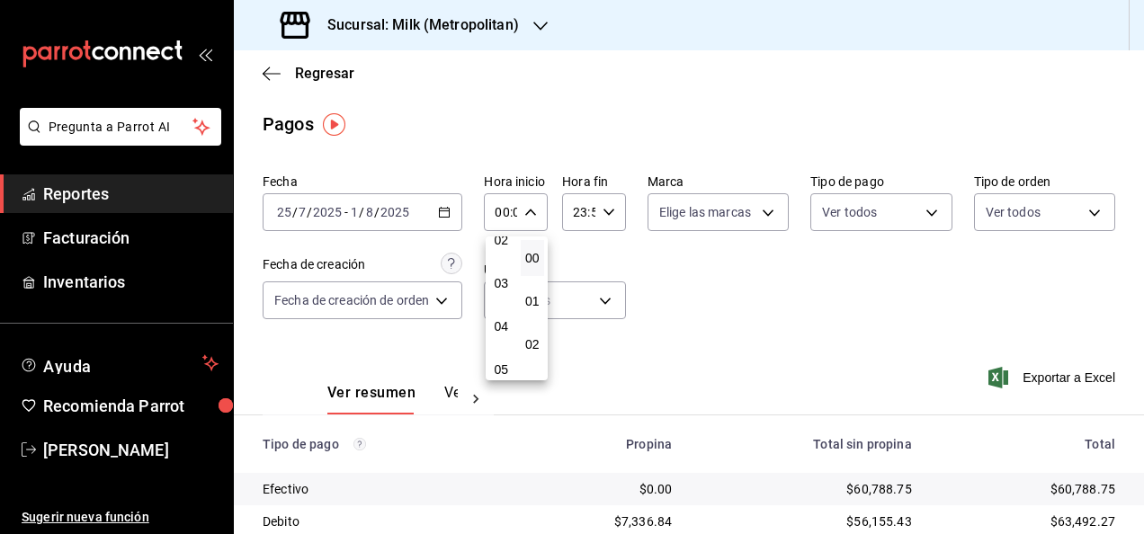
scroll to position [106, 0]
click at [500, 359] on button "05" at bounding box center [501, 368] width 24 height 36
type input "05:00"
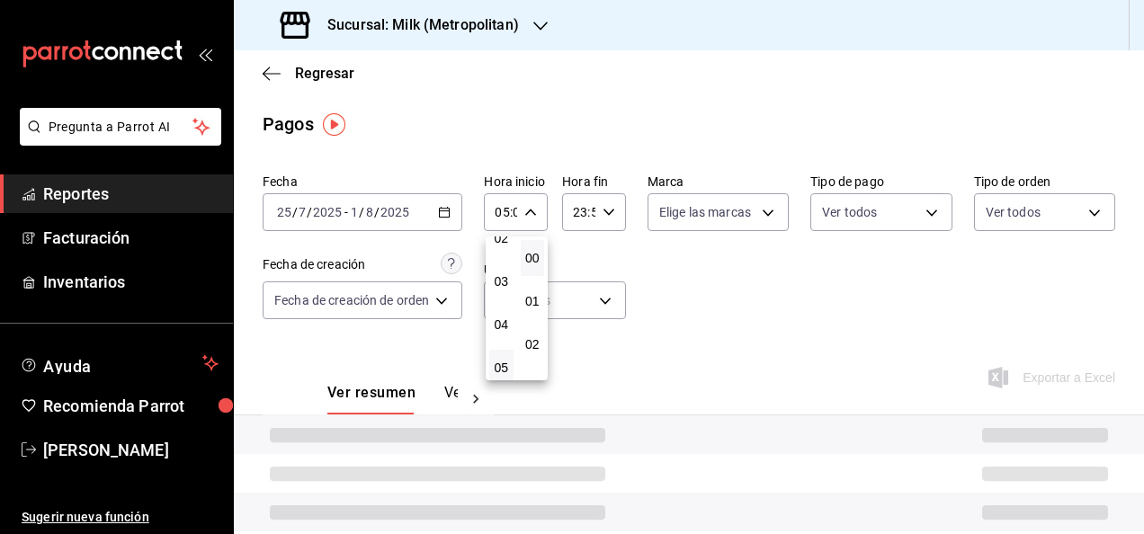
click at [596, 209] on div at bounding box center [572, 267] width 1144 height 534
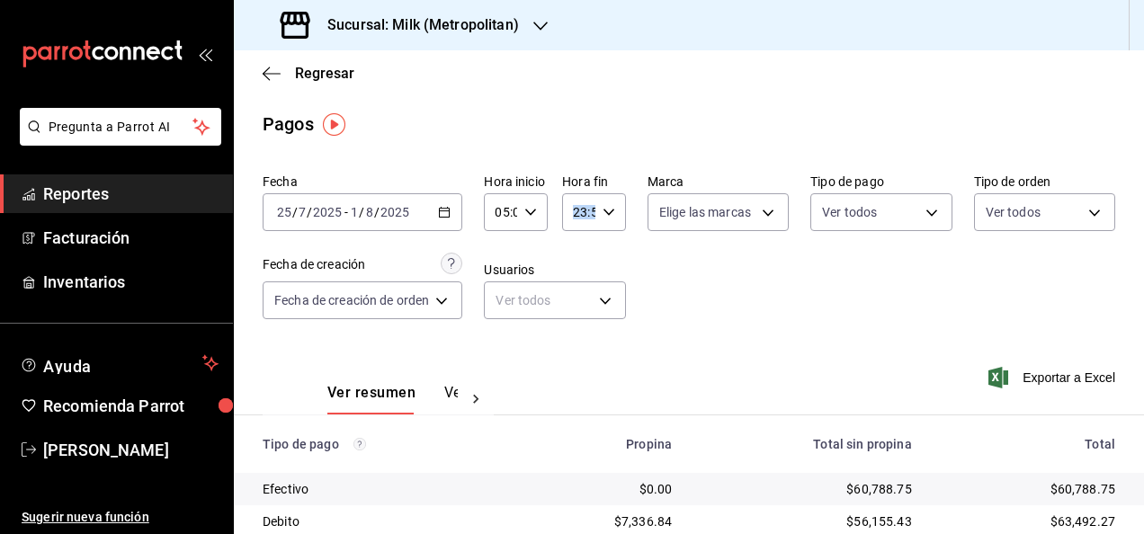
click at [596, 209] on div "23:59 Hora fin" at bounding box center [594, 212] width 64 height 38
drag, startPoint x: 596, startPoint y: 209, endPoint x: 577, endPoint y: 245, distance: 41.1
click at [577, 245] on span "05" at bounding box center [577, 240] width 3 height 14
click at [609, 266] on button "00" at bounding box center [608, 258] width 24 height 36
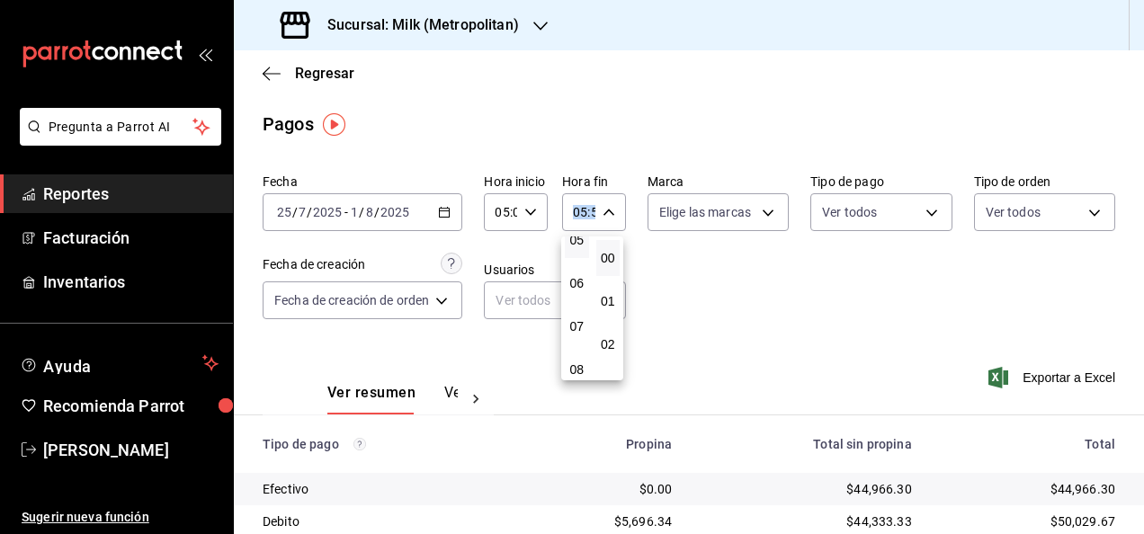
type input "05:00"
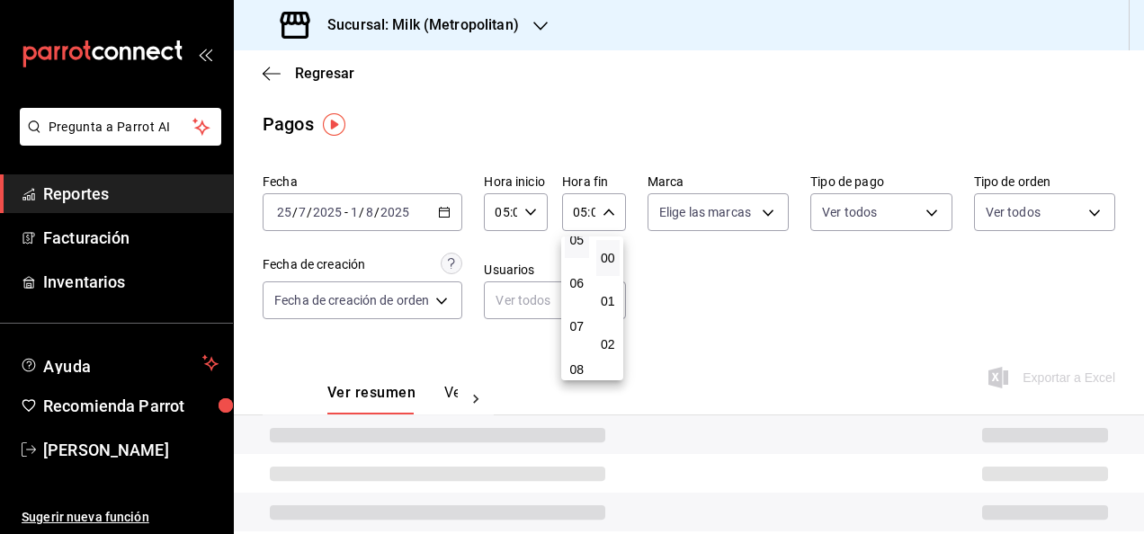
click at [717, 281] on div at bounding box center [572, 267] width 1144 height 534
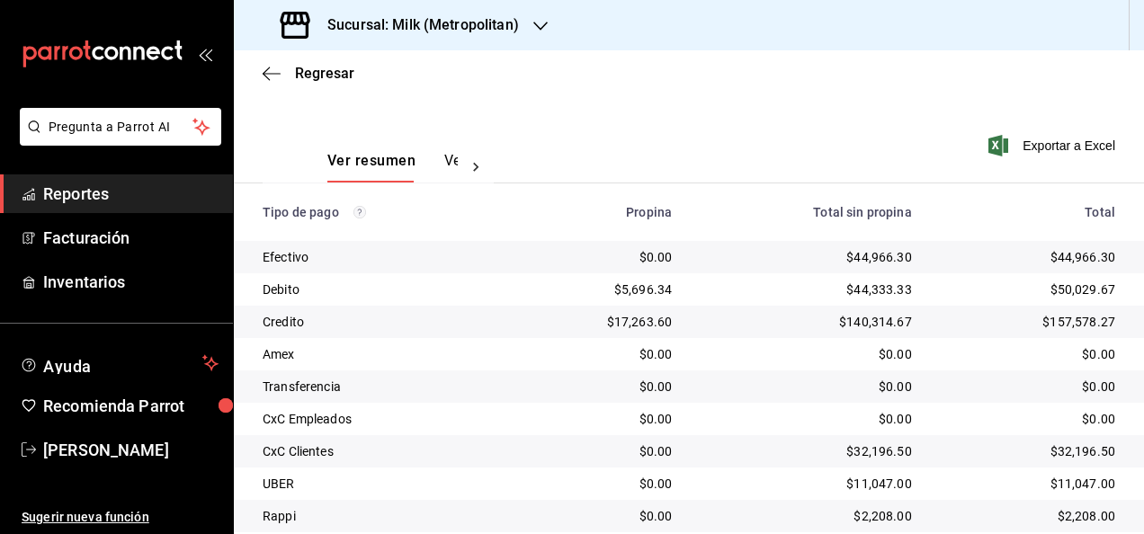
scroll to position [291, 0]
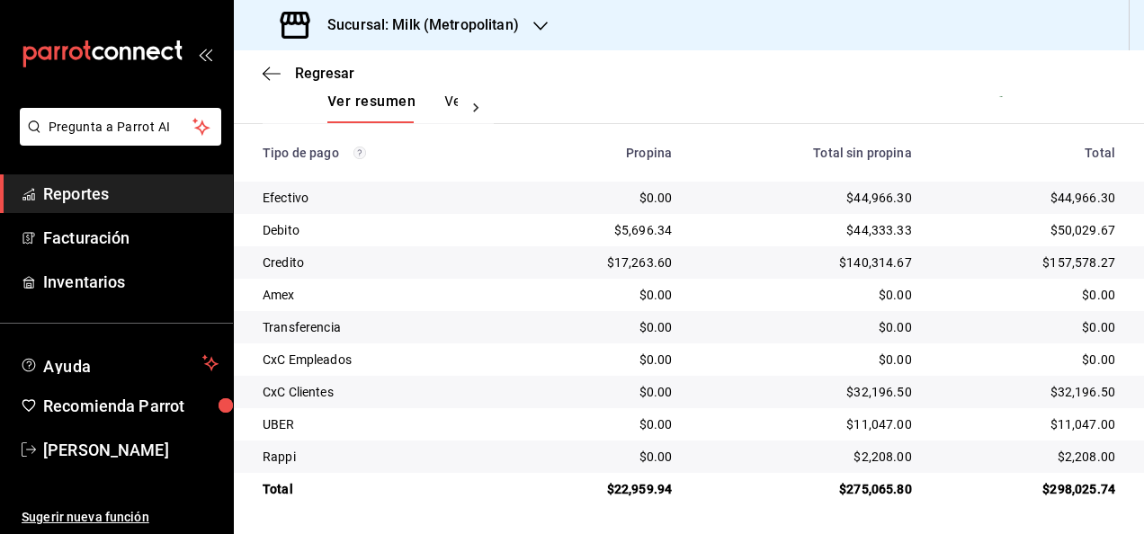
click at [1065, 384] on div "$32,196.50" at bounding box center [1028, 392] width 174 height 18
copy div "32,196.50"
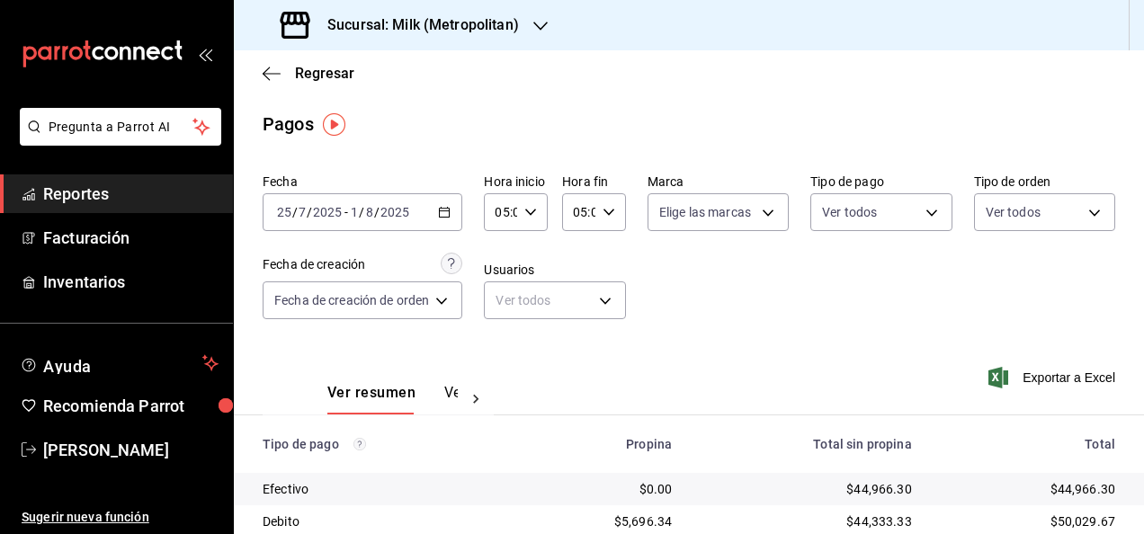
click at [443, 215] on icon "button" at bounding box center [444, 212] width 13 height 13
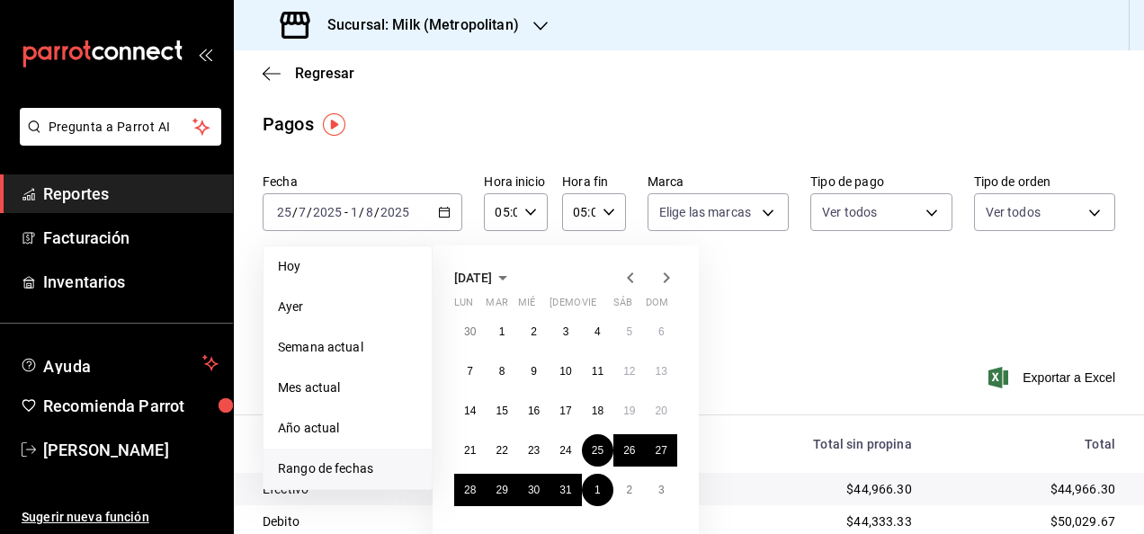
click at [674, 284] on icon "button" at bounding box center [667, 278] width 22 height 22
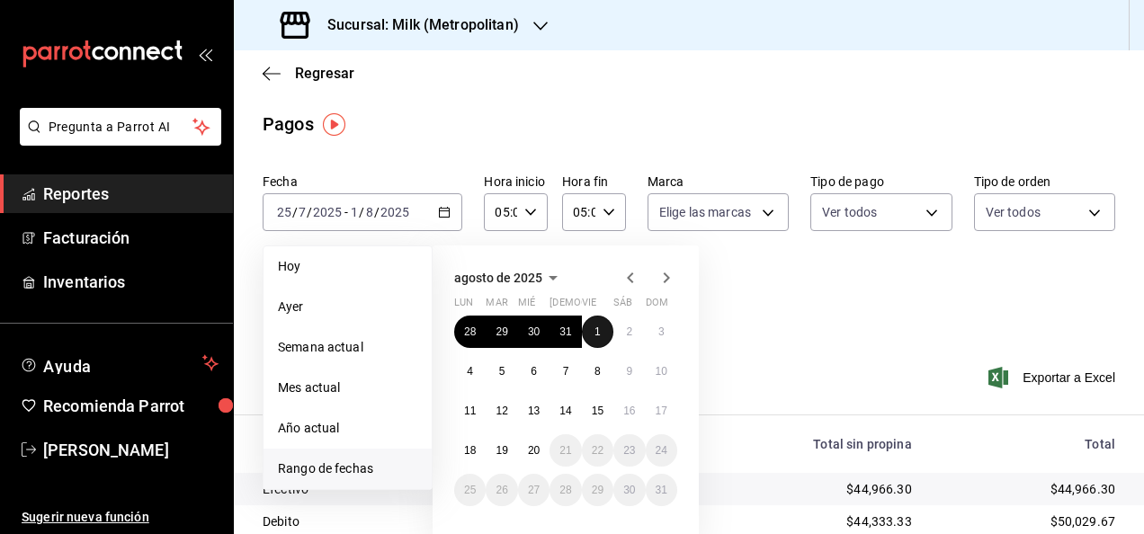
click at [604, 338] on button "1" at bounding box center [597, 332] width 31 height 32
click at [596, 362] on button "8" at bounding box center [597, 371] width 31 height 32
type input "00:00"
type input "23:59"
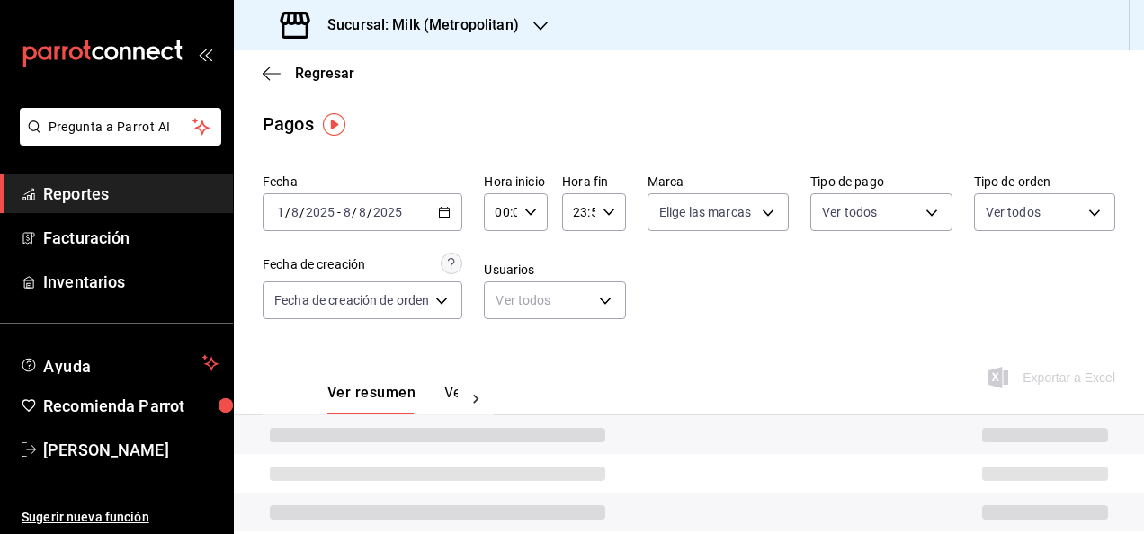
click at [516, 231] on div "Fecha 2025-08-01 1 / 8 / 2025 - 2025-08-08 8 / 8 / 2025 Hora inicio 00:00 Hora …" at bounding box center [689, 253] width 853 height 174
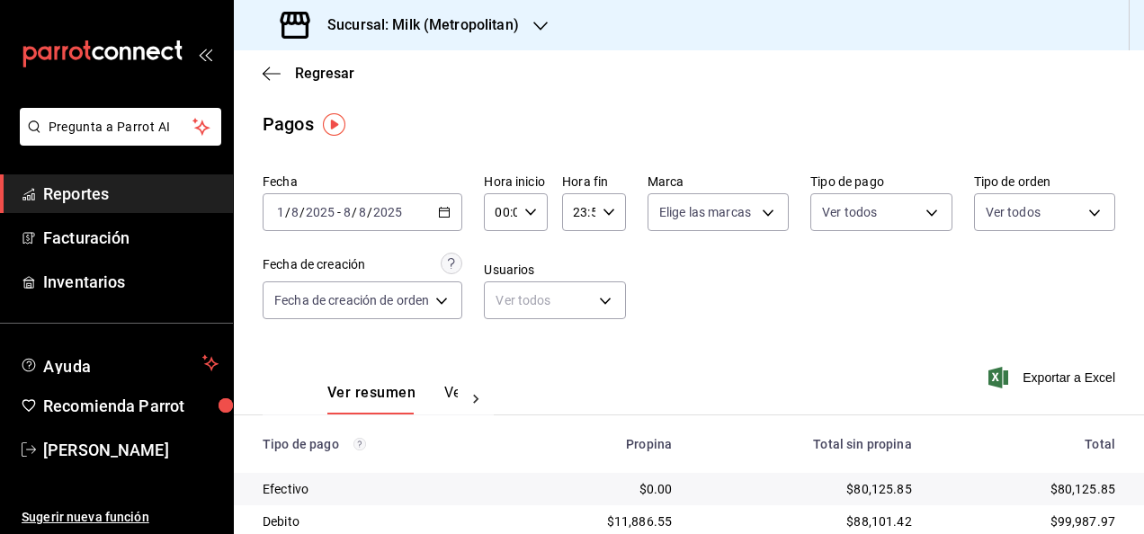
click at [522, 225] on div "00:00 Hora inicio" at bounding box center [516, 212] width 64 height 38
click at [500, 303] on span "05" at bounding box center [501, 301] width 3 height 14
type input "05:00"
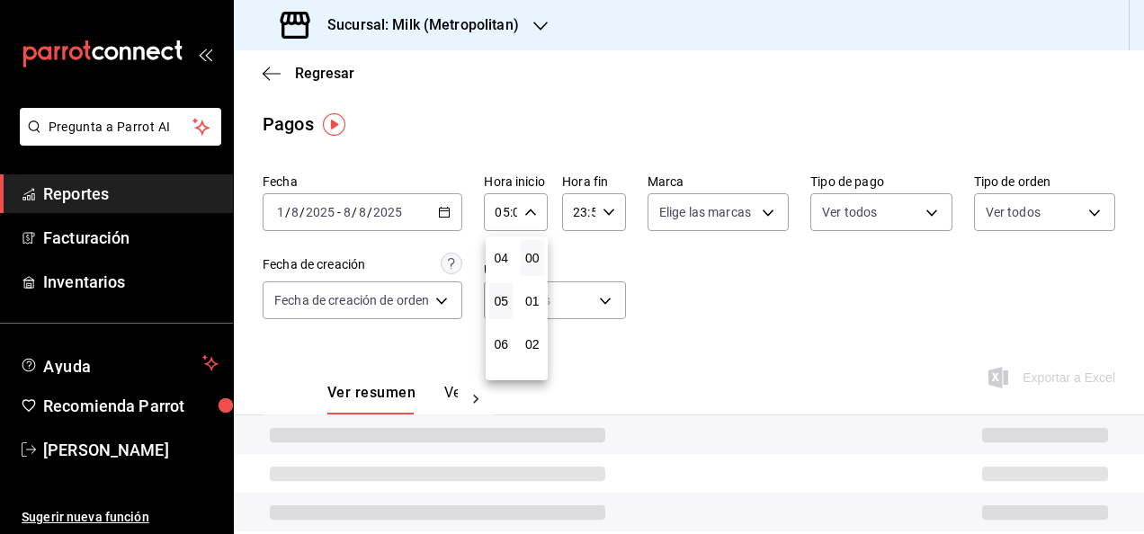
click at [597, 225] on div at bounding box center [572, 267] width 1144 height 534
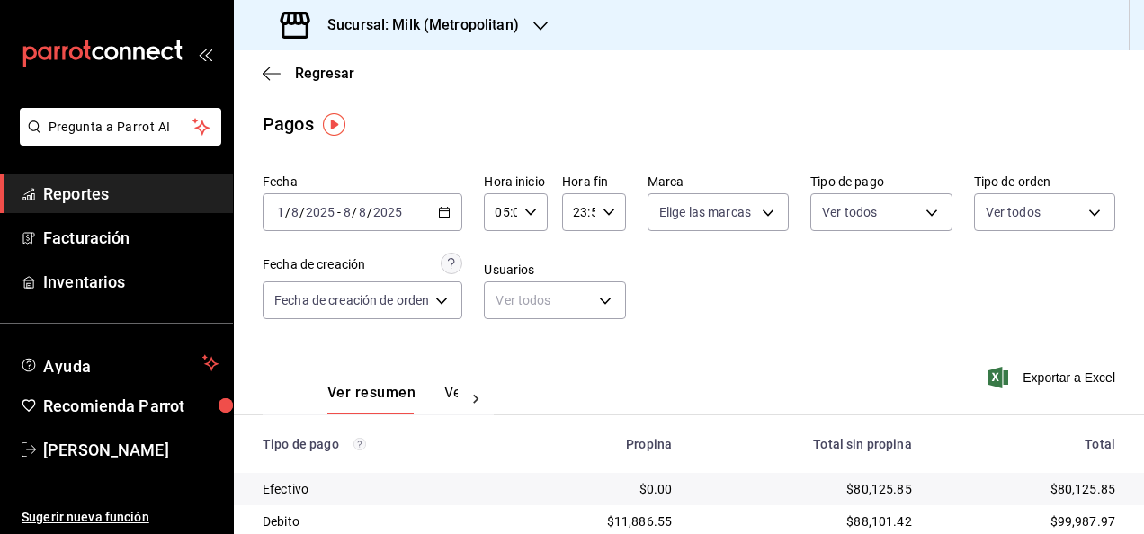
click at [601, 223] on div "23:59 Hora fin" at bounding box center [594, 212] width 64 height 38
click at [577, 346] on span "05" at bounding box center [577, 351] width 3 height 14
click at [619, 254] on button "00" at bounding box center [608, 258] width 24 height 36
type input "05:00"
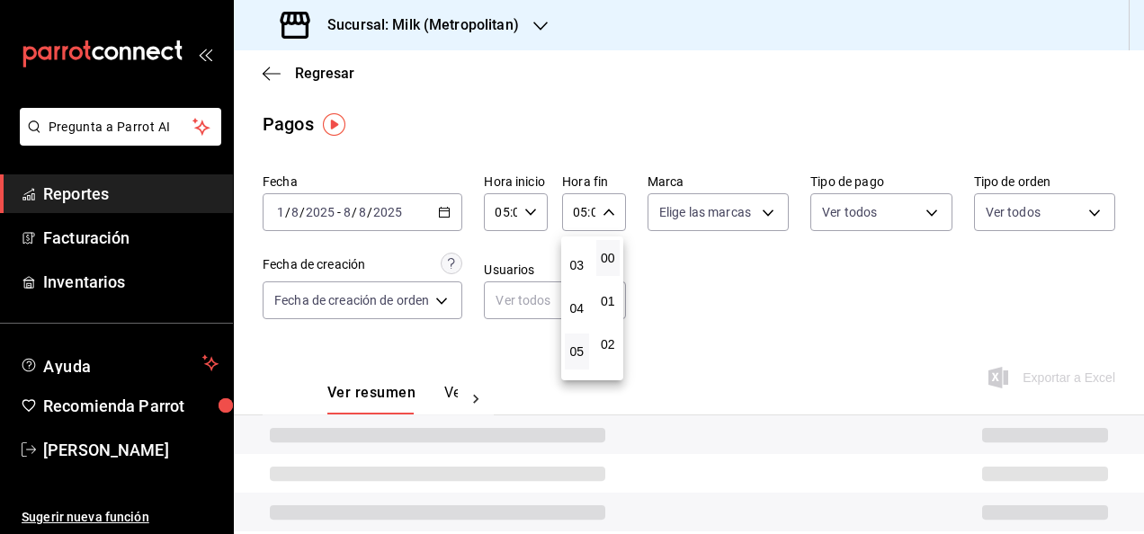
click at [835, 346] on div at bounding box center [572, 267] width 1144 height 534
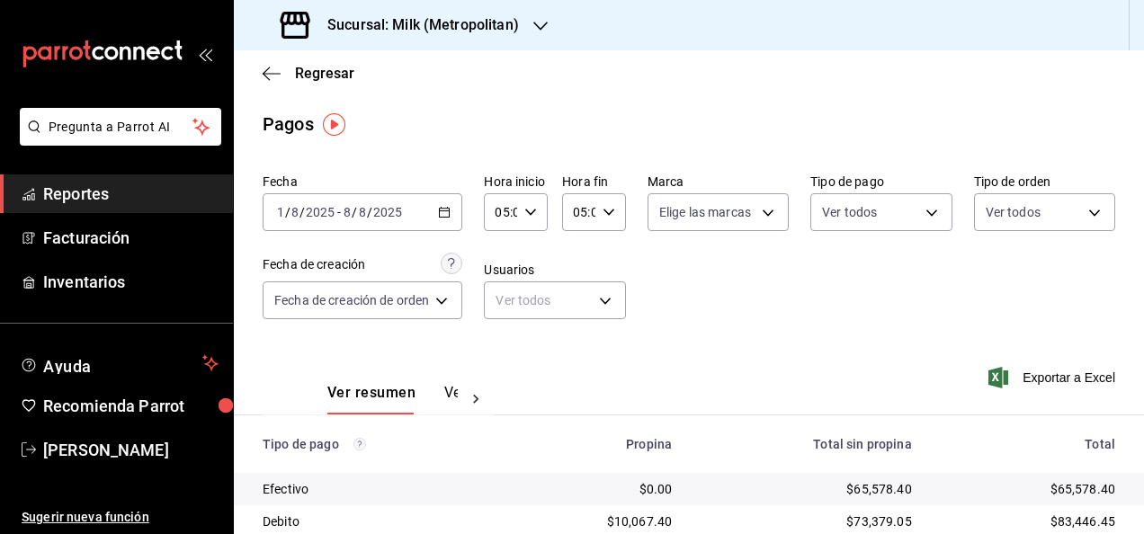
click at [461, 209] on div "2025-08-01 1 / 8 / 2025 - 2025-08-08 8 / 8 / 2025" at bounding box center [363, 212] width 200 height 38
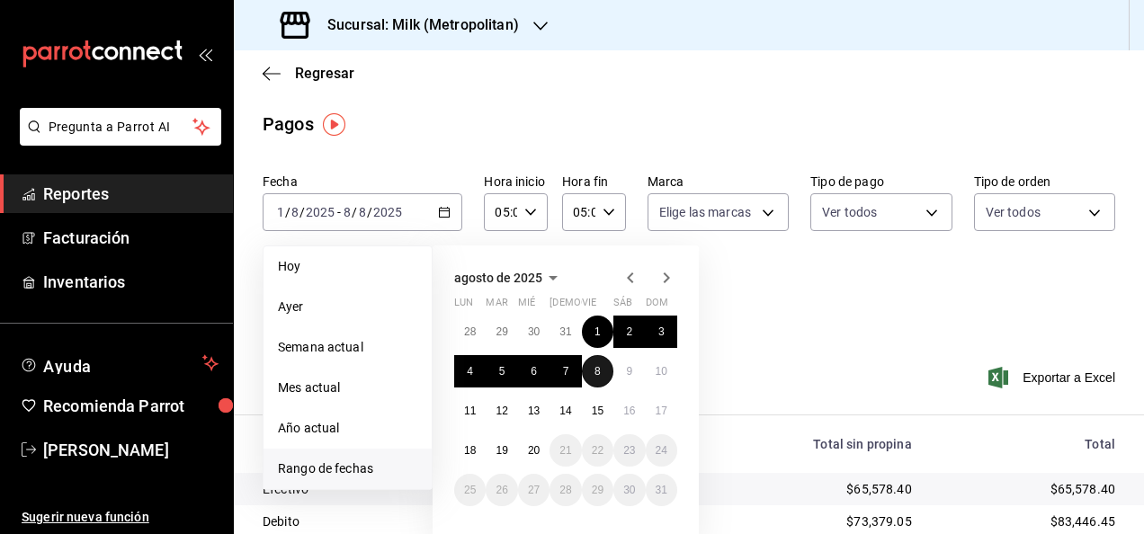
click at [600, 372] on abbr "8" at bounding box center [598, 371] width 6 height 13
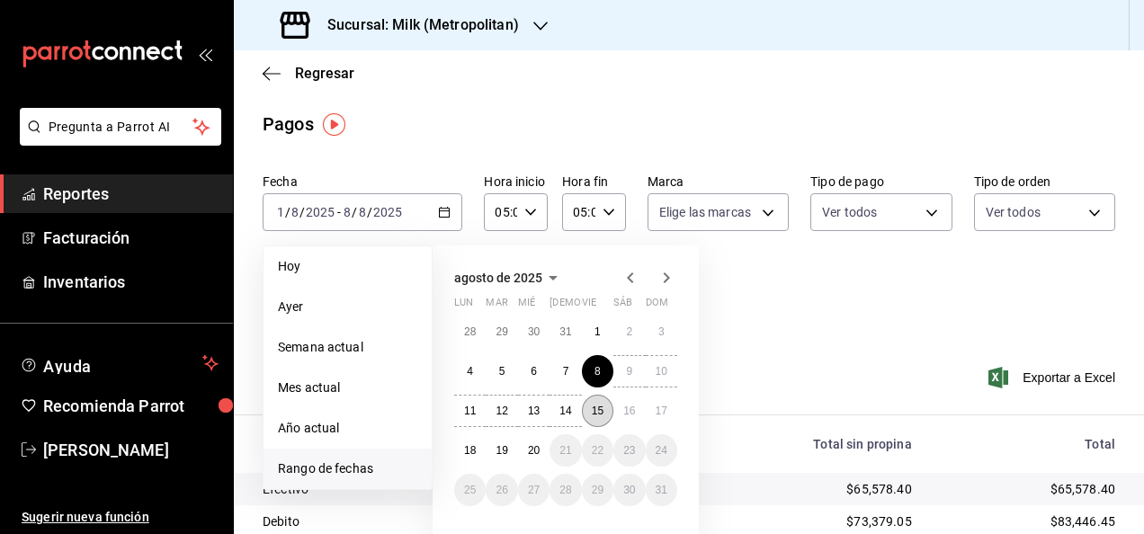
click at [604, 405] on button "15" at bounding box center [597, 411] width 31 height 32
type input "00:00"
type input "23:59"
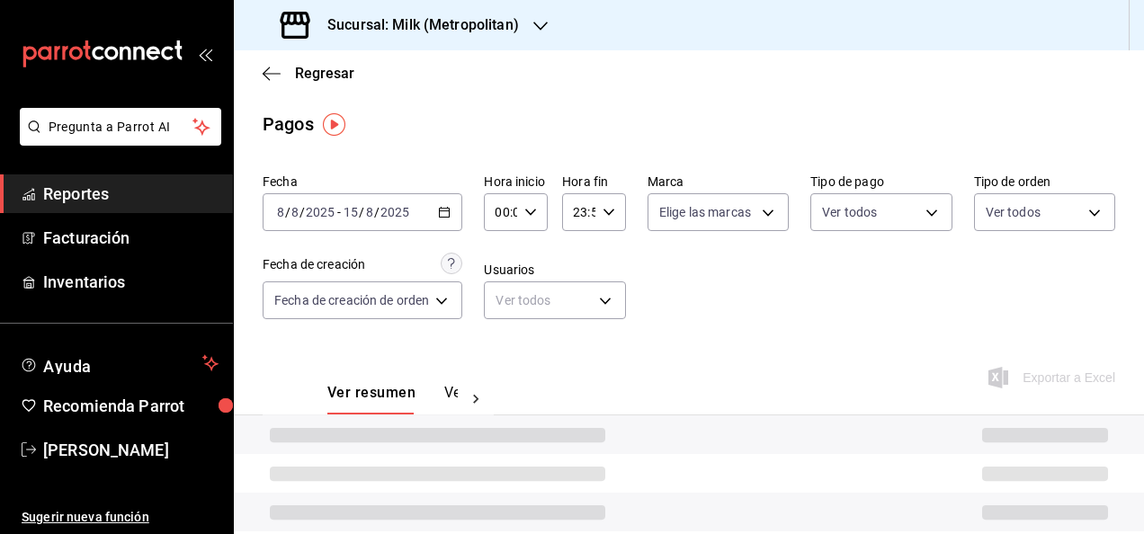
click at [532, 210] on icon "button" at bounding box center [530, 212] width 13 height 13
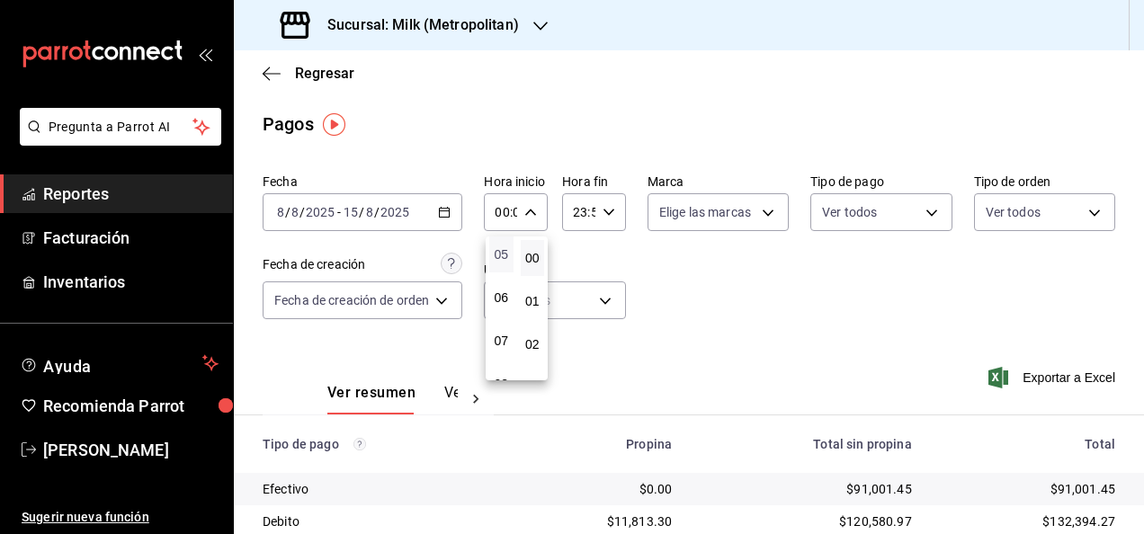
click at [503, 253] on span "05" at bounding box center [501, 254] width 3 height 14
type input "05:00"
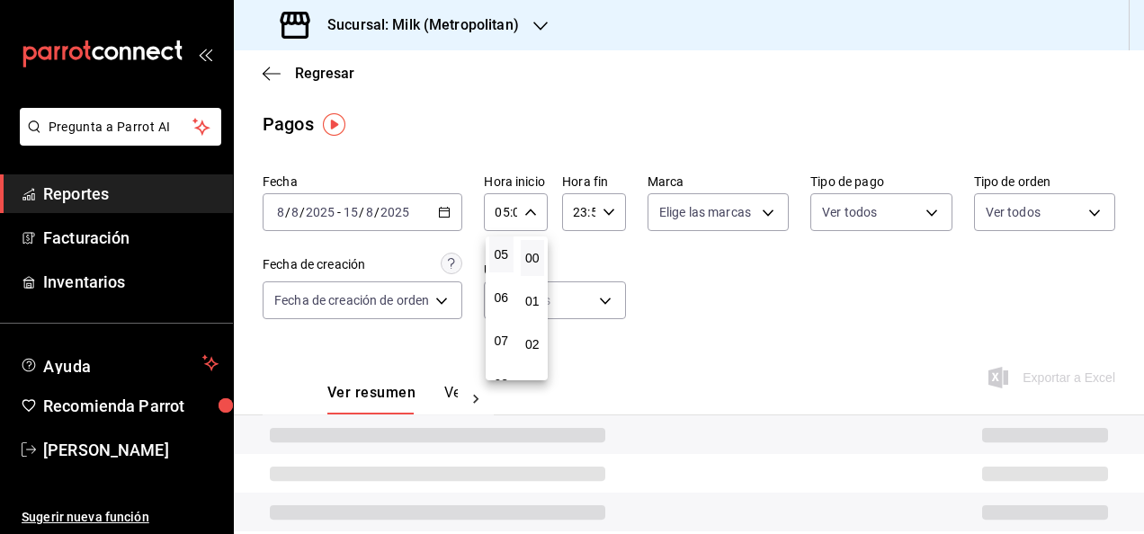
click at [586, 214] on div at bounding box center [572, 267] width 1144 height 534
click at [595, 214] on div "23:59 Hora fin" at bounding box center [594, 212] width 64 height 38
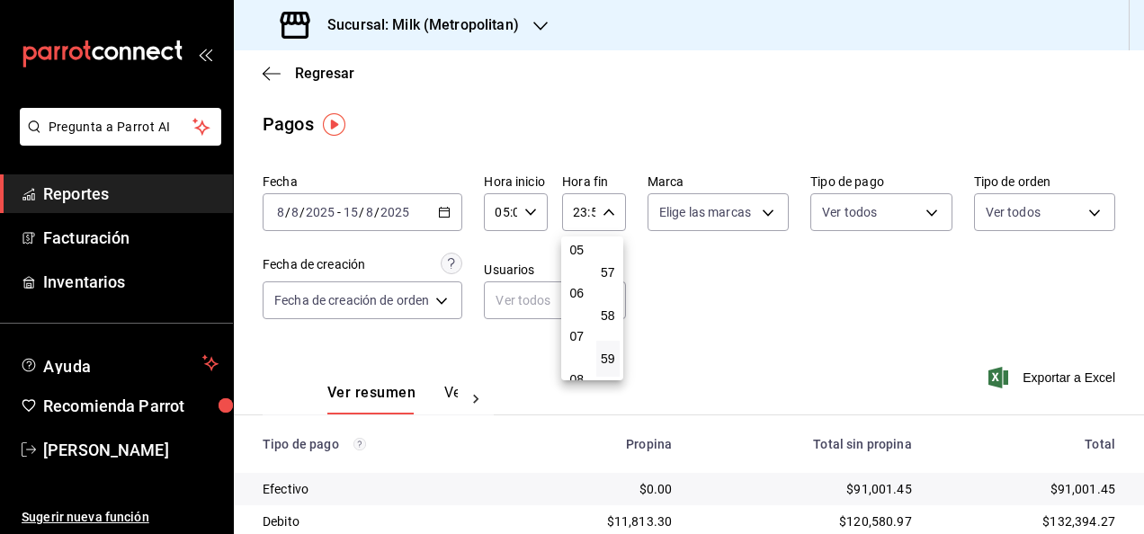
scroll to position [223, 0]
click at [577, 260] on button "05" at bounding box center [577, 251] width 24 height 36
click at [608, 263] on span "00" at bounding box center [608, 258] width 3 height 14
type input "05:00"
click at [810, 336] on div at bounding box center [572, 267] width 1144 height 534
